Goal: Complete application form

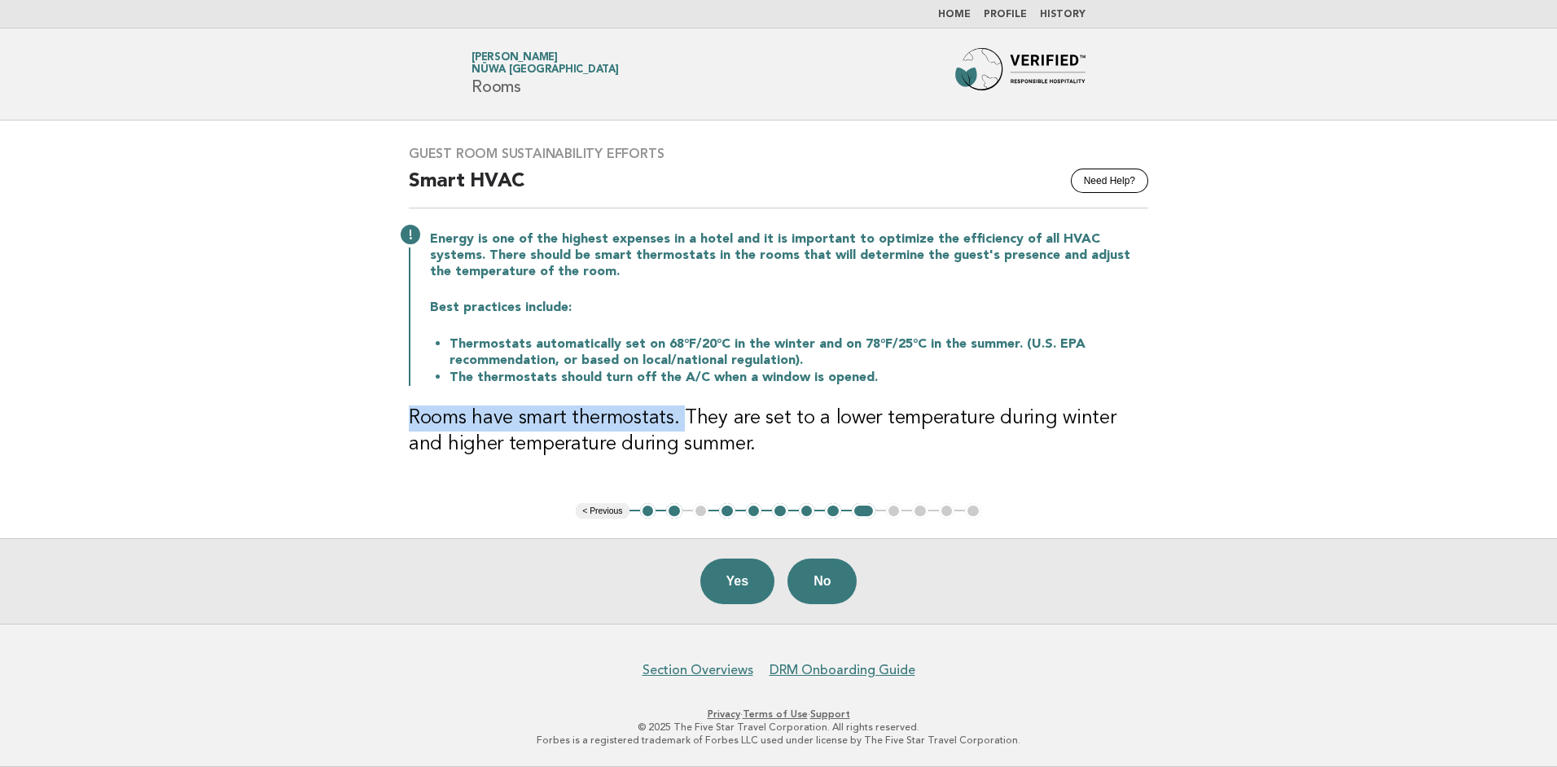
drag, startPoint x: 394, startPoint y: 414, endPoint x: 685, endPoint y: 420, distance: 290.8
click at [685, 420] on div "Guest Room Sustainability Efforts Need Help? Smart HVAC Energy is one of the hi…" at bounding box center [778, 311] width 779 height 371
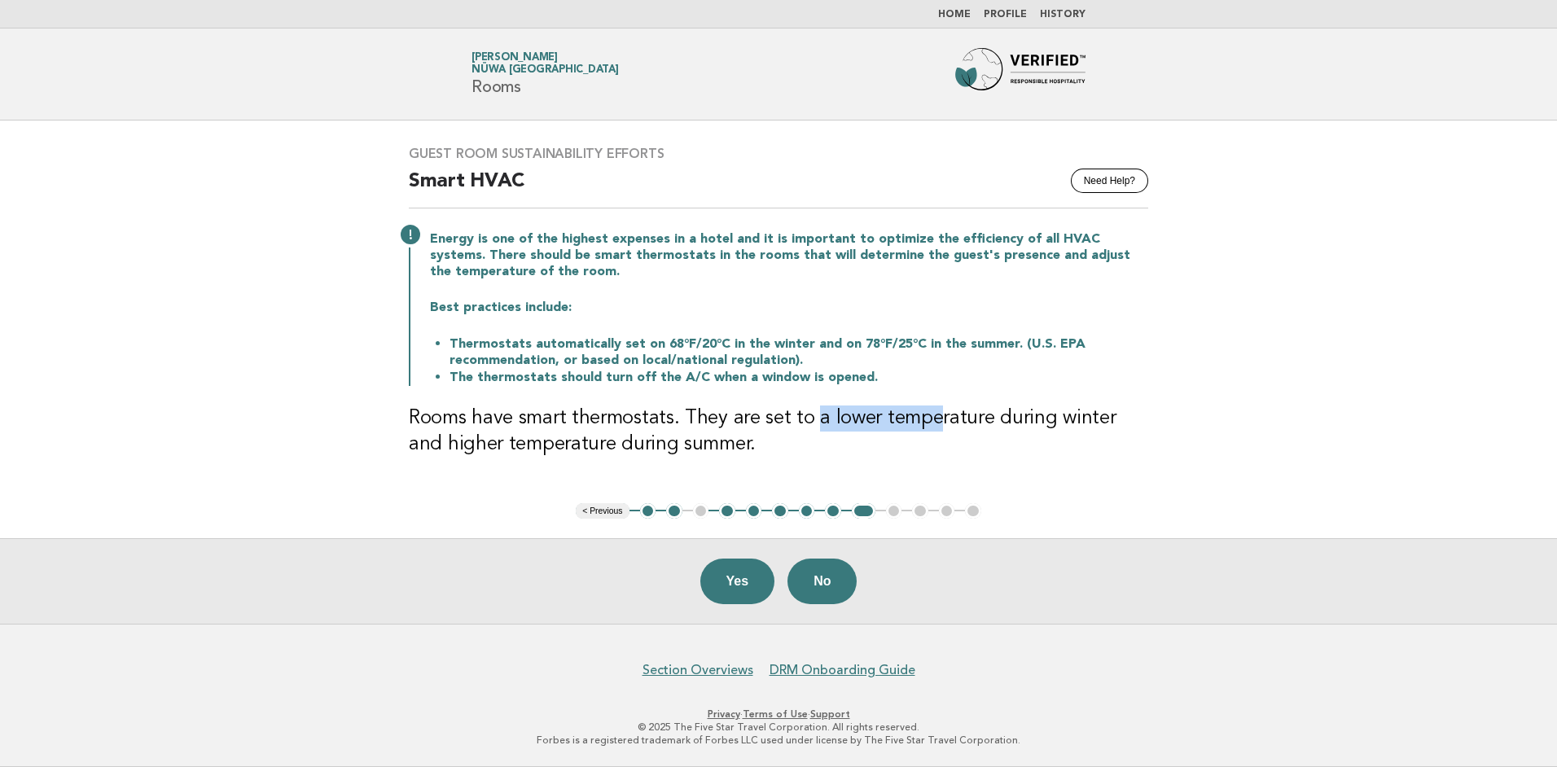
drag, startPoint x: 685, startPoint y: 420, endPoint x: 937, endPoint y: 419, distance: 251.7
click at [937, 419] on h3 "Rooms have smart thermostats. They are set to a lower temperature during winter…" at bounding box center [778, 432] width 739 height 52
click at [716, 586] on button "Yes" at bounding box center [737, 582] width 75 height 46
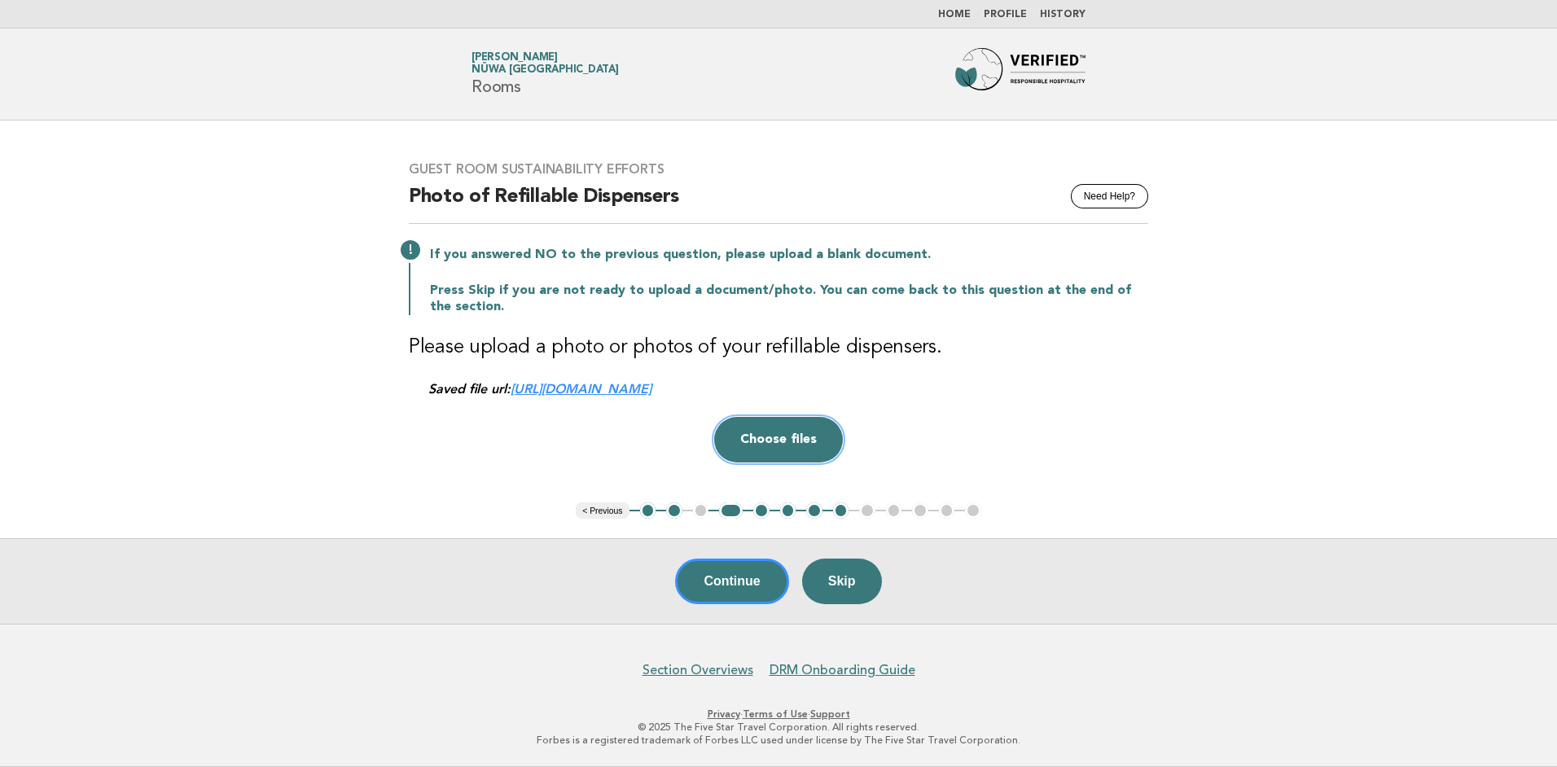
click at [767, 441] on button "Choose files" at bounding box center [778, 440] width 129 height 46
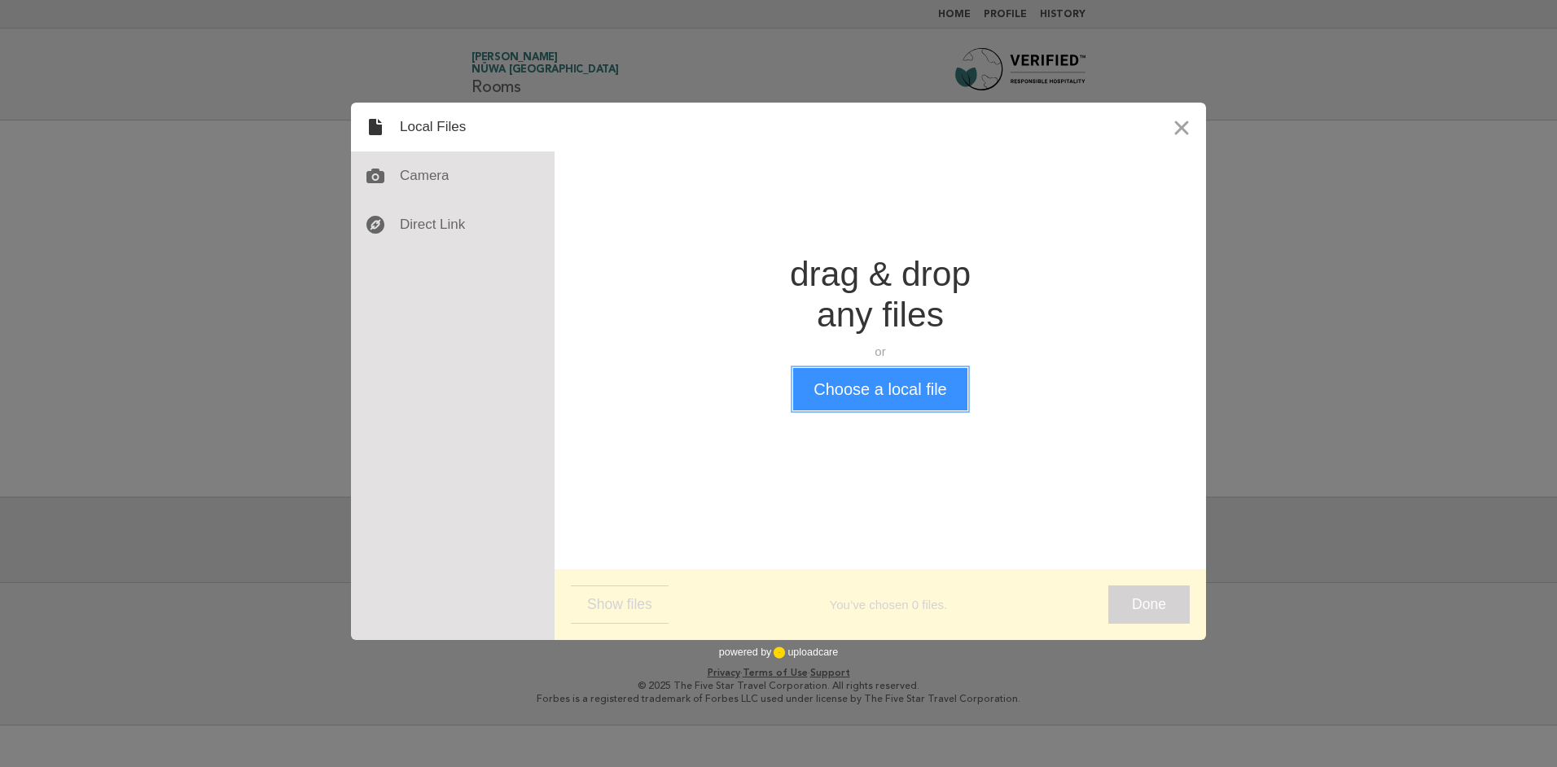
click at [878, 378] on button "Choose a local file" at bounding box center [879, 389] width 173 height 42
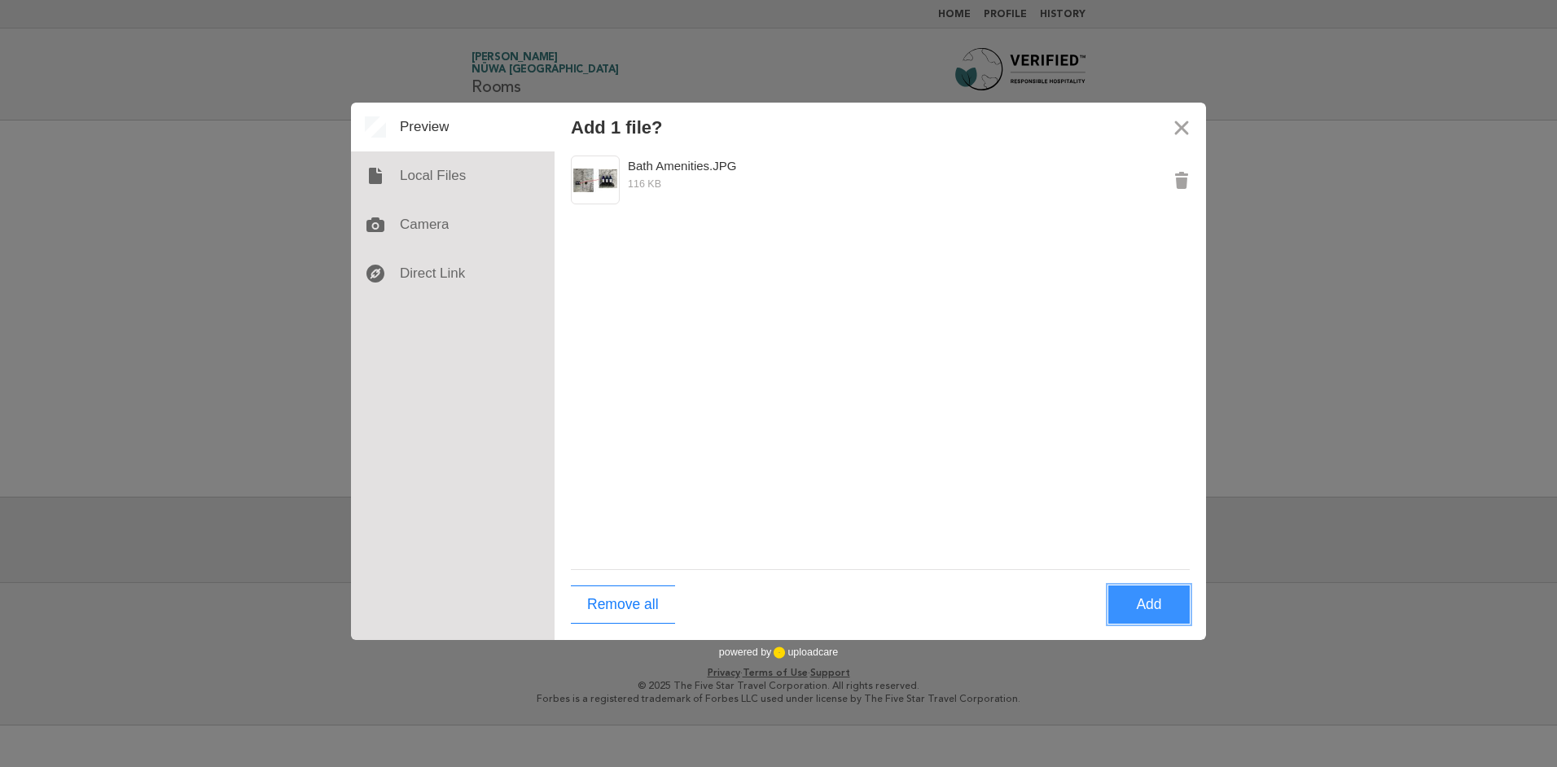
click at [1139, 614] on button "Add" at bounding box center [1148, 605] width 81 height 38
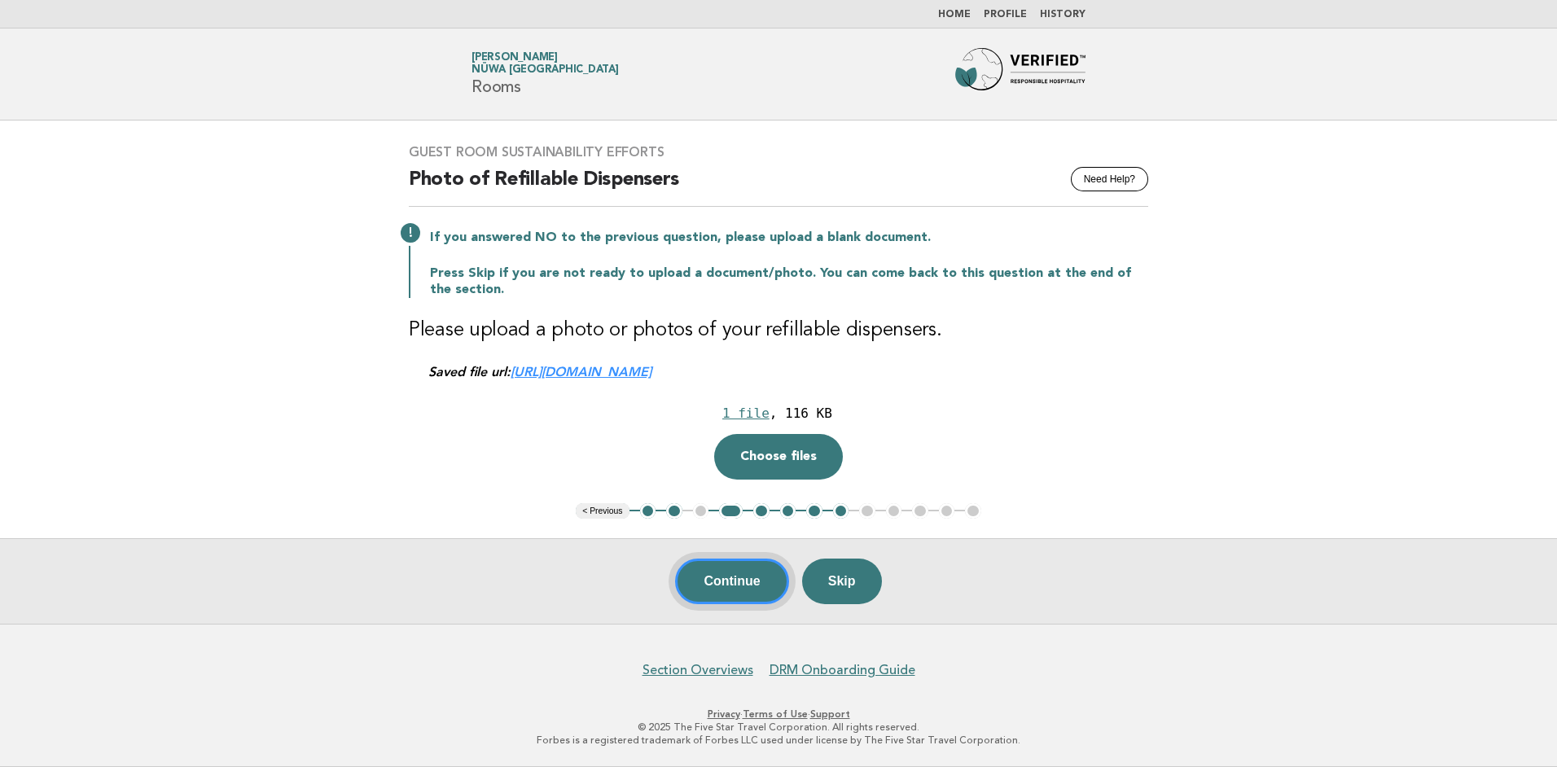
click at [731, 581] on button "Continue" at bounding box center [731, 582] width 113 height 46
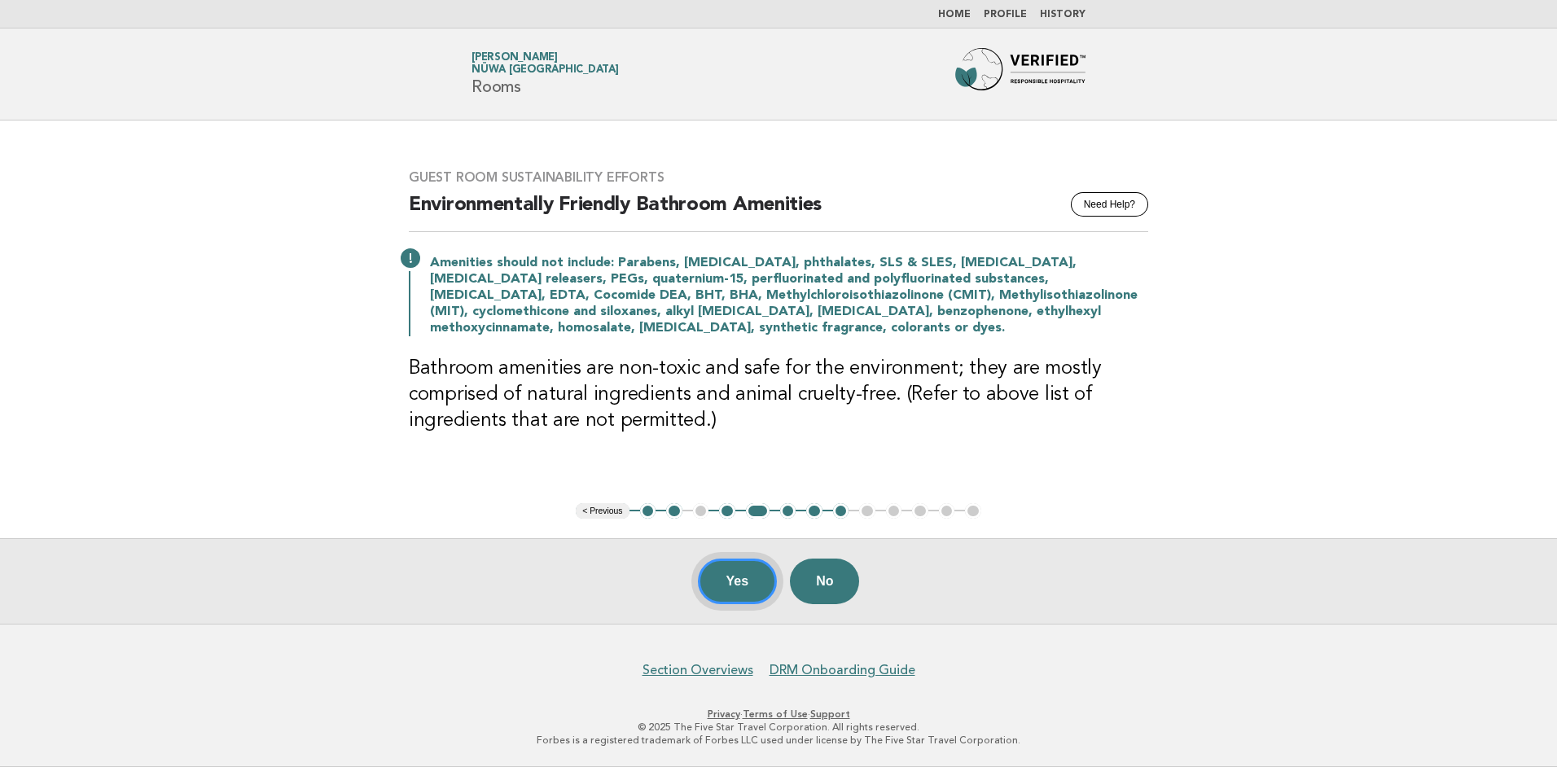
click at [742, 578] on button "Yes" at bounding box center [738, 582] width 80 height 46
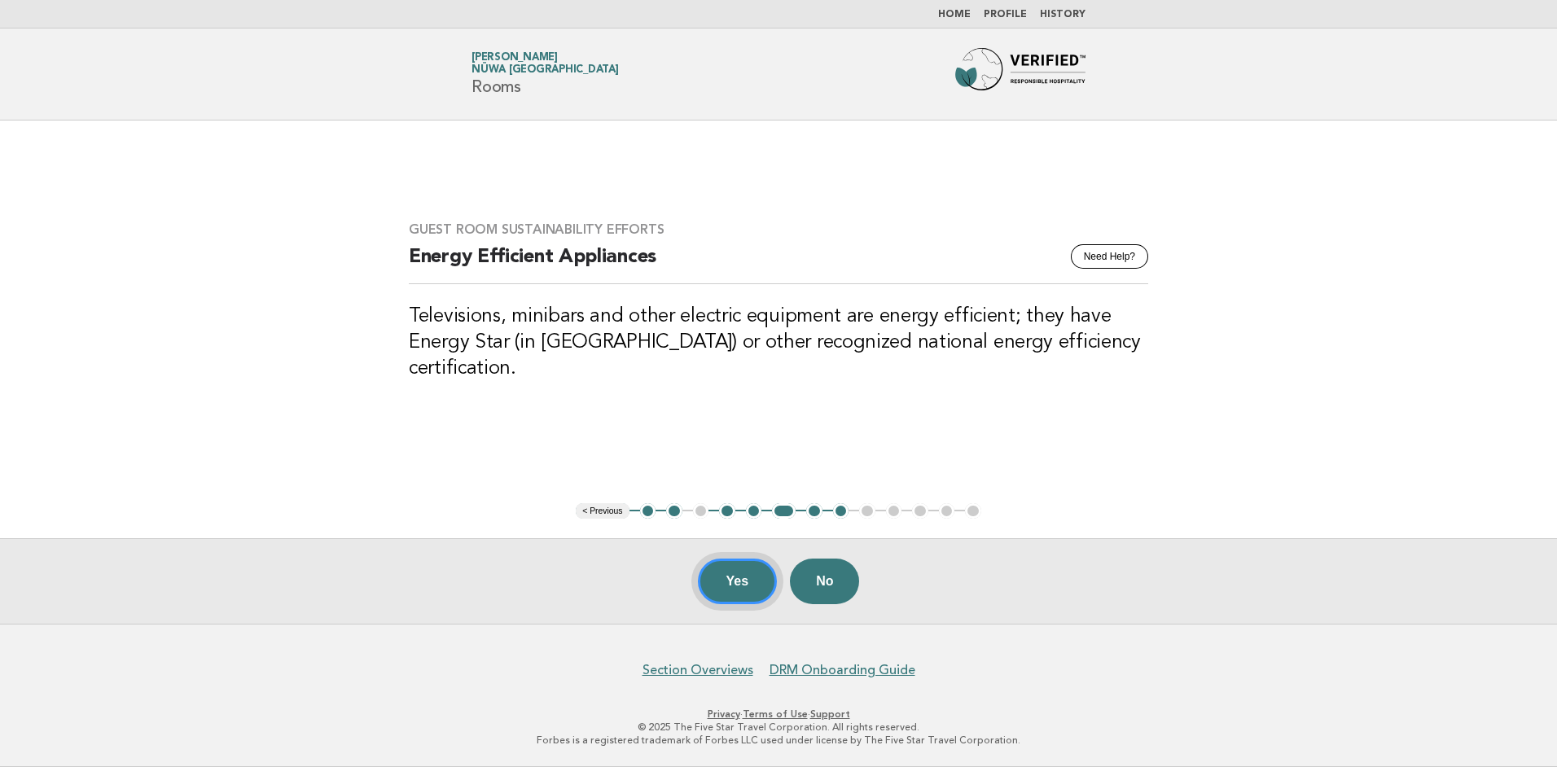
click at [736, 577] on button "Yes" at bounding box center [738, 582] width 80 height 46
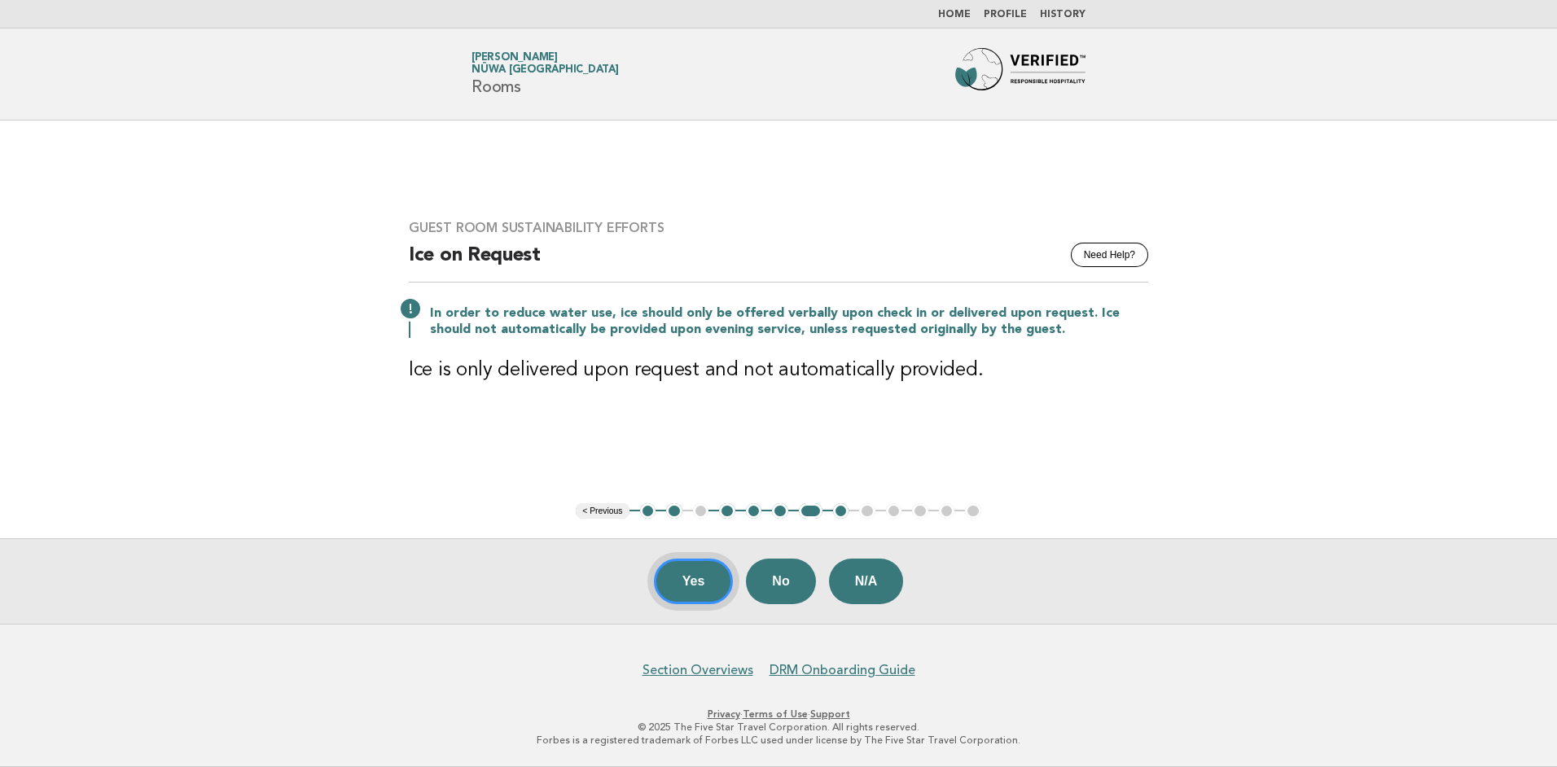
click at [690, 584] on button "Yes" at bounding box center [694, 582] width 80 height 46
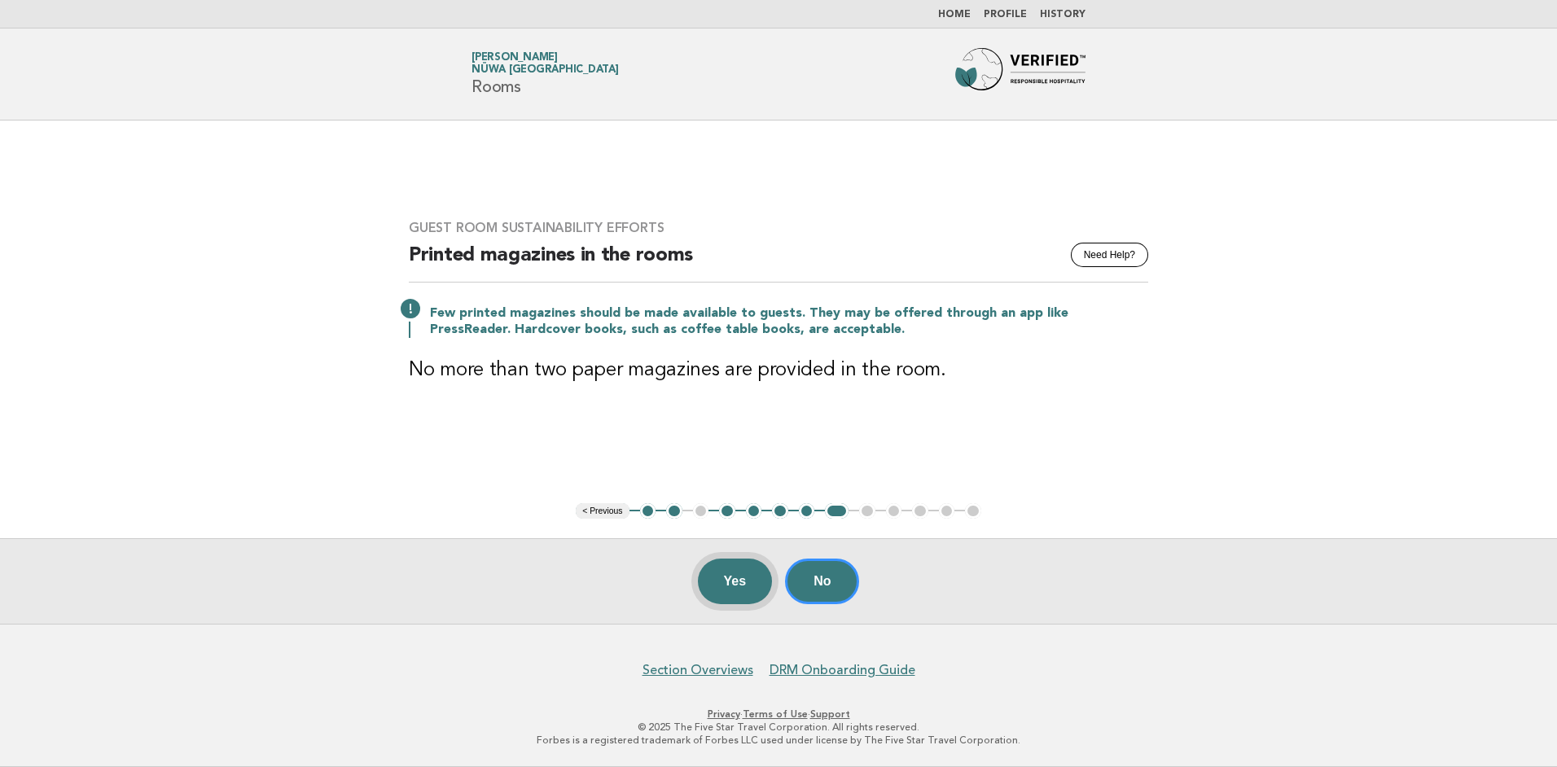
click at [734, 590] on button "Yes" at bounding box center [735, 582] width 75 height 46
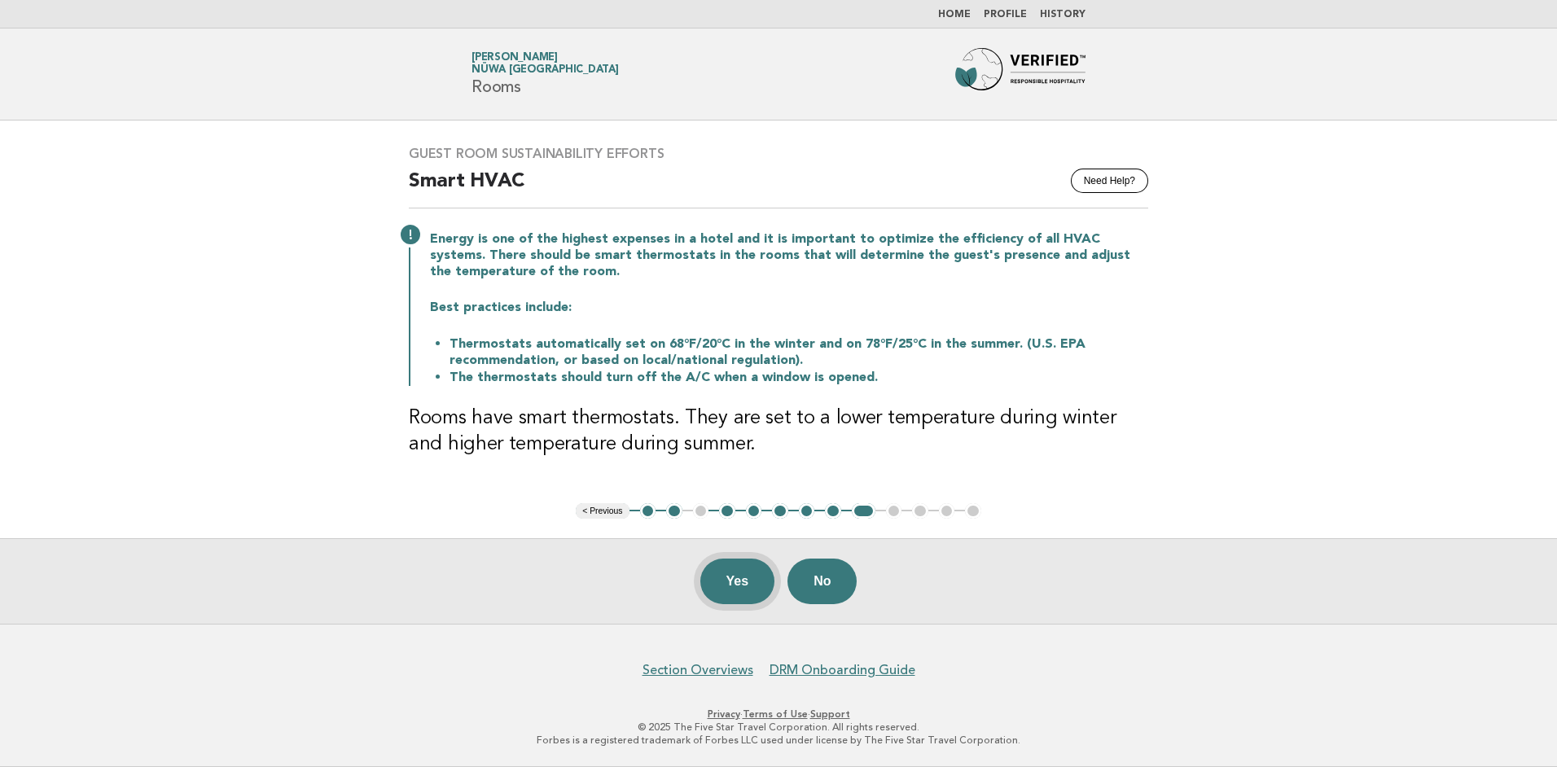
click at [732, 580] on button "Yes" at bounding box center [737, 582] width 75 height 46
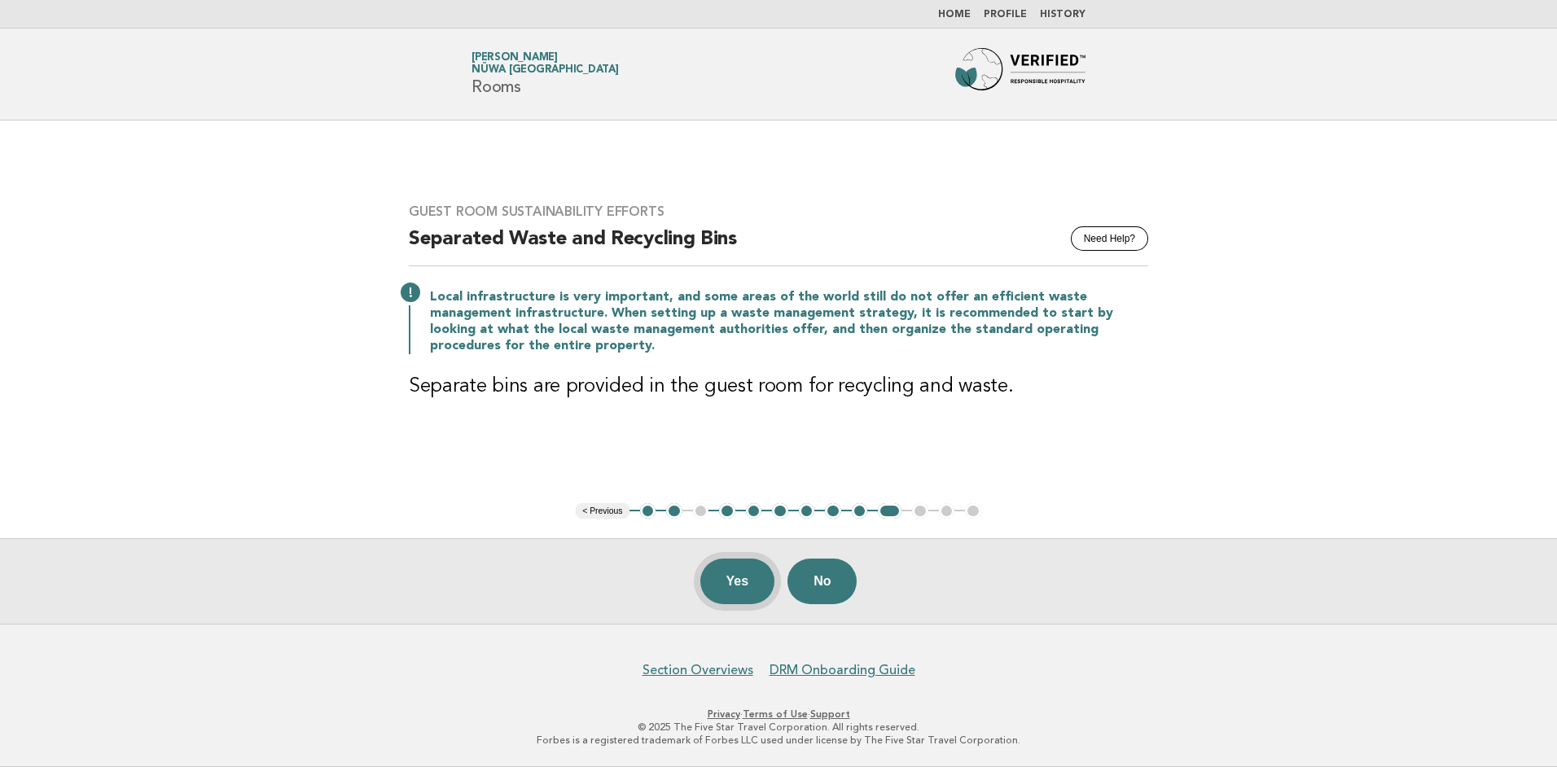
click at [748, 589] on button "Yes" at bounding box center [737, 582] width 75 height 46
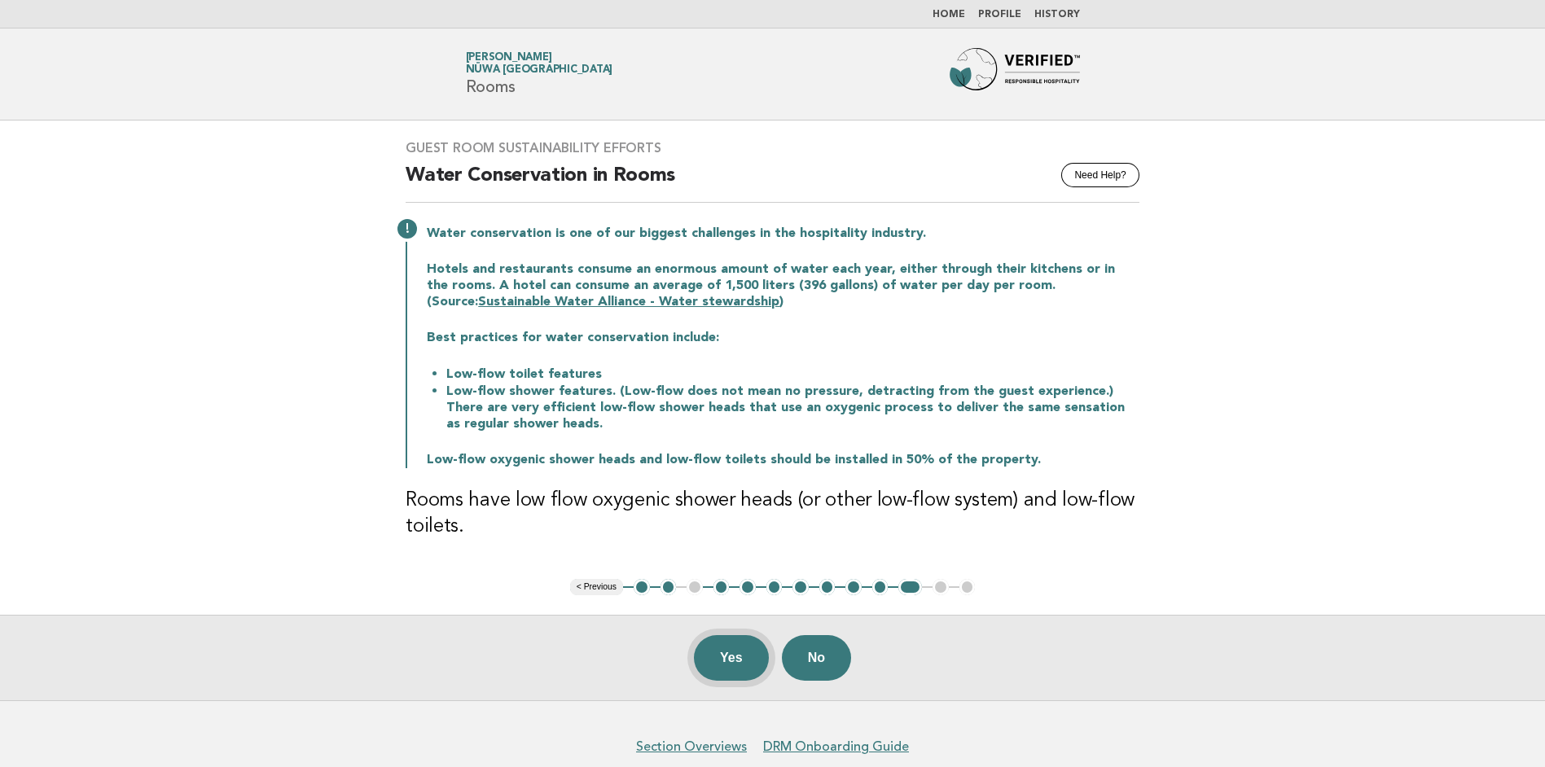
click at [726, 662] on button "Yes" at bounding box center [731, 658] width 75 height 46
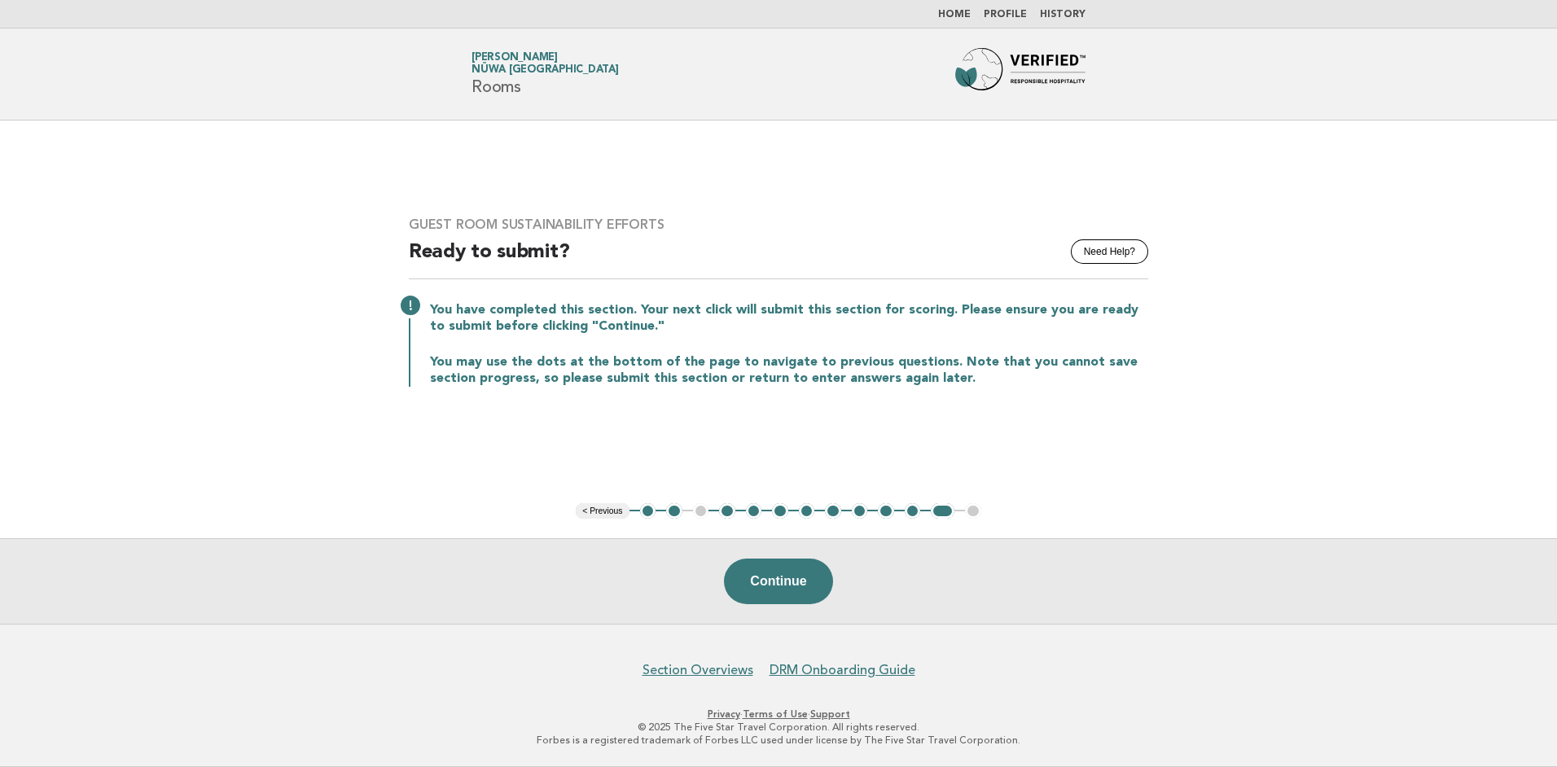
click at [701, 511] on ul "< Previous 1 2 3 4 5 6 7 8 9 10 11 12 13" at bounding box center [779, 511] width 406 height 16
click at [675, 513] on button "2" at bounding box center [674, 511] width 16 height 16
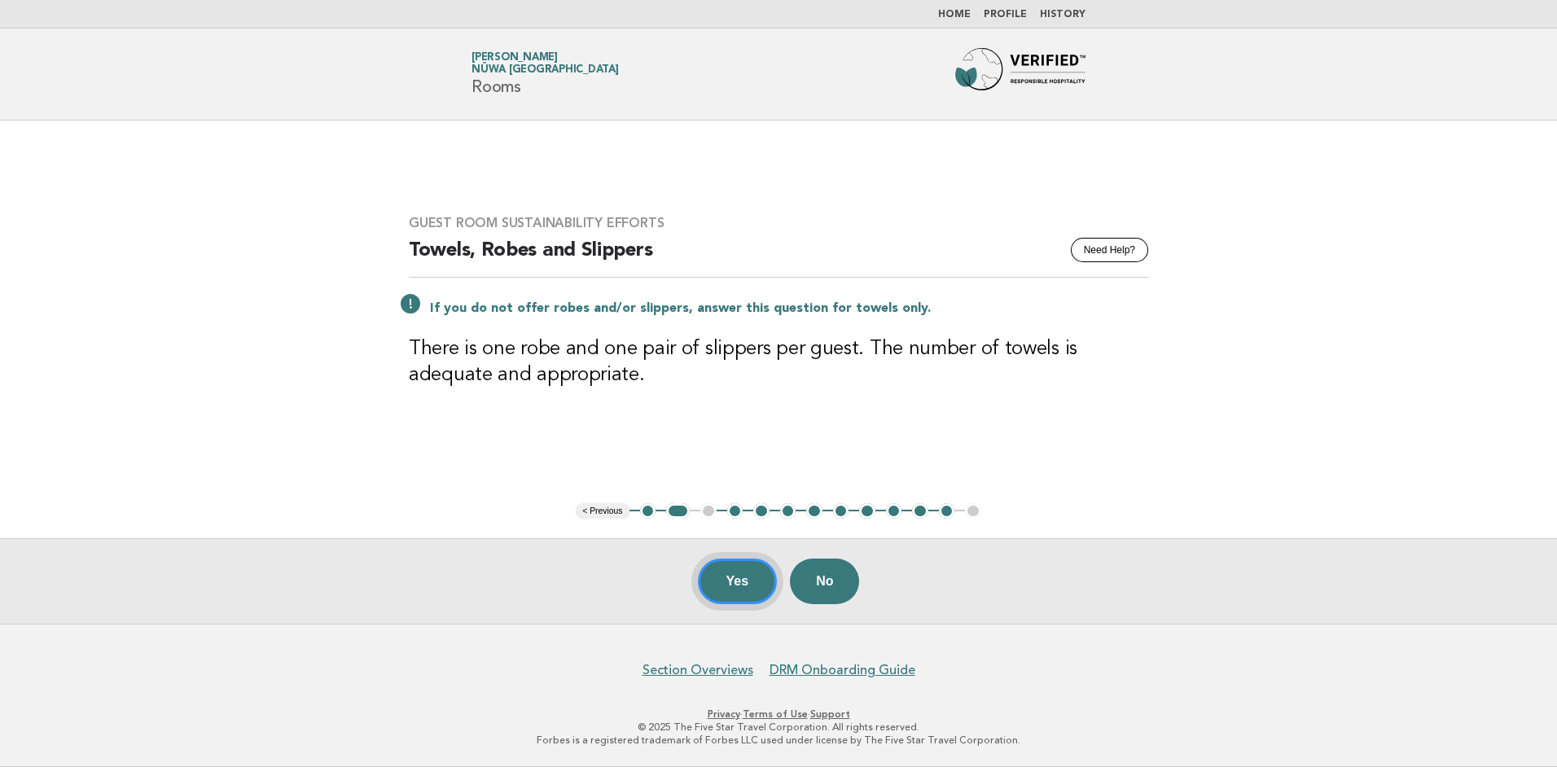
click at [734, 579] on button "Yes" at bounding box center [738, 582] width 80 height 46
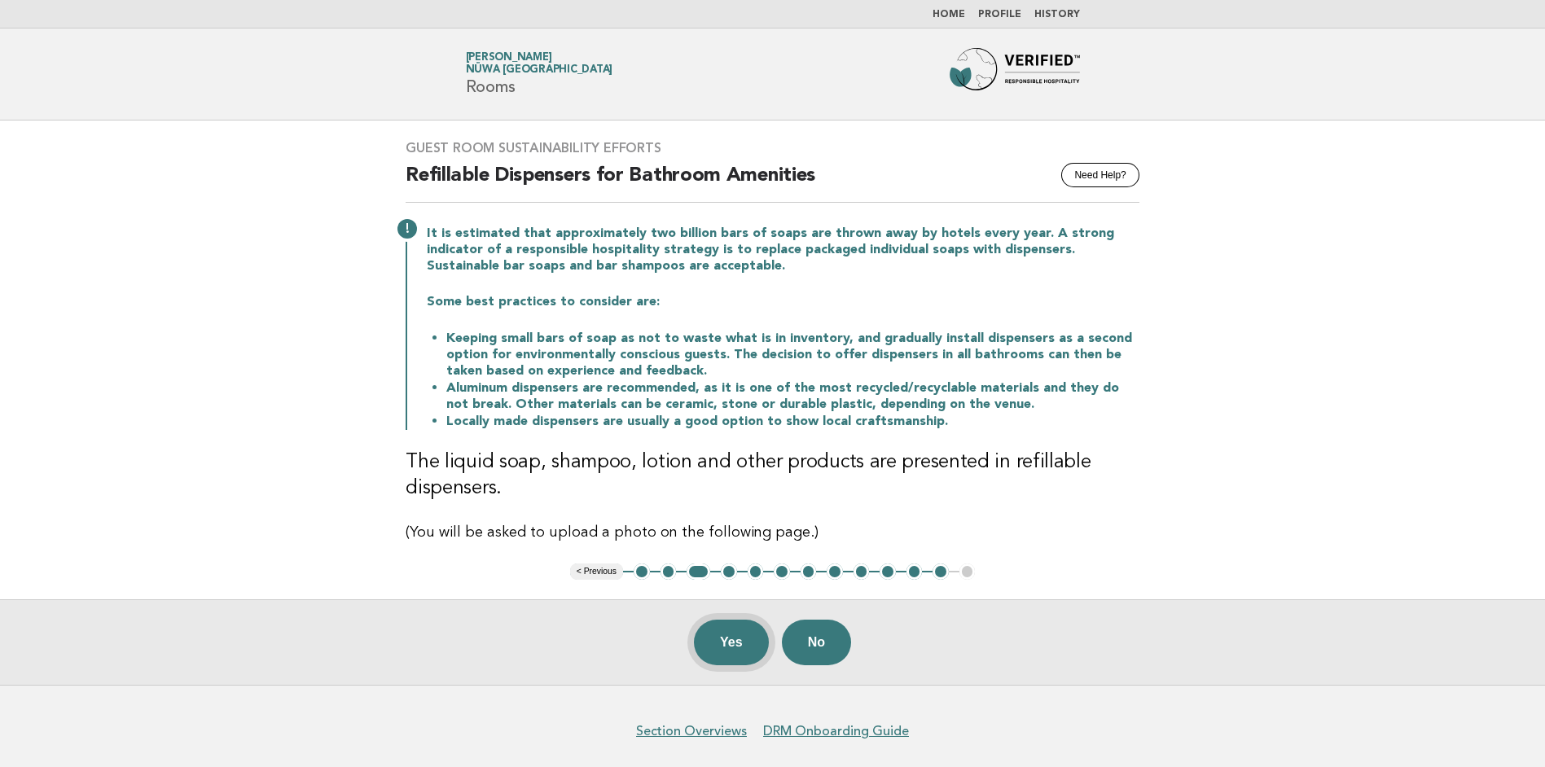
click at [730, 640] on button "Yes" at bounding box center [731, 643] width 75 height 46
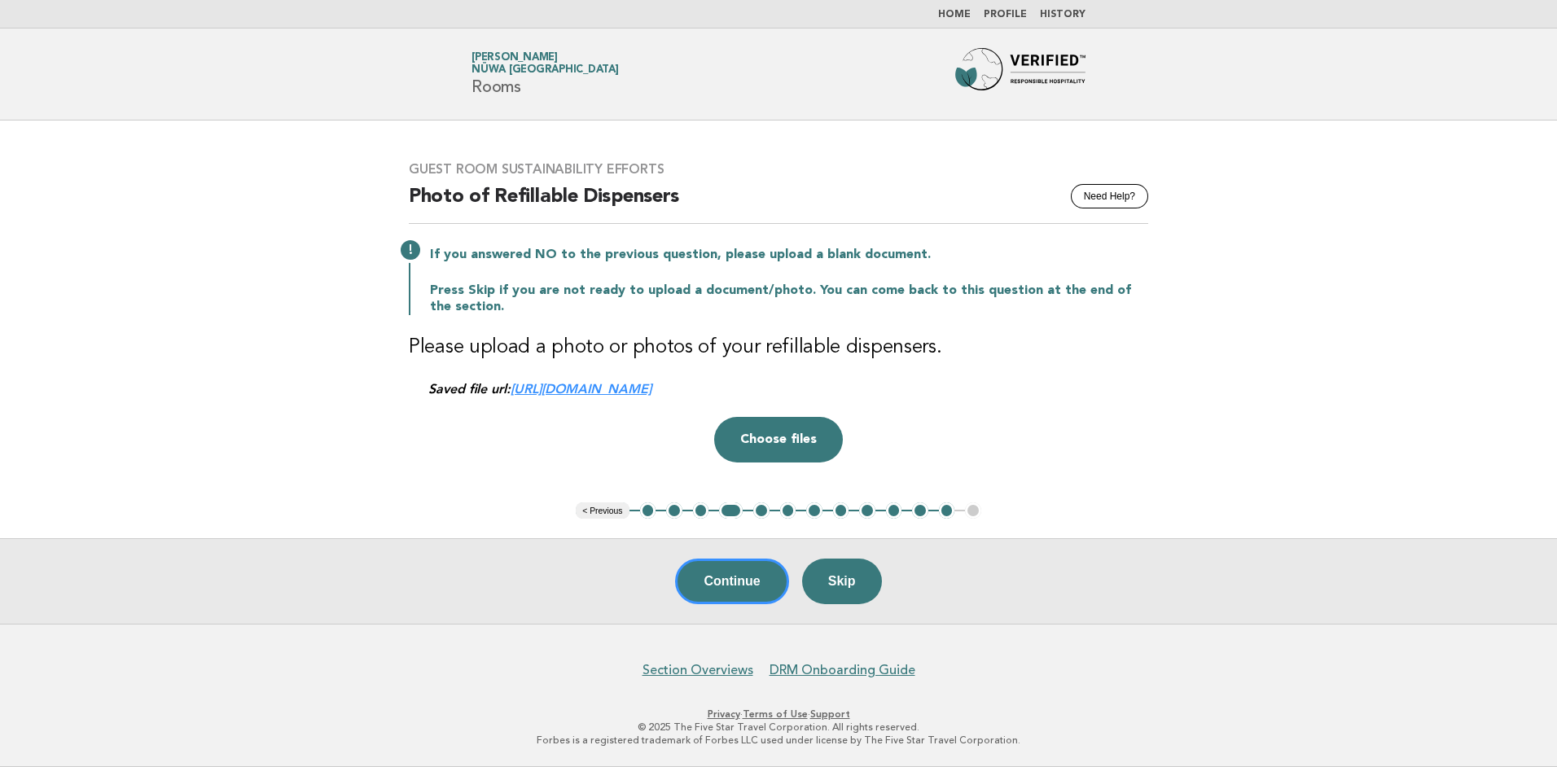
click at [943, 512] on button "12" at bounding box center [947, 510] width 16 height 16
click at [950, 514] on button "12" at bounding box center [947, 510] width 16 height 16
click at [727, 577] on button "Continue" at bounding box center [731, 582] width 113 height 46
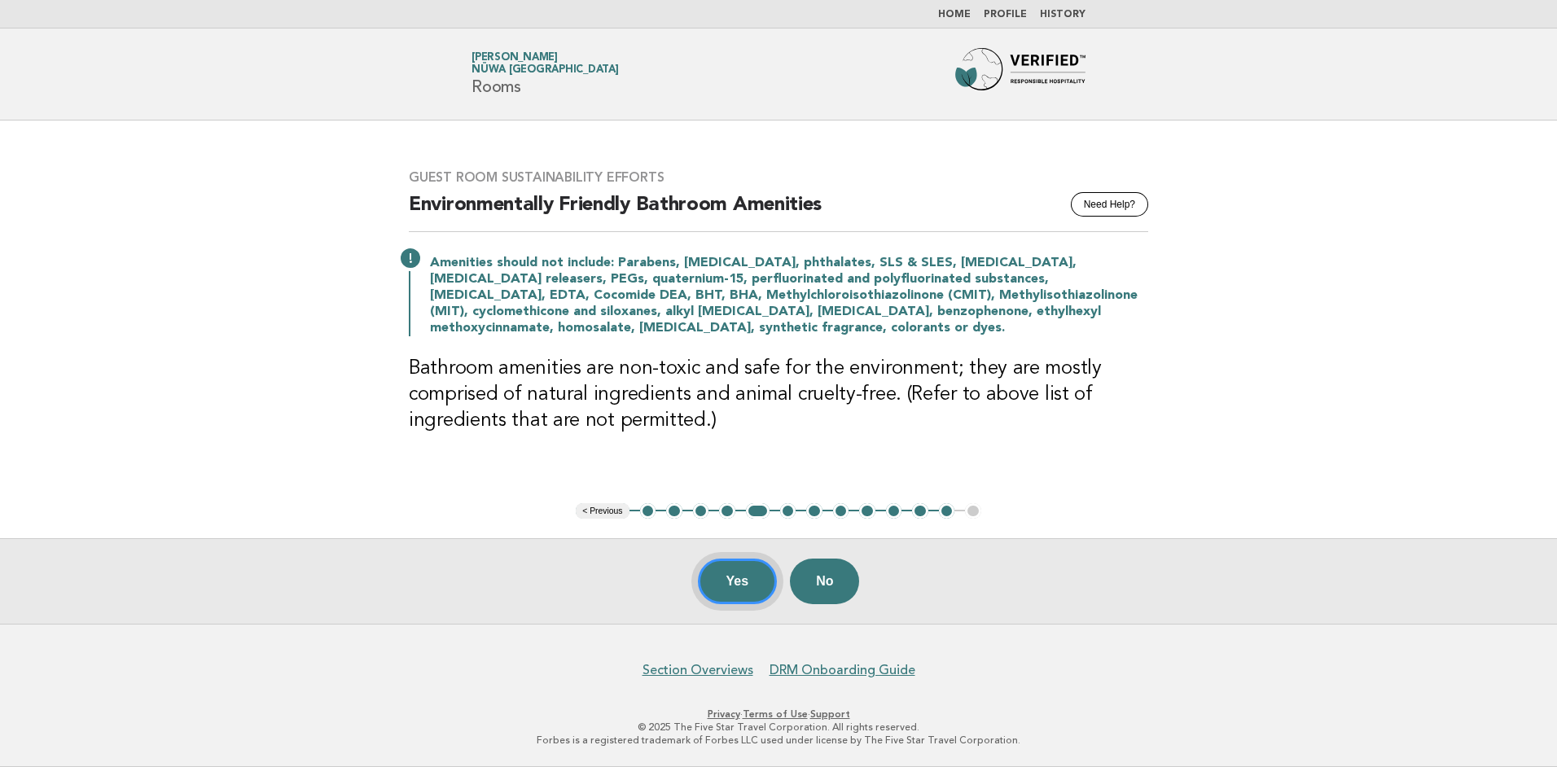
click at [727, 577] on button "Yes" at bounding box center [738, 582] width 80 height 46
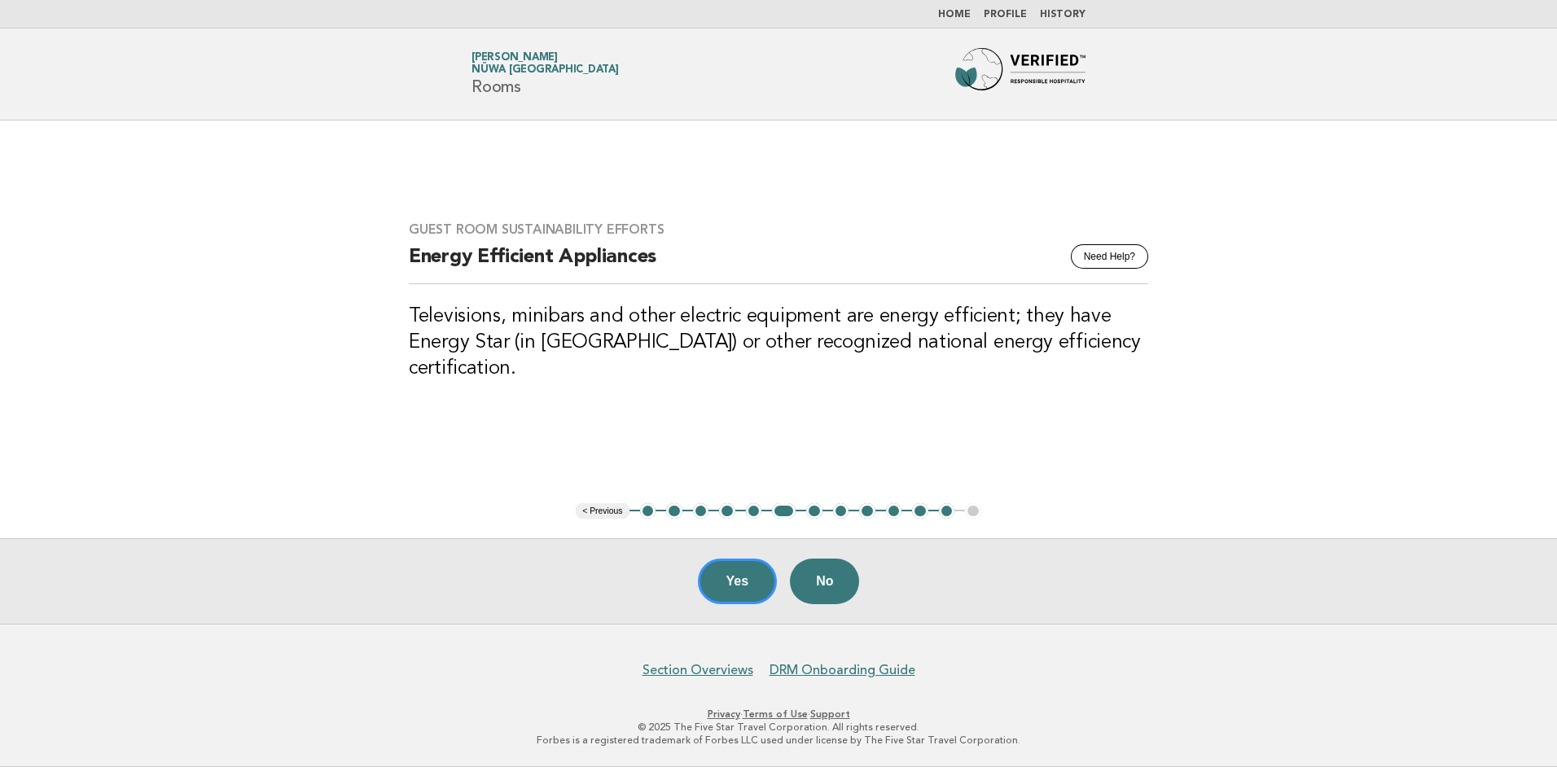
click at [727, 577] on button "Yes" at bounding box center [738, 582] width 80 height 46
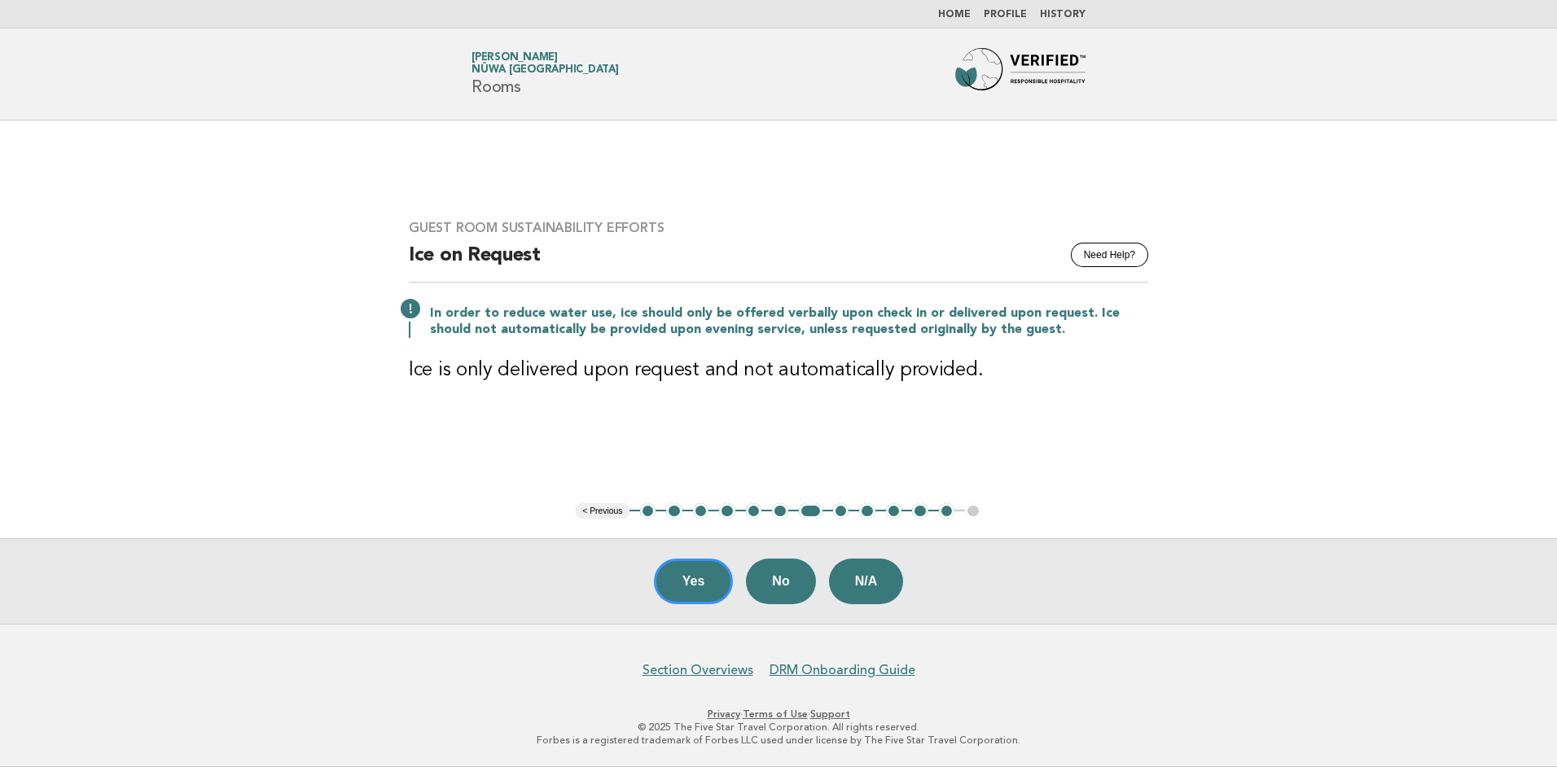
click at [727, 577] on button "Yes" at bounding box center [694, 582] width 80 height 46
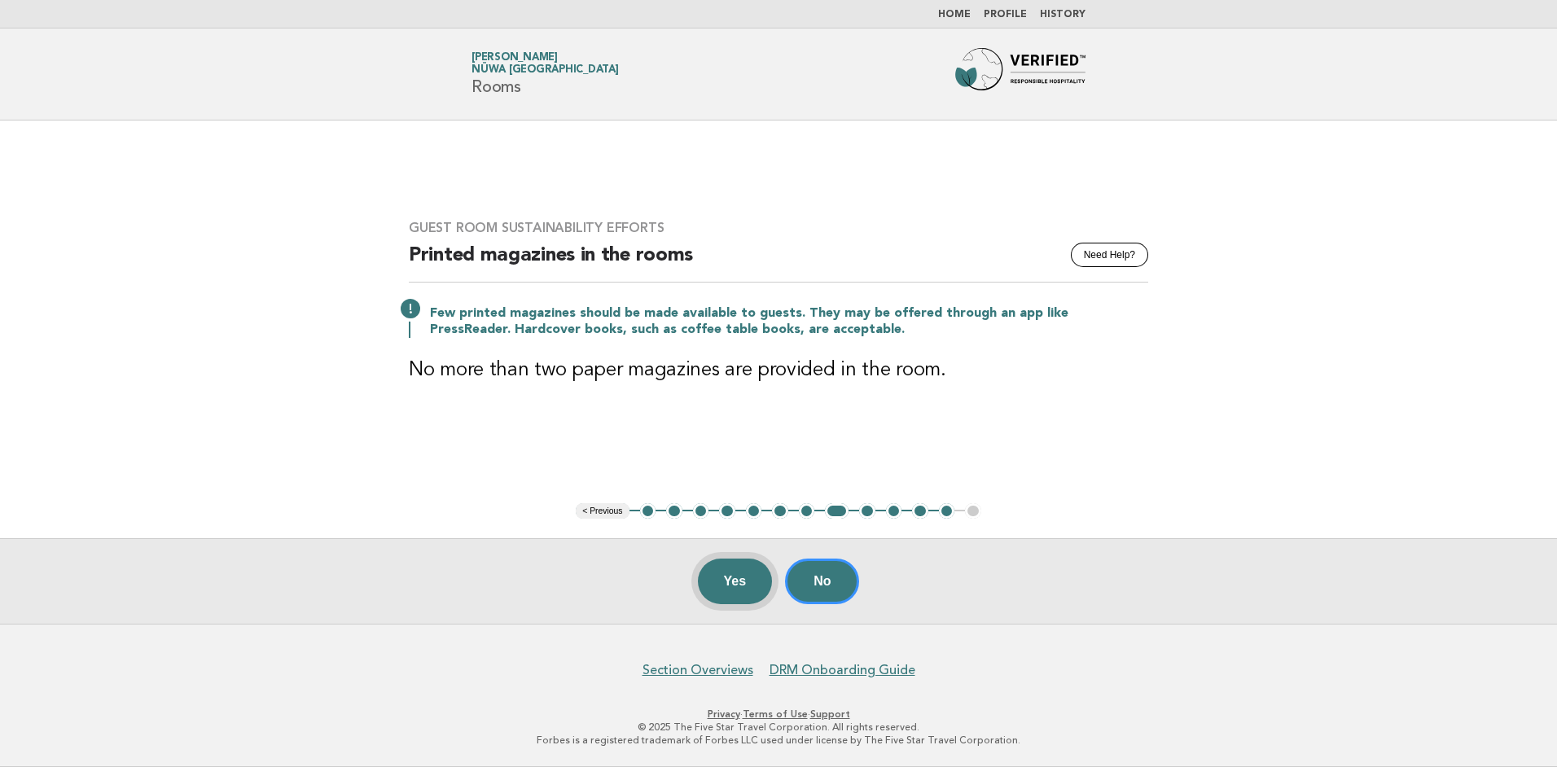
click at [728, 580] on button "Yes" at bounding box center [735, 582] width 75 height 46
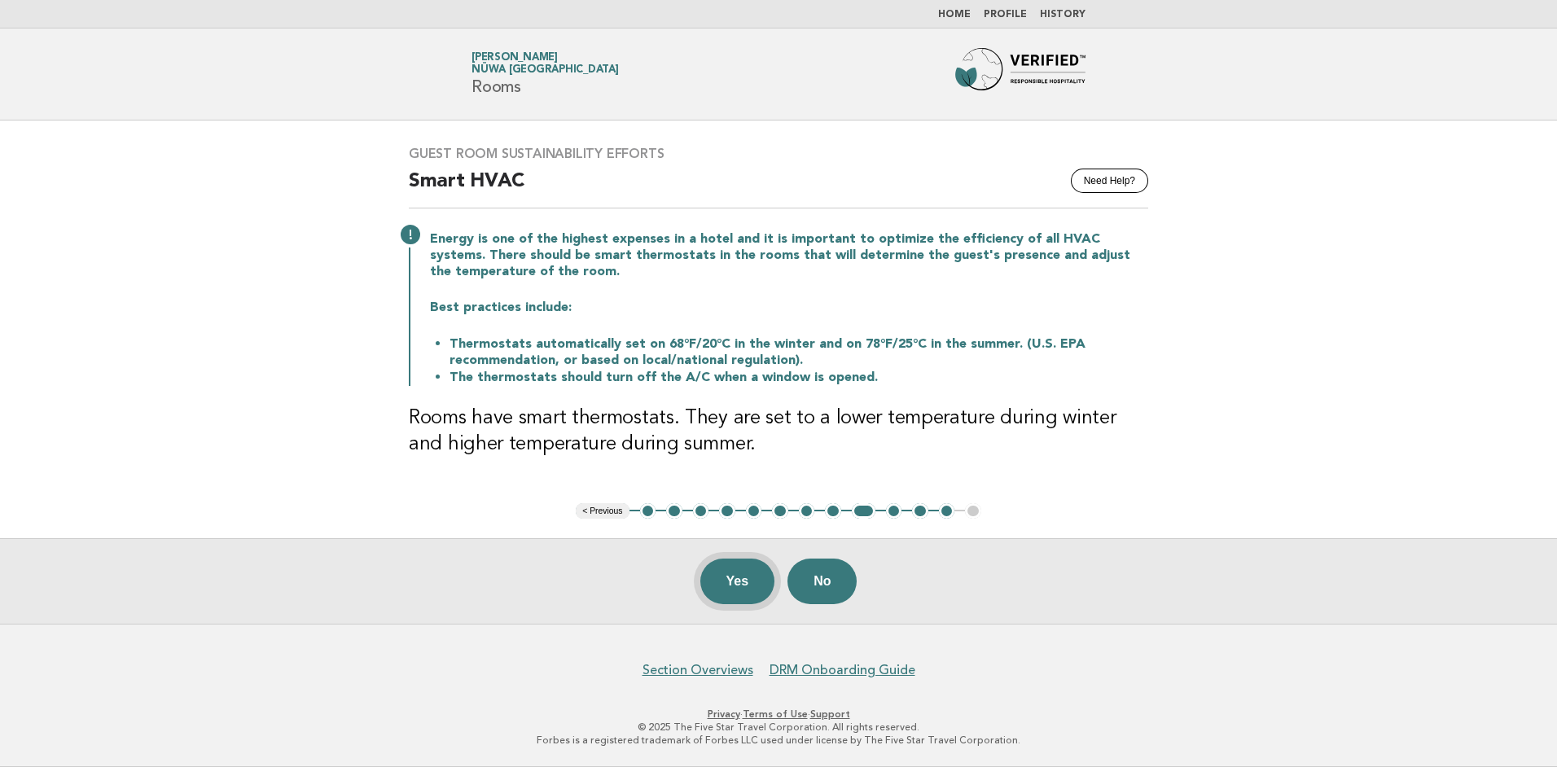
click at [731, 579] on button "Yes" at bounding box center [737, 582] width 75 height 46
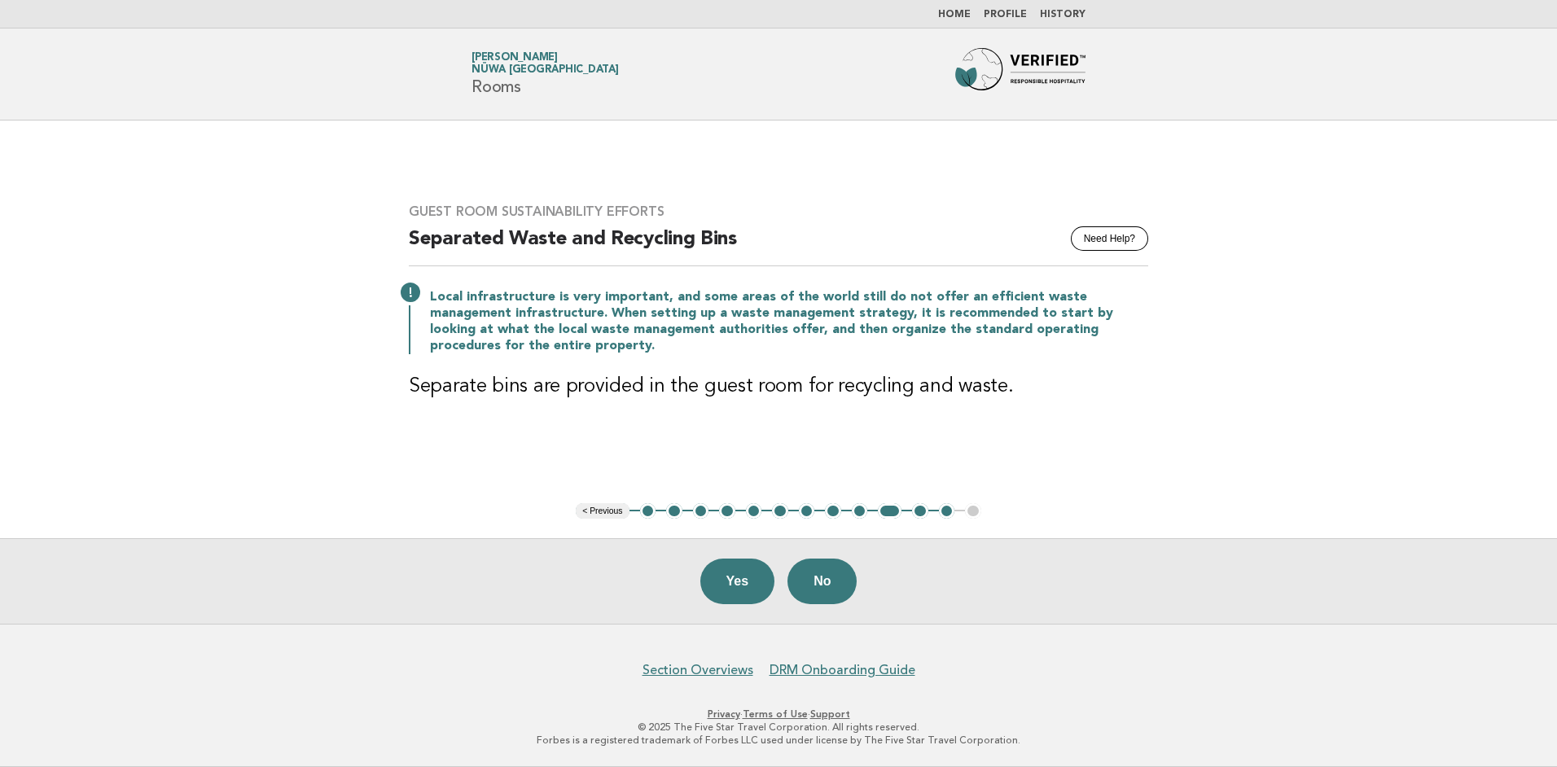
click at [731, 579] on button "Yes" at bounding box center [737, 582] width 75 height 46
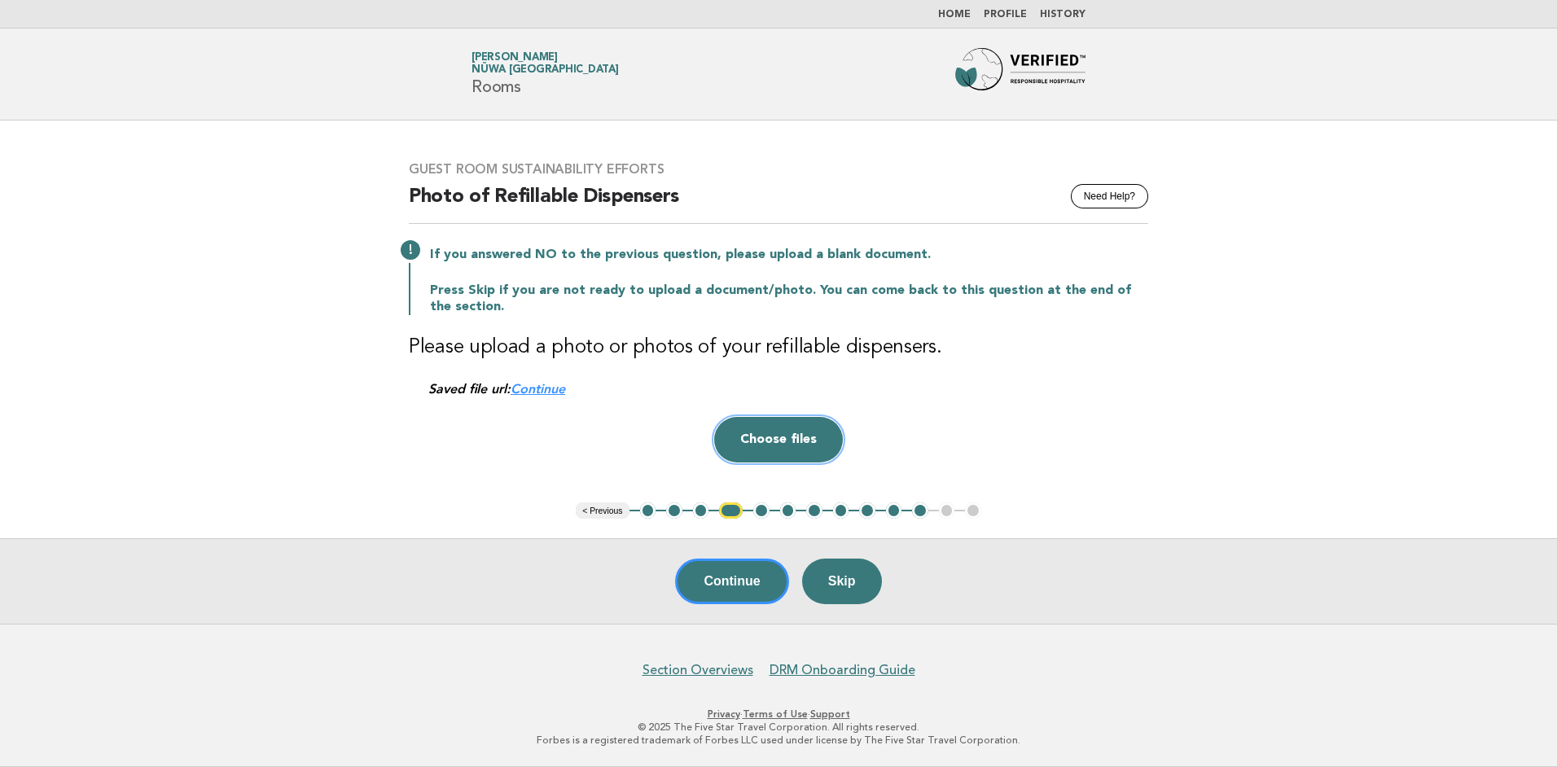
click at [787, 435] on button "Choose files" at bounding box center [778, 440] width 129 height 46
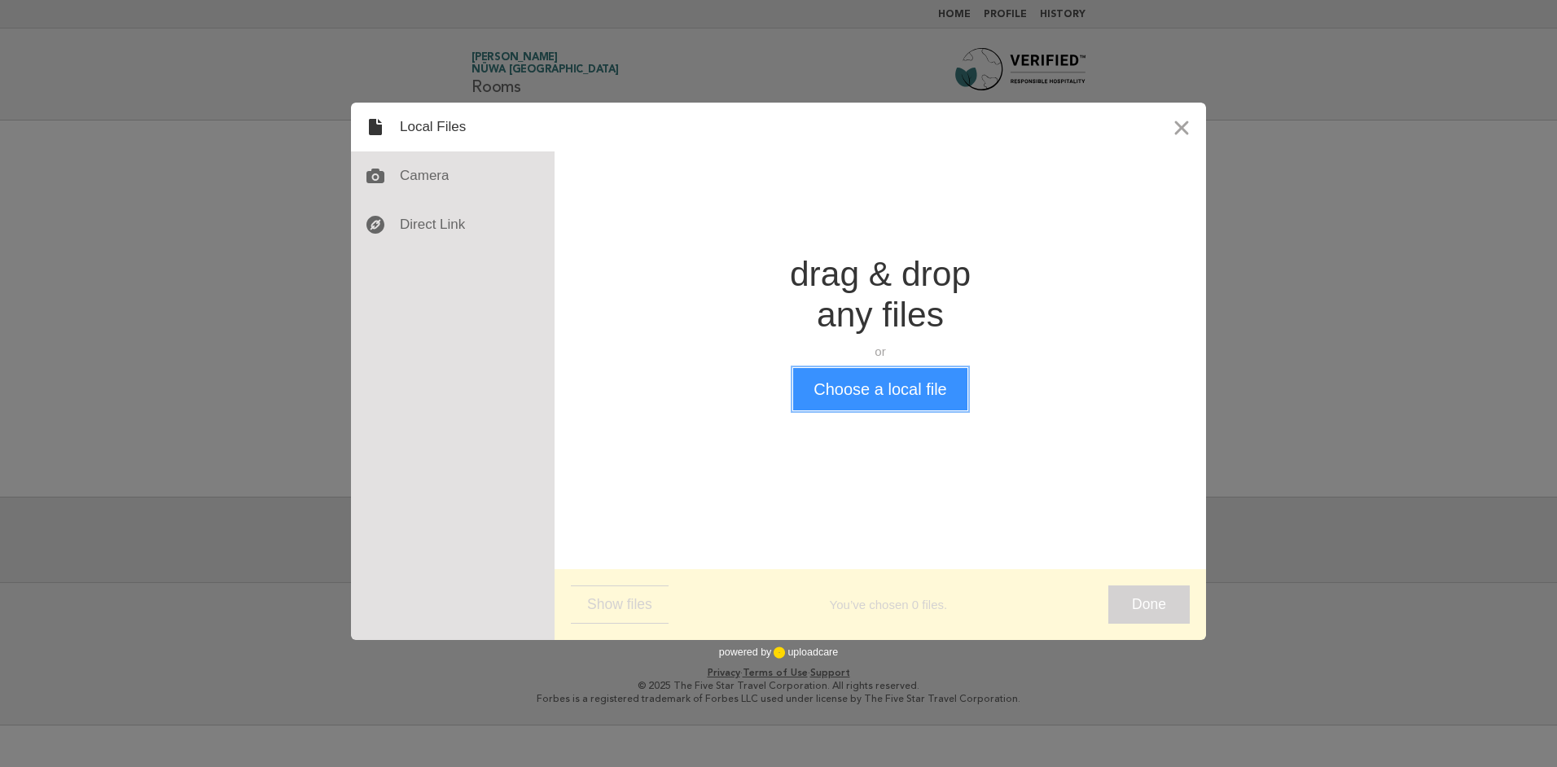
click at [867, 386] on button "Choose a local file" at bounding box center [879, 389] width 173 height 42
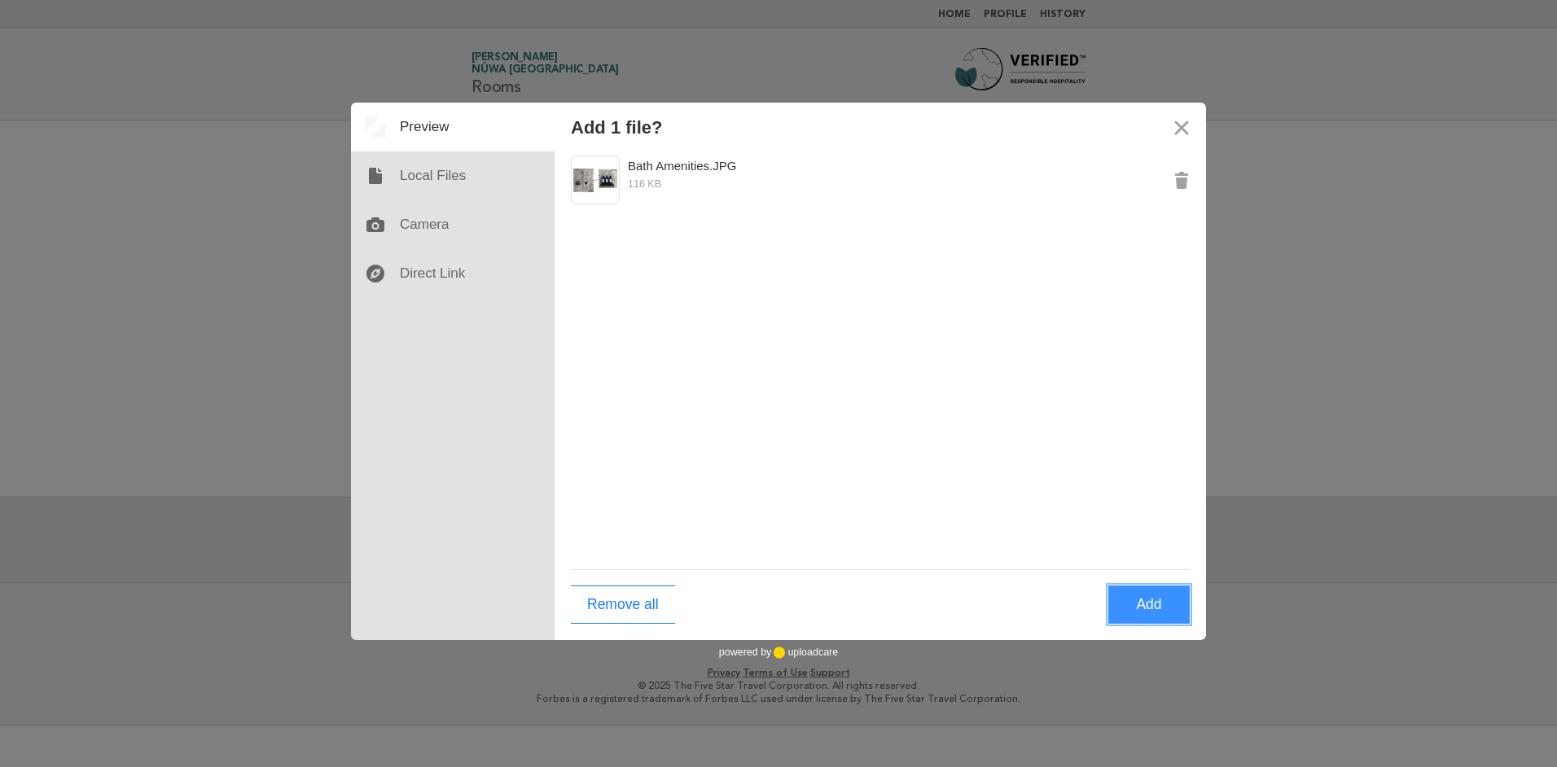
click at [1142, 603] on button "Add" at bounding box center [1148, 605] width 81 height 38
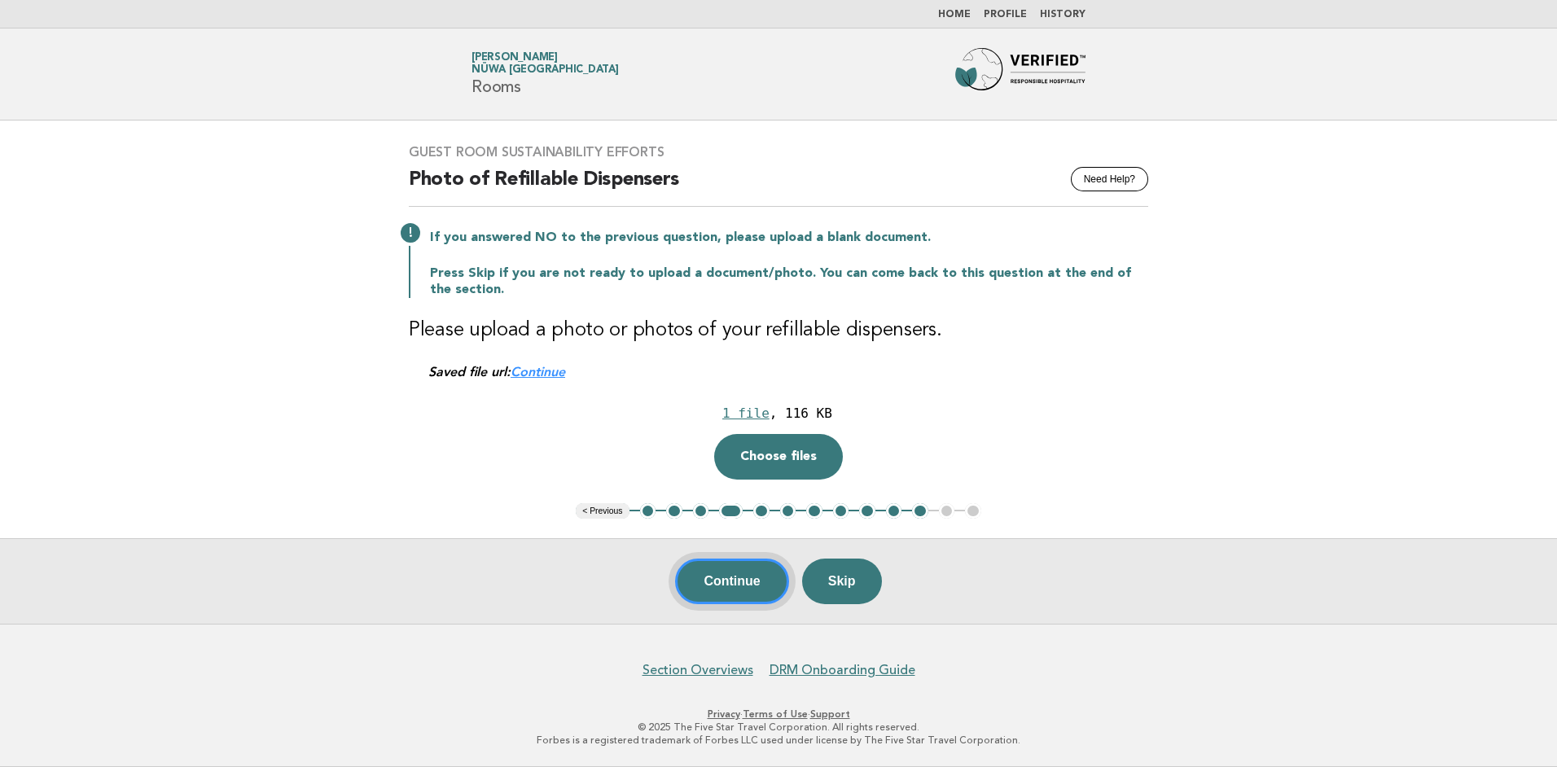
click at [722, 579] on button "Continue" at bounding box center [731, 582] width 113 height 46
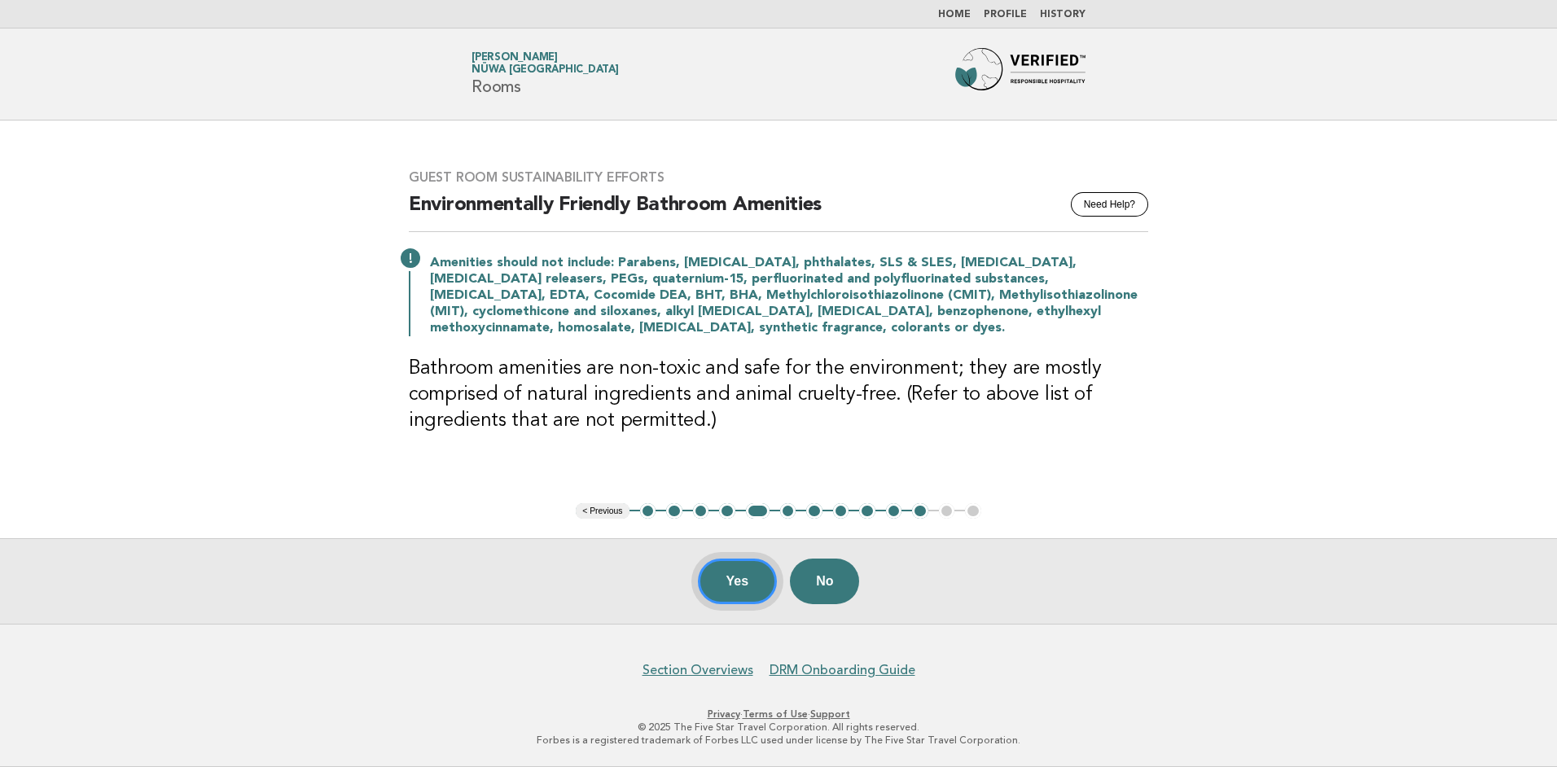
click at [722, 579] on button "Yes" at bounding box center [738, 582] width 80 height 46
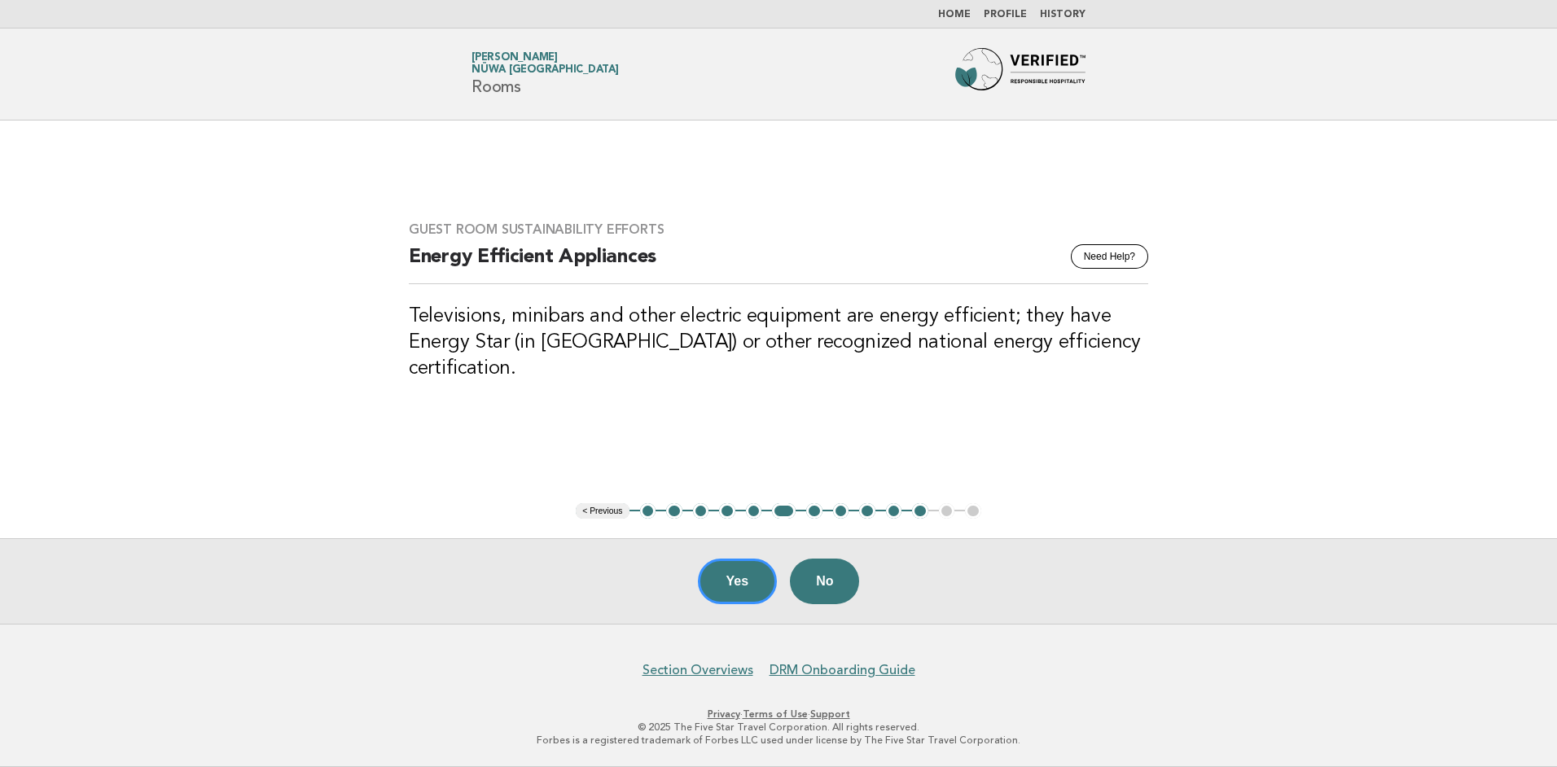
click at [722, 579] on button "Yes" at bounding box center [738, 582] width 80 height 46
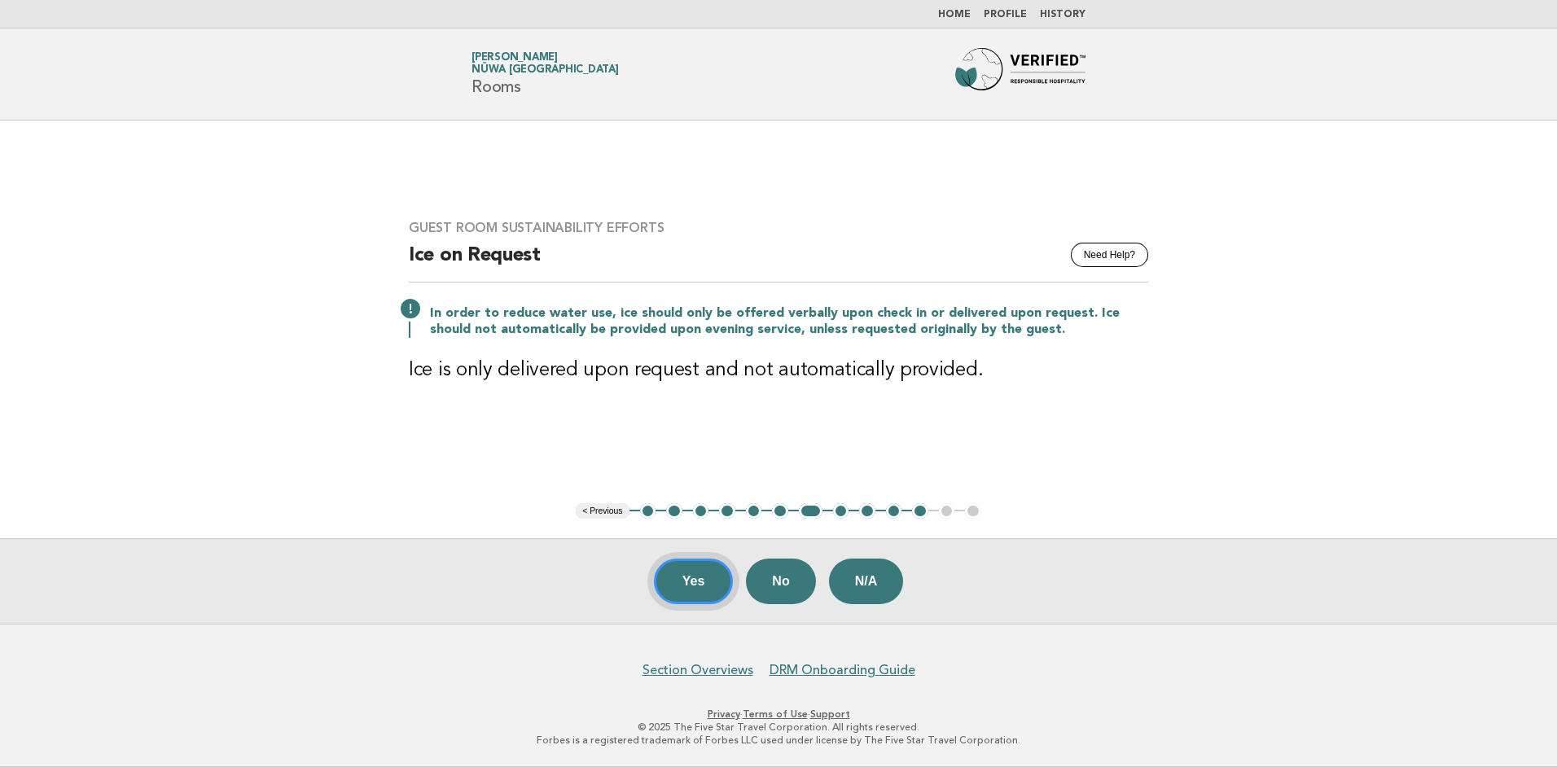
click at [708, 580] on button "Yes" at bounding box center [694, 582] width 80 height 46
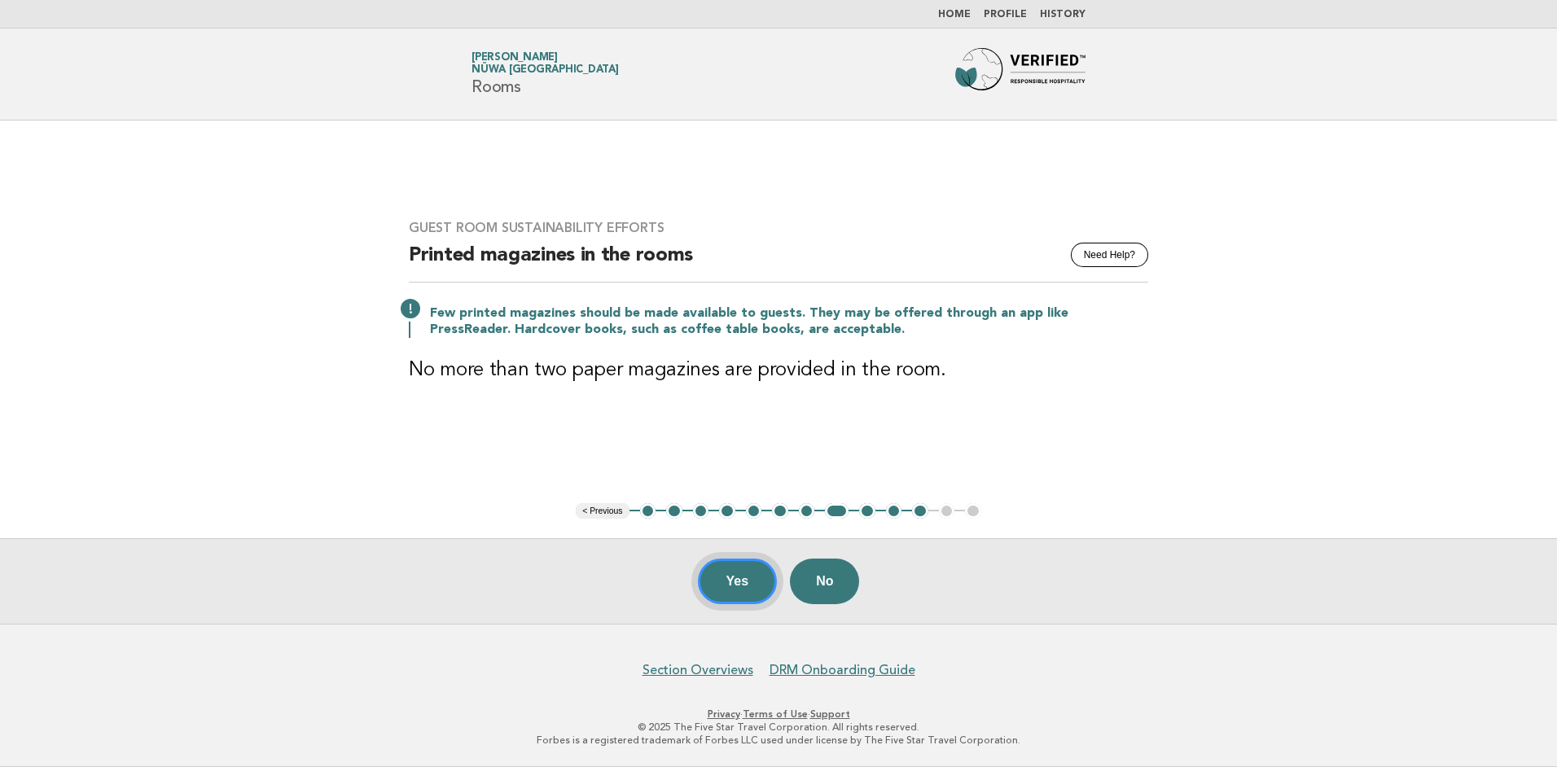
click at [717, 586] on button "Yes" at bounding box center [738, 582] width 80 height 46
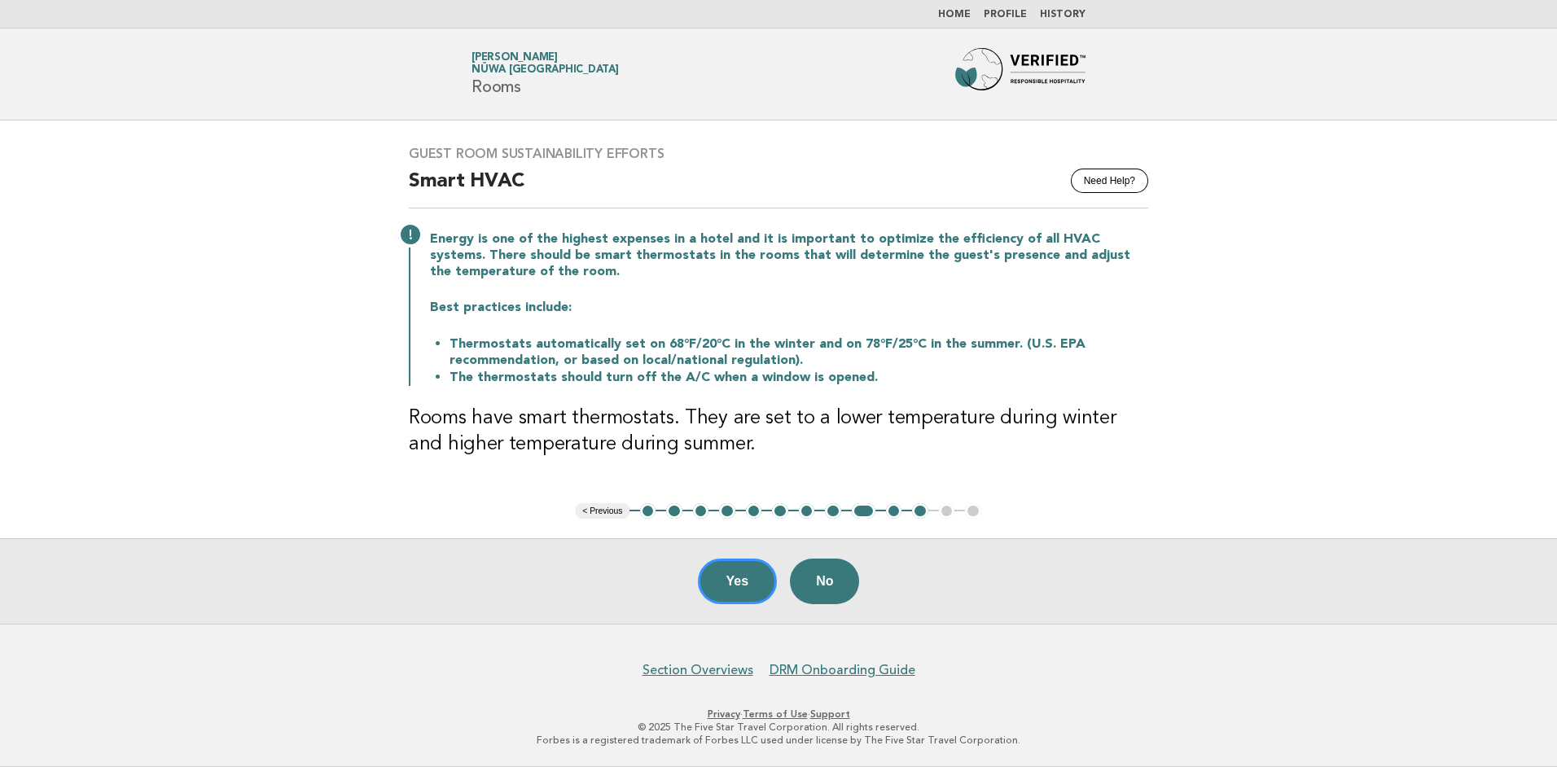
click at [727, 585] on button "Yes" at bounding box center [738, 582] width 80 height 46
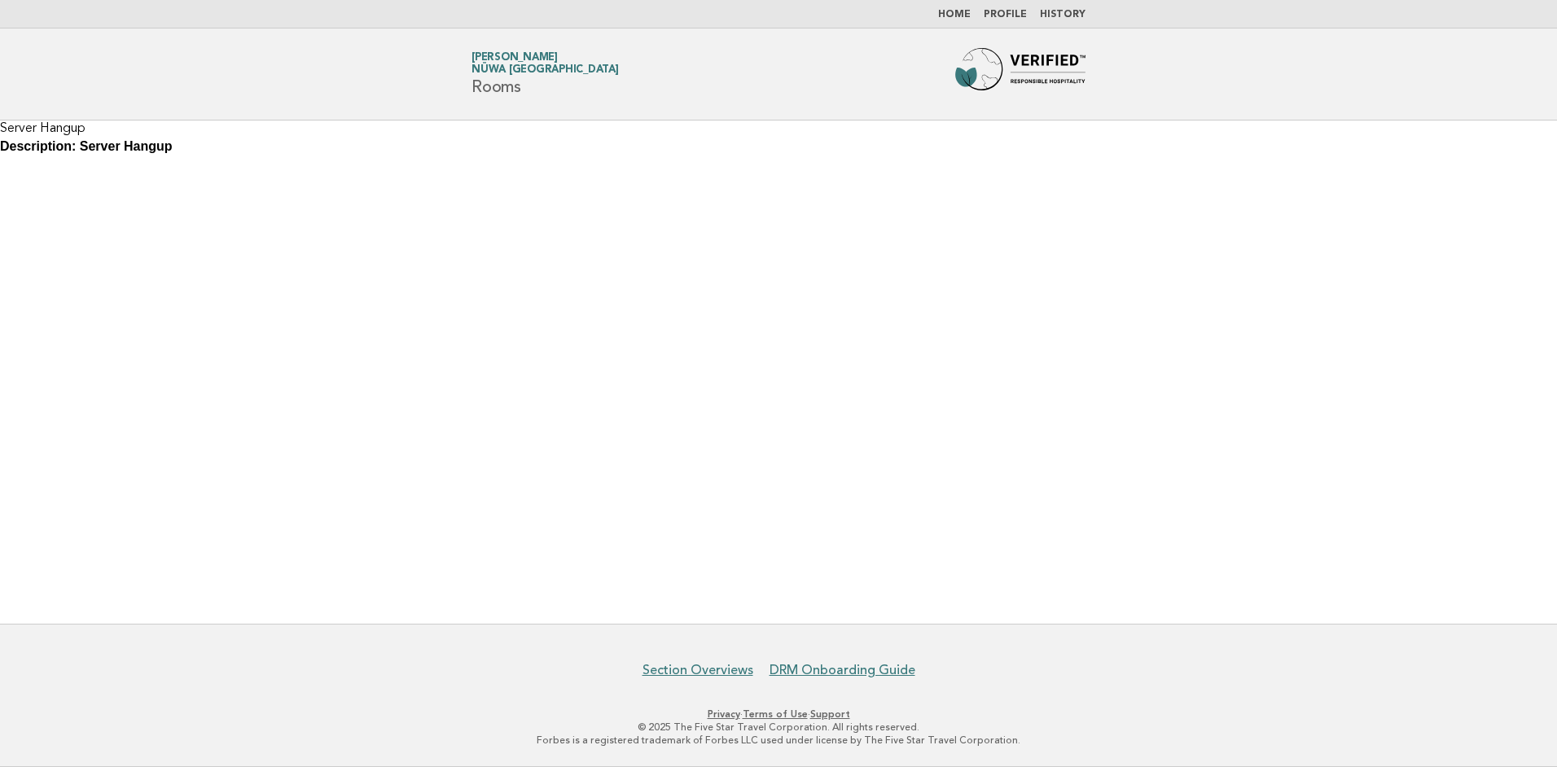
click at [78, 149] on b "Description: Server Hangup" at bounding box center [86, 146] width 173 height 14
click at [502, 72] on span "Nüwa [GEOGRAPHIC_DATA]" at bounding box center [545, 70] width 147 height 11
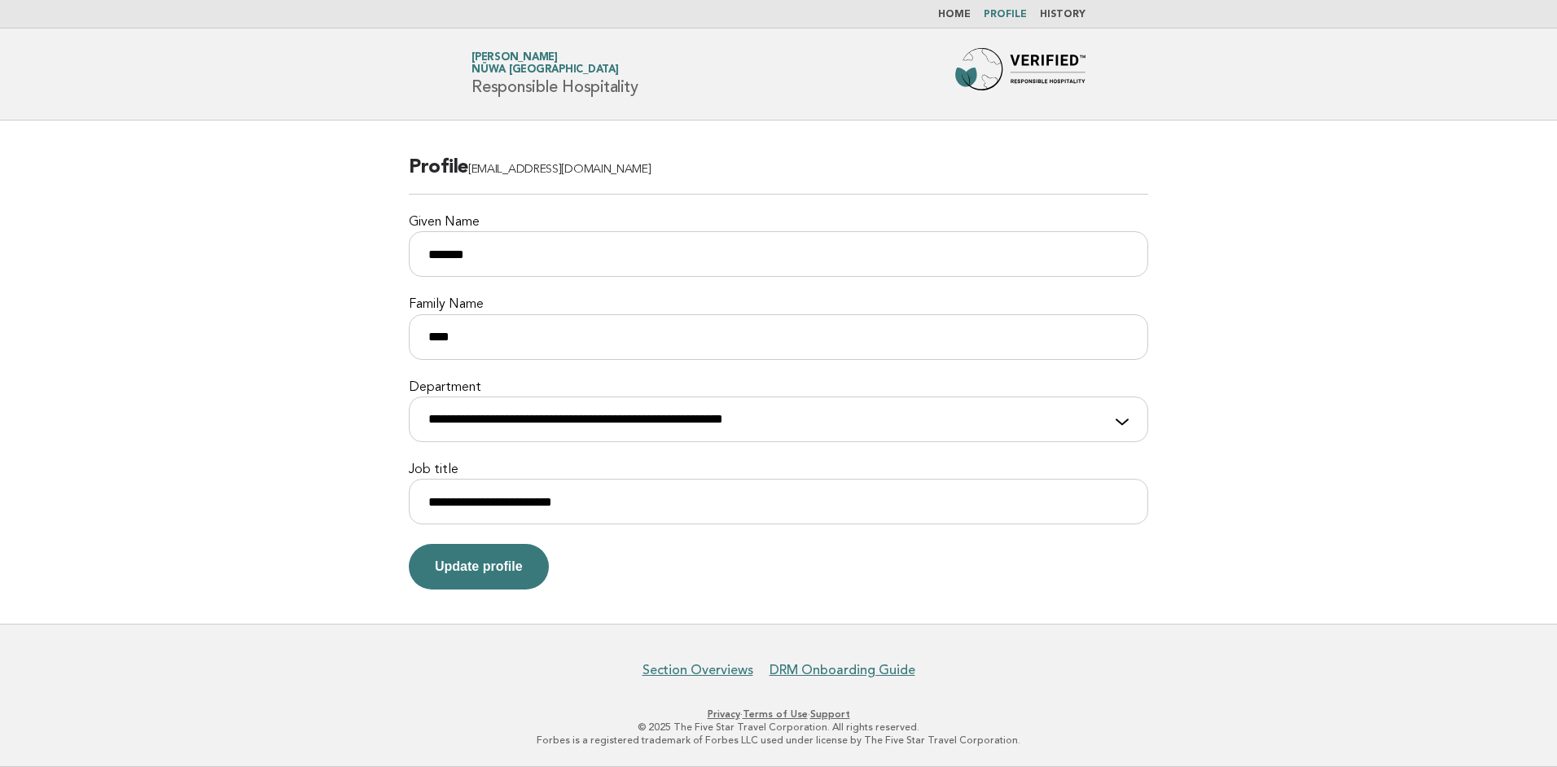
click at [968, 15] on link "Home" at bounding box center [954, 15] width 33 height 10
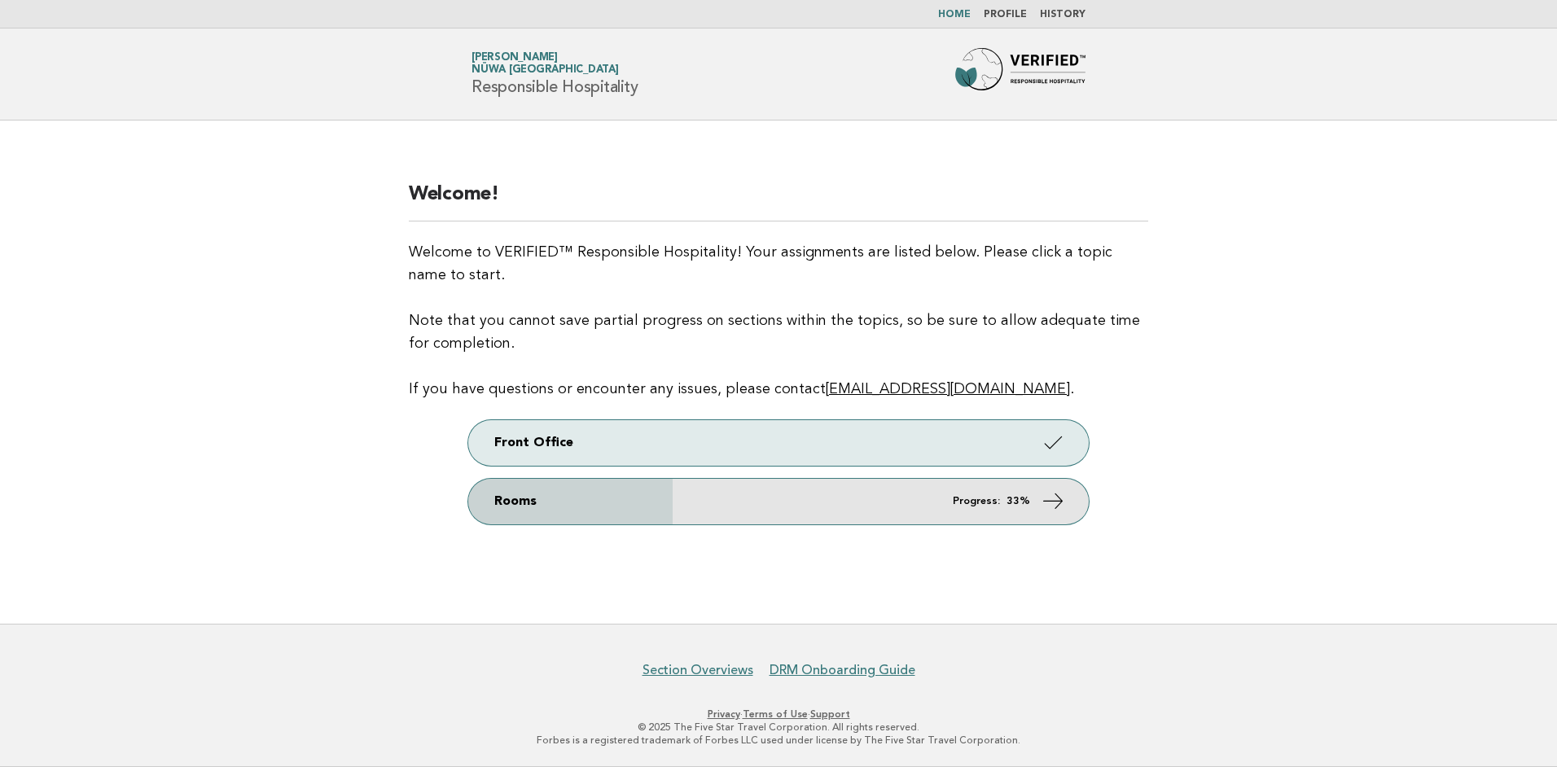
click at [1013, 507] on strong "33%" at bounding box center [1019, 501] width 24 height 11
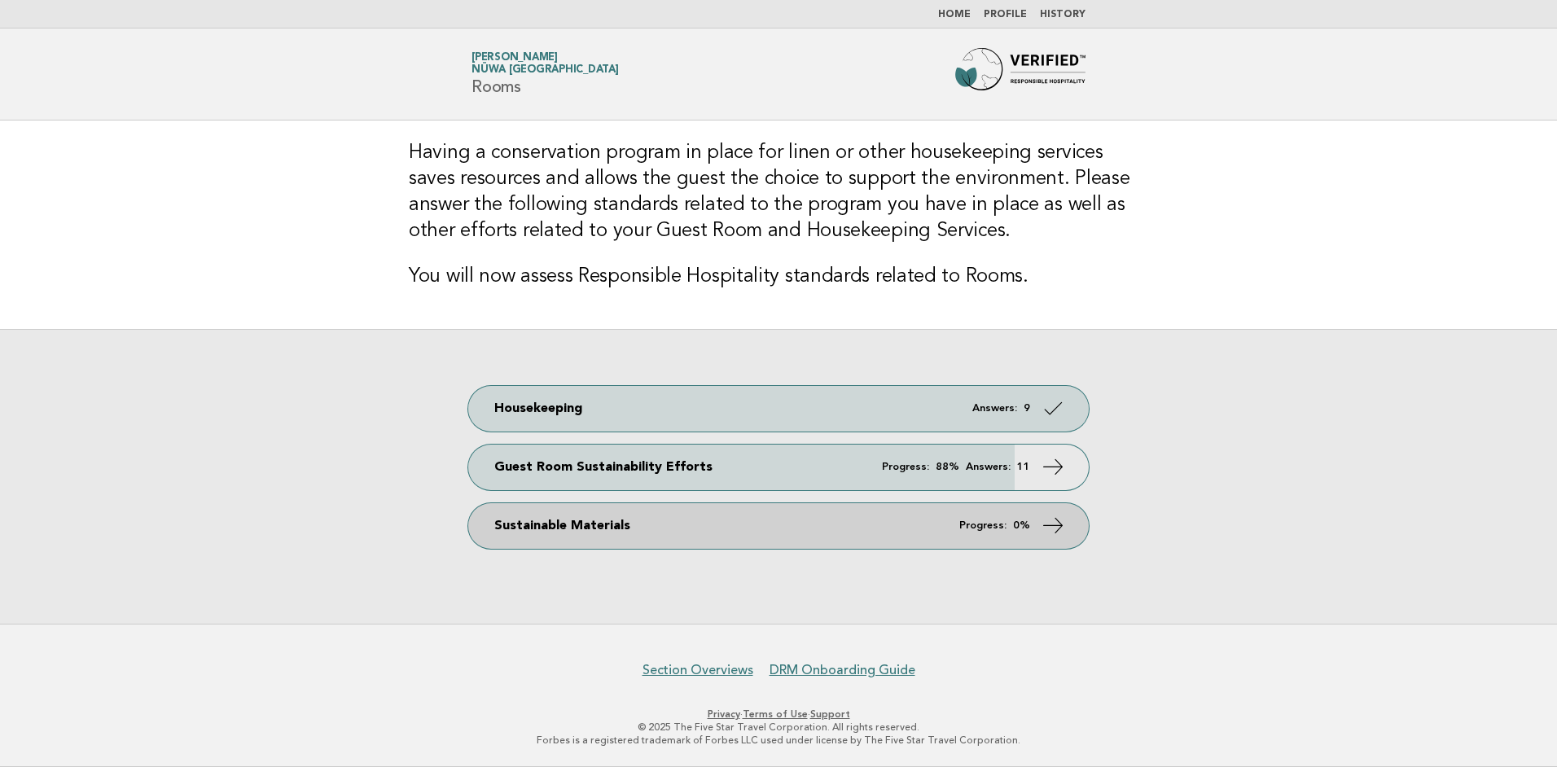
click at [845, 533] on link "Sustainable Materials Progress: 0%" at bounding box center [778, 526] width 621 height 46
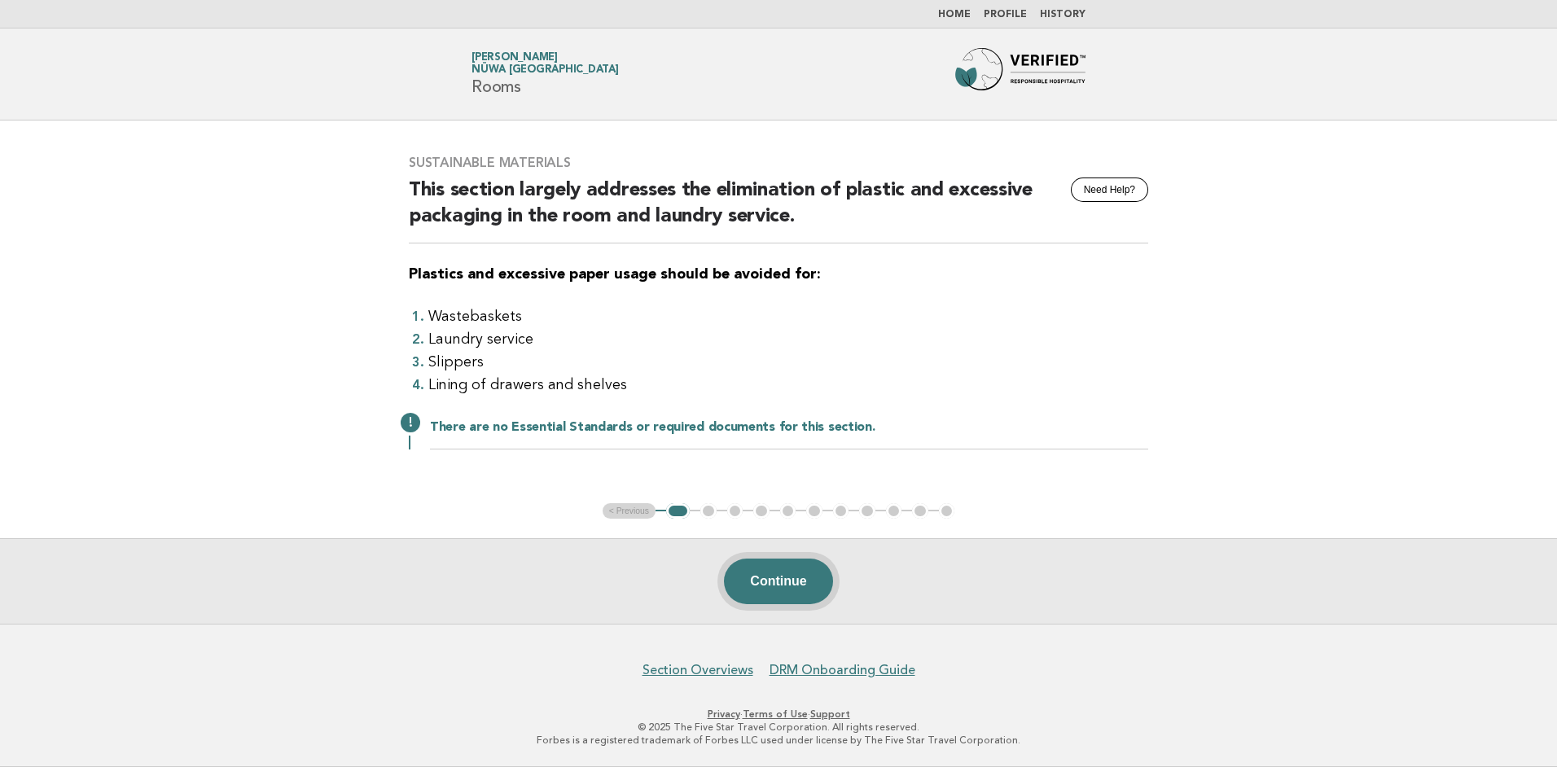
click at [763, 583] on button "Continue" at bounding box center [778, 582] width 108 height 46
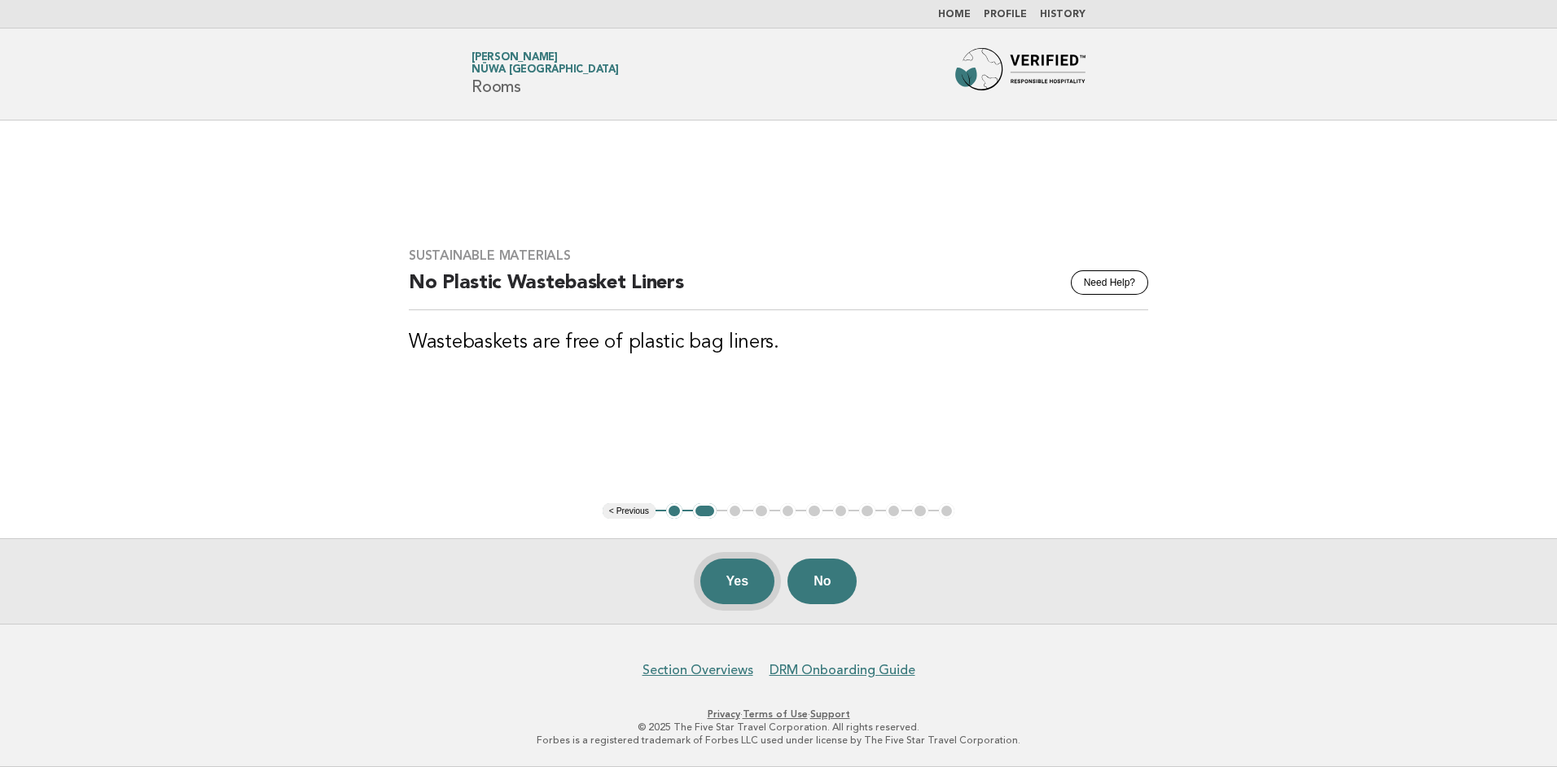
click at [753, 590] on button "Yes" at bounding box center [737, 582] width 75 height 46
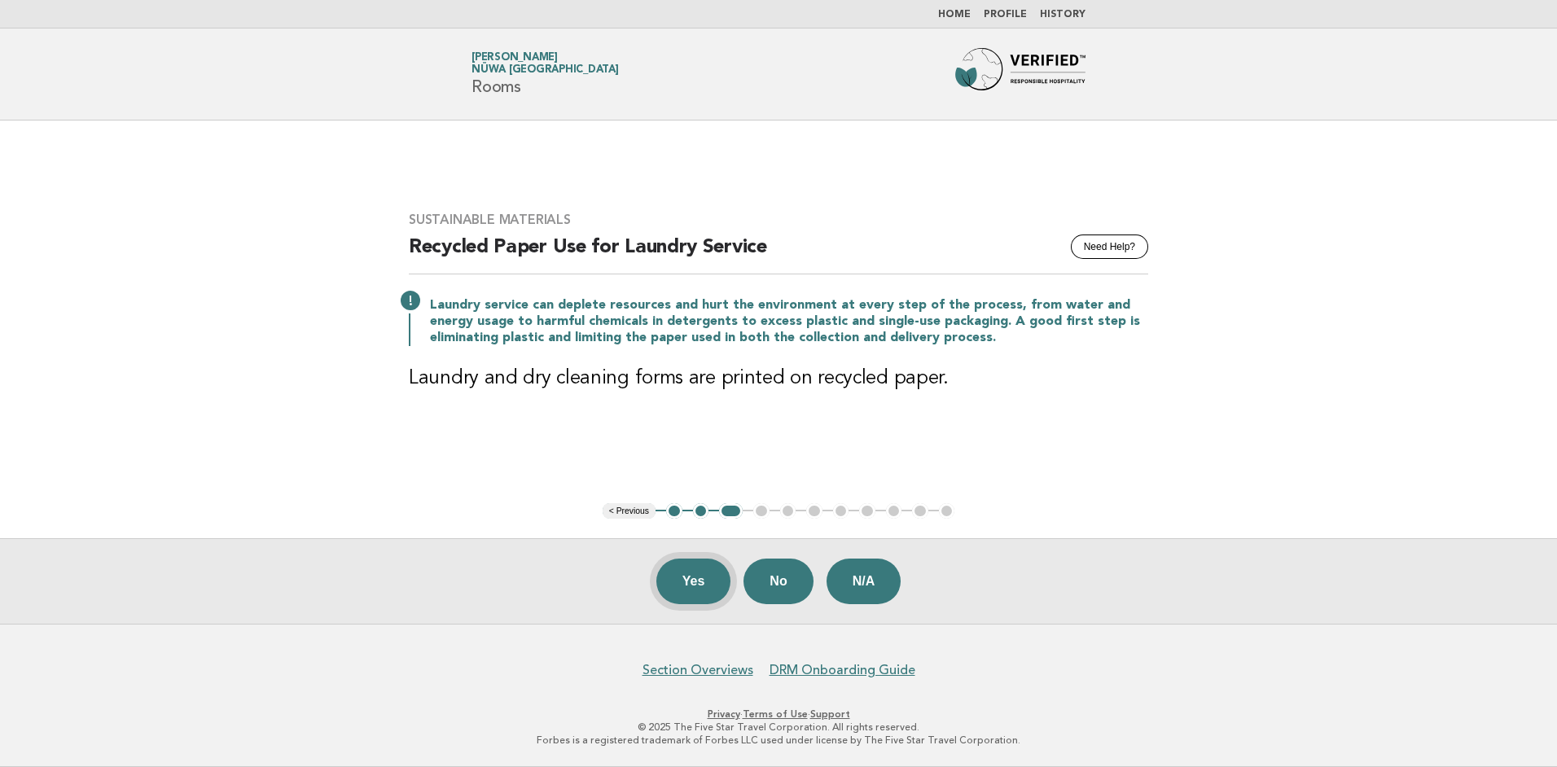
click at [696, 585] on button "Yes" at bounding box center [693, 582] width 75 height 46
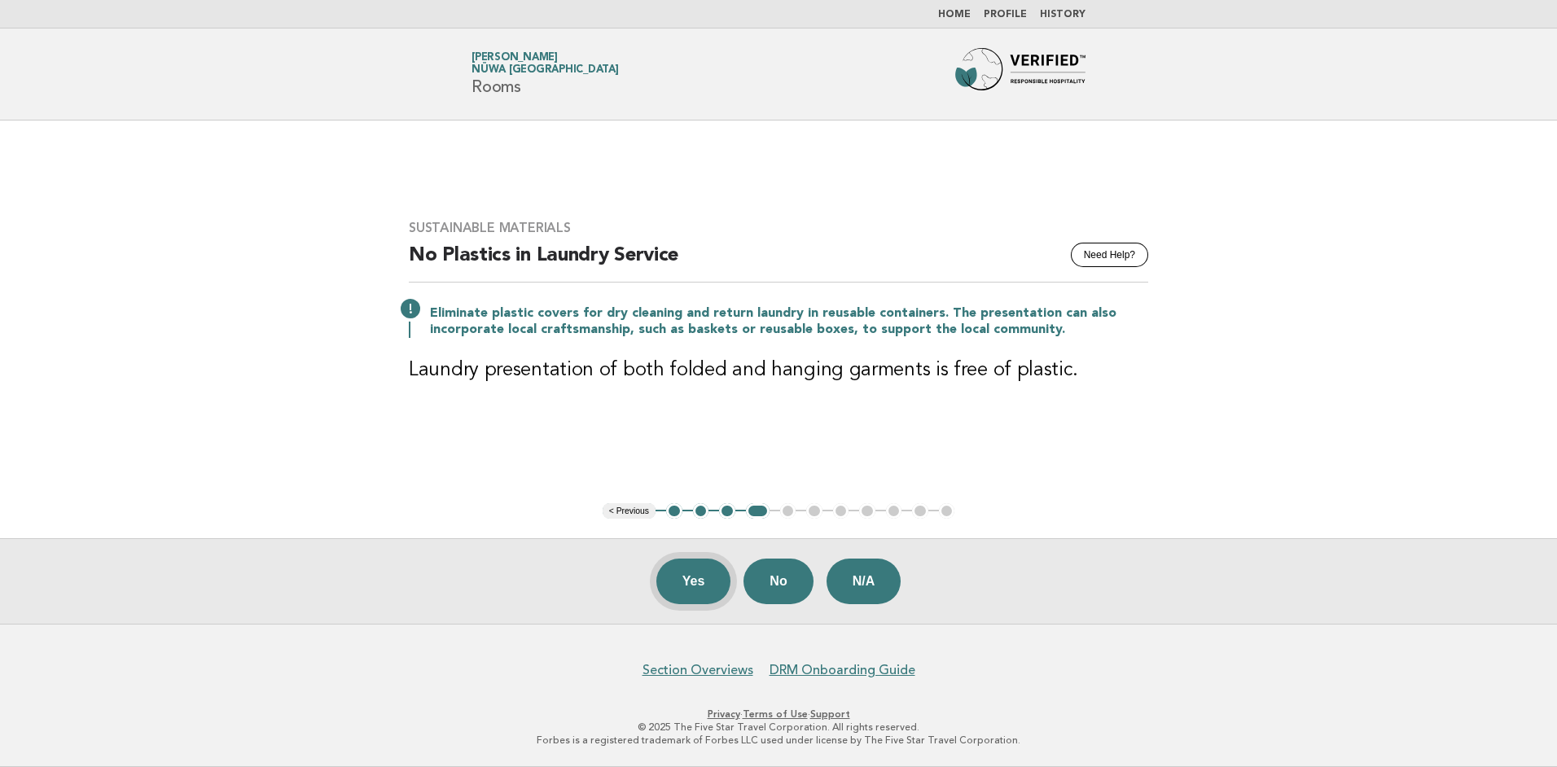
click at [676, 579] on button "Yes" at bounding box center [693, 582] width 75 height 46
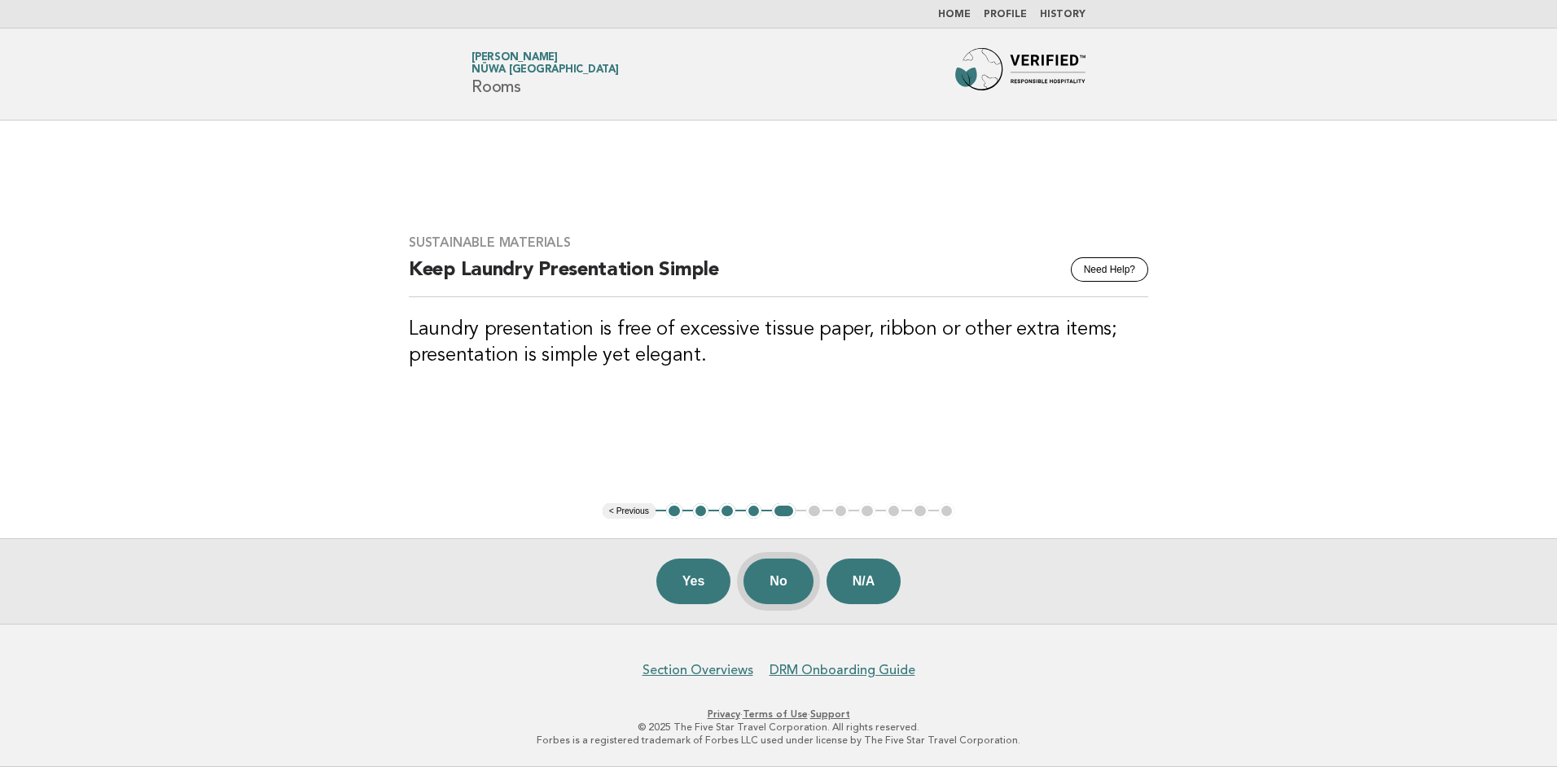
click at [784, 586] on button "No" at bounding box center [778, 582] width 69 height 46
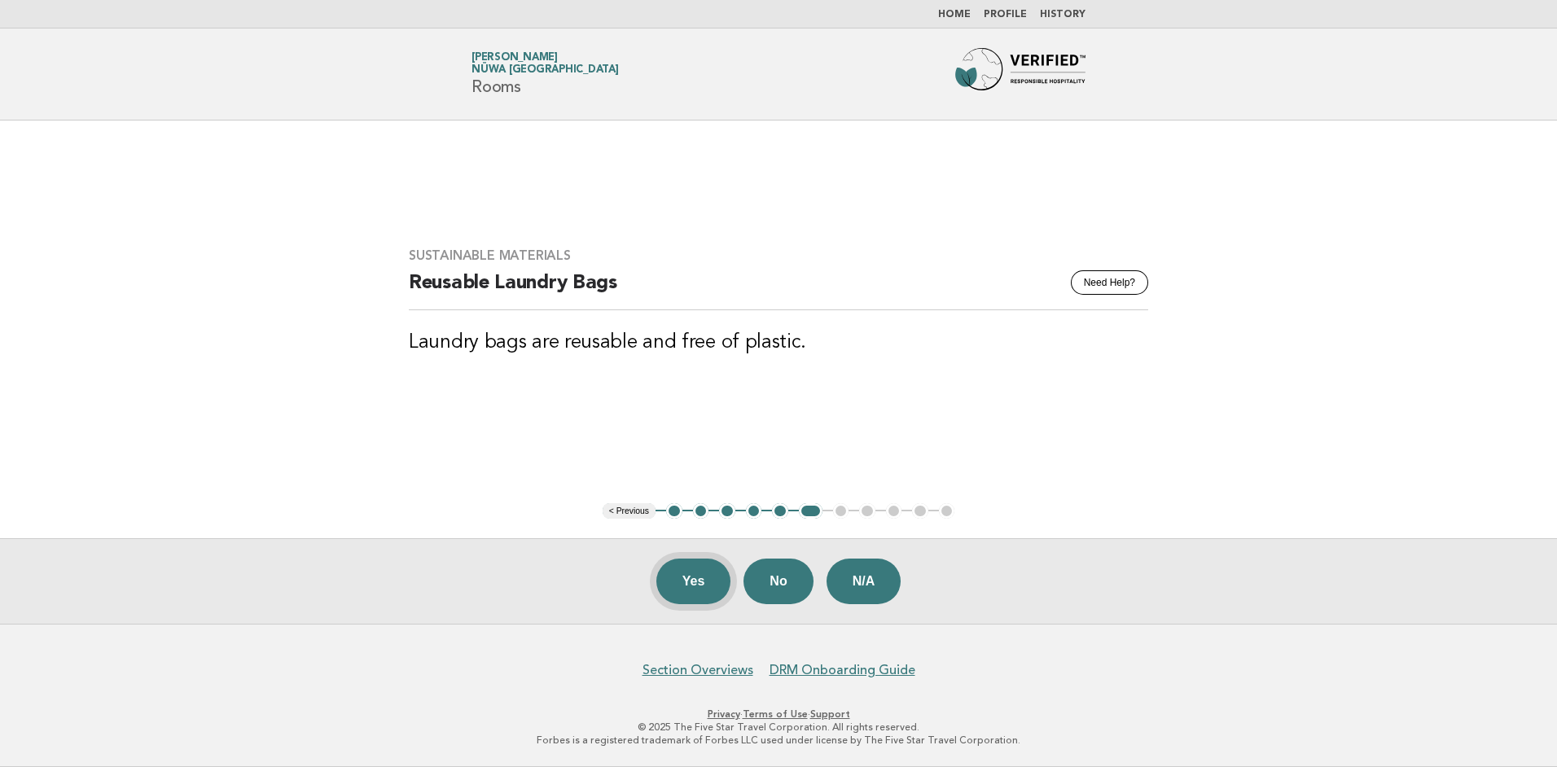
click at [681, 585] on button "Yes" at bounding box center [693, 582] width 75 height 46
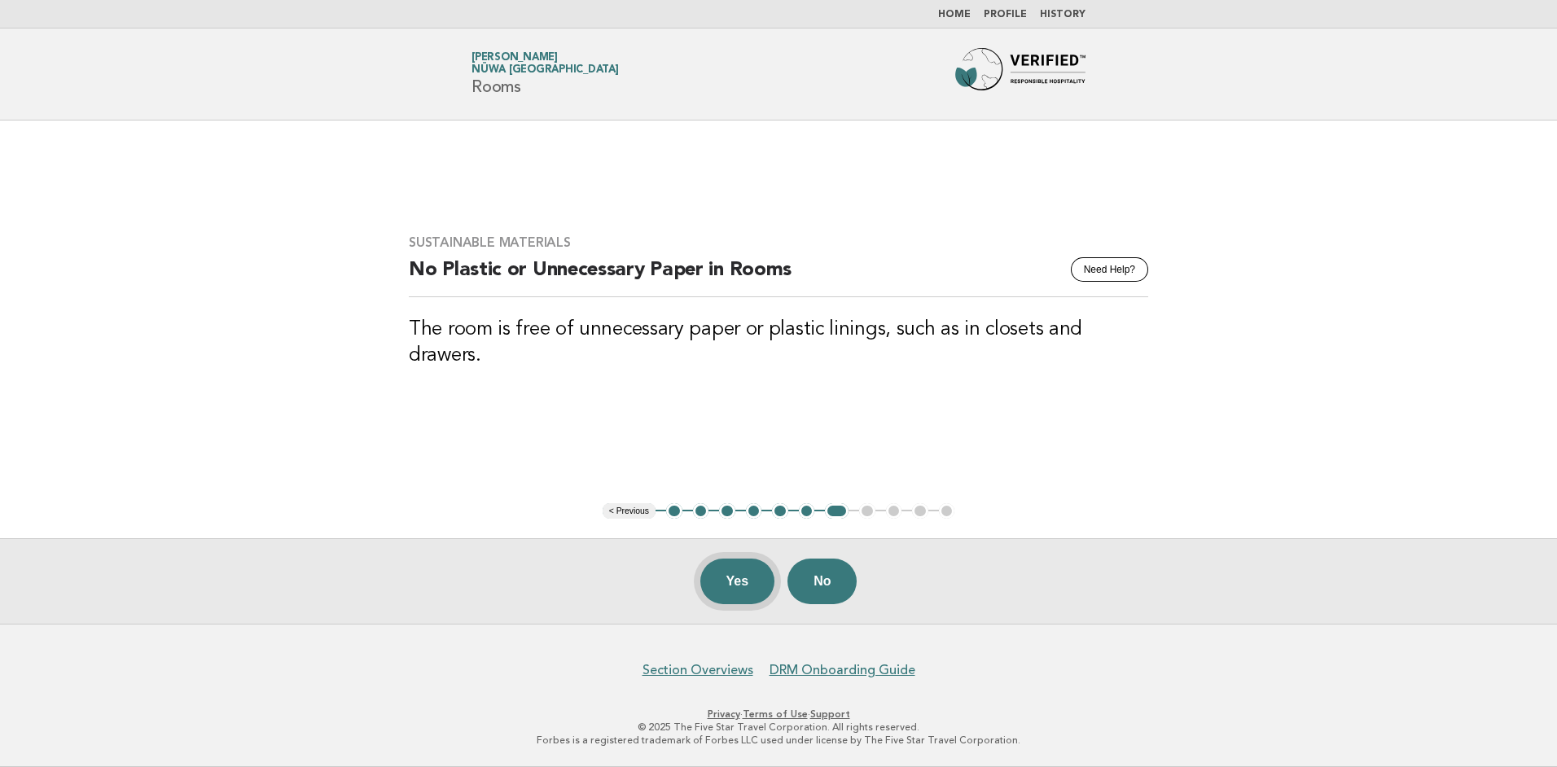
click at [739, 579] on button "Yes" at bounding box center [737, 582] width 75 height 46
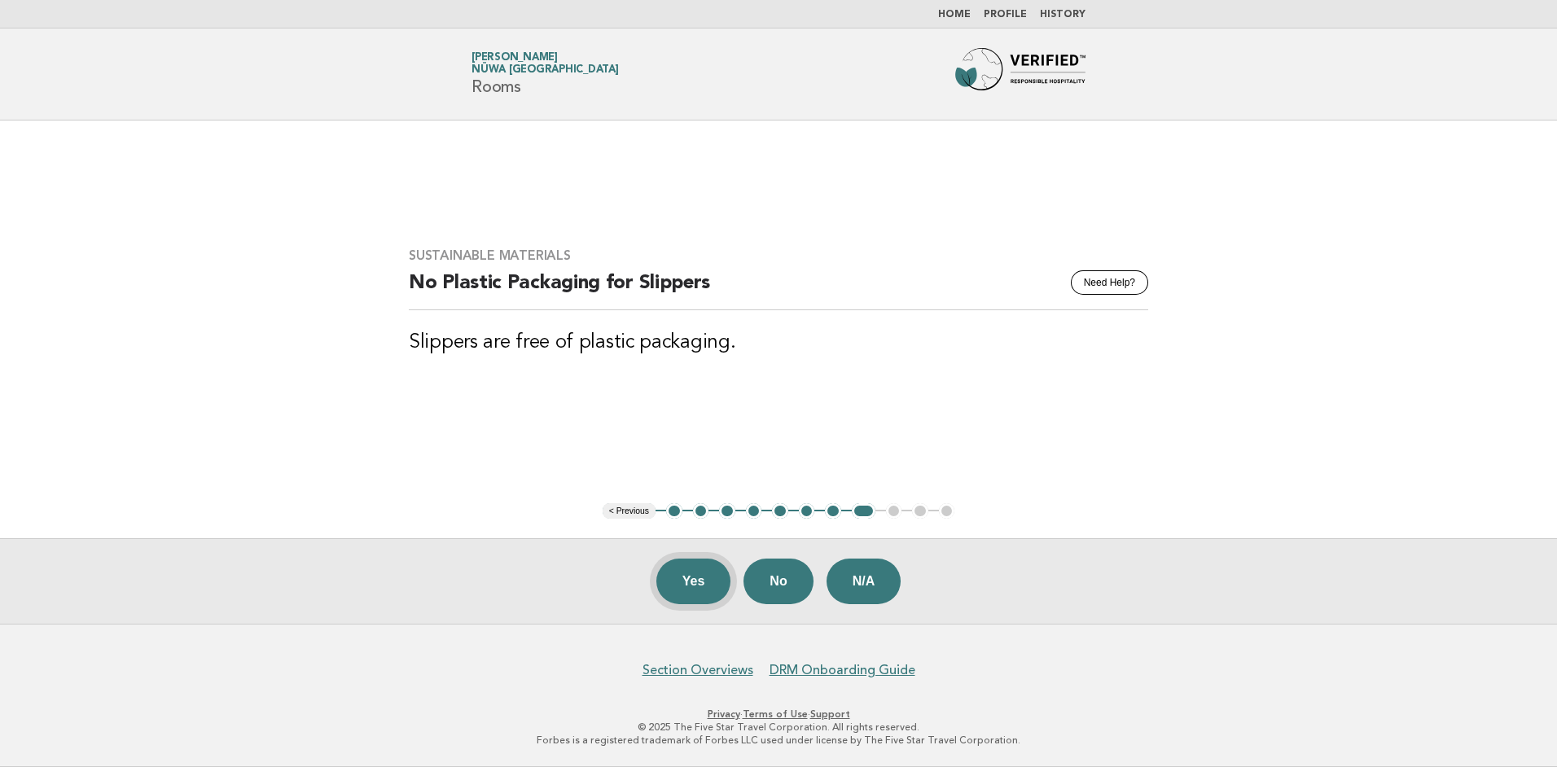
click at [678, 581] on button "Yes" at bounding box center [693, 582] width 75 height 46
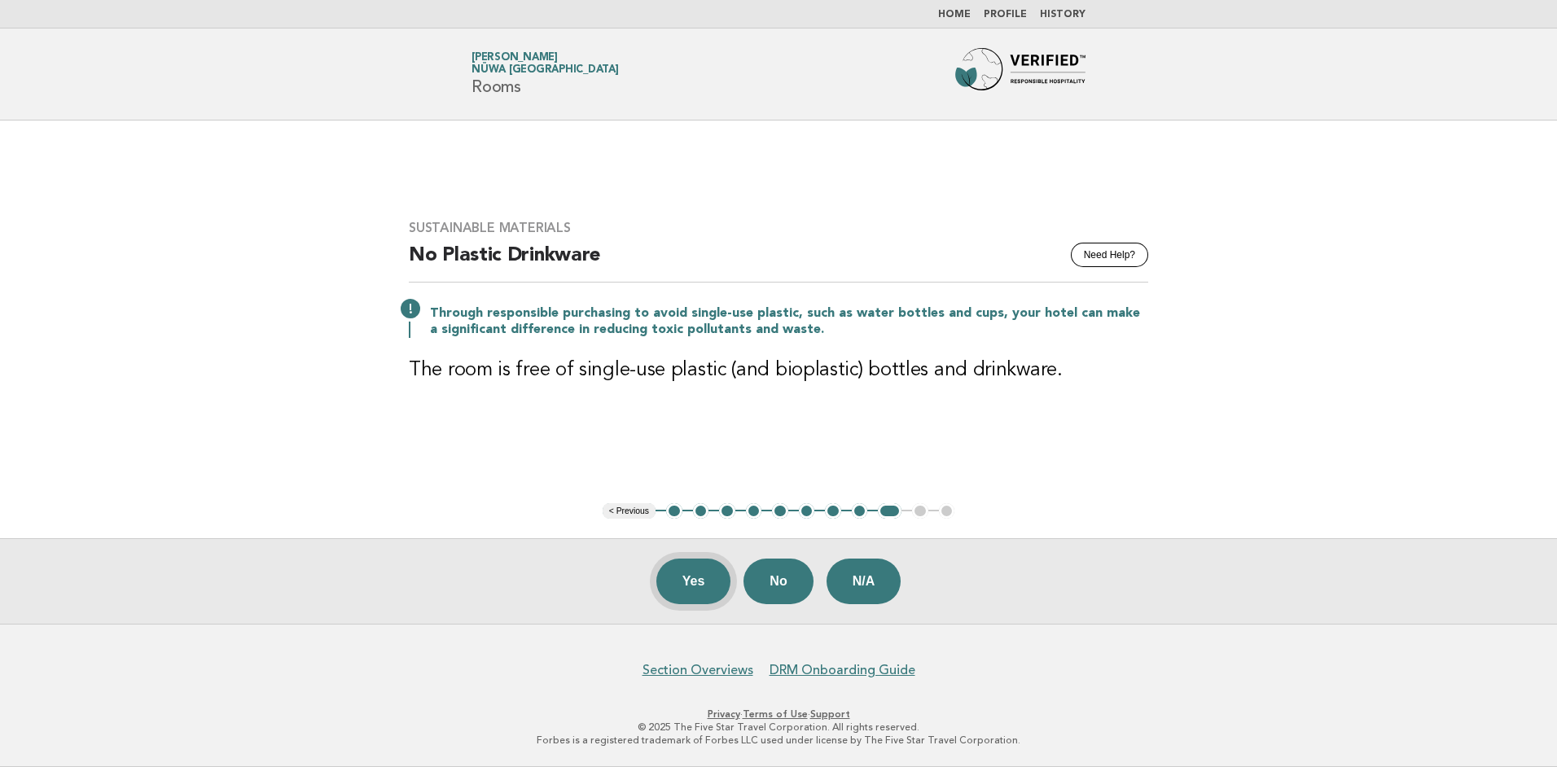
click at [714, 584] on button "Yes" at bounding box center [693, 582] width 75 height 46
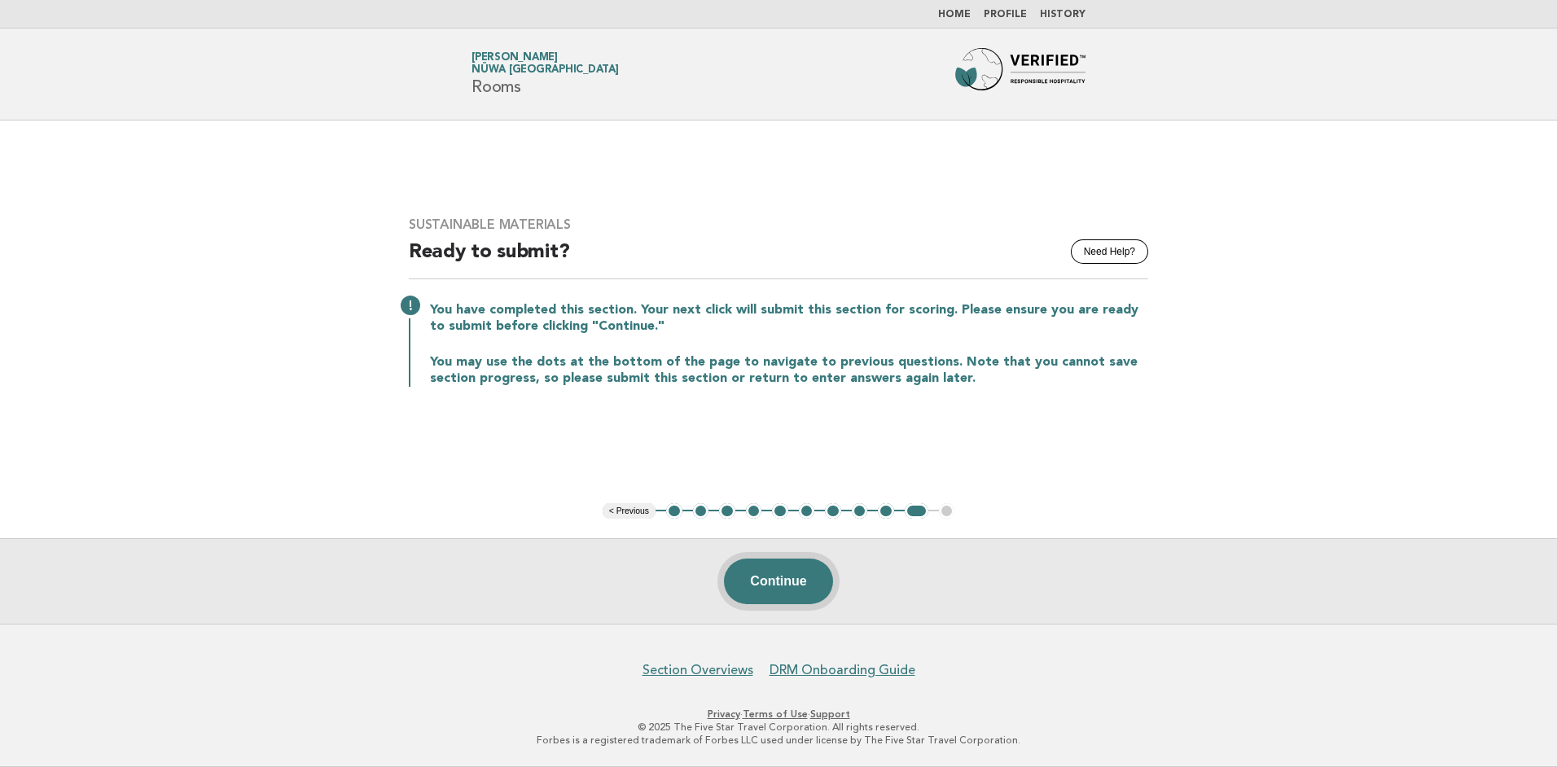
click at [783, 588] on button "Continue" at bounding box center [778, 582] width 108 height 46
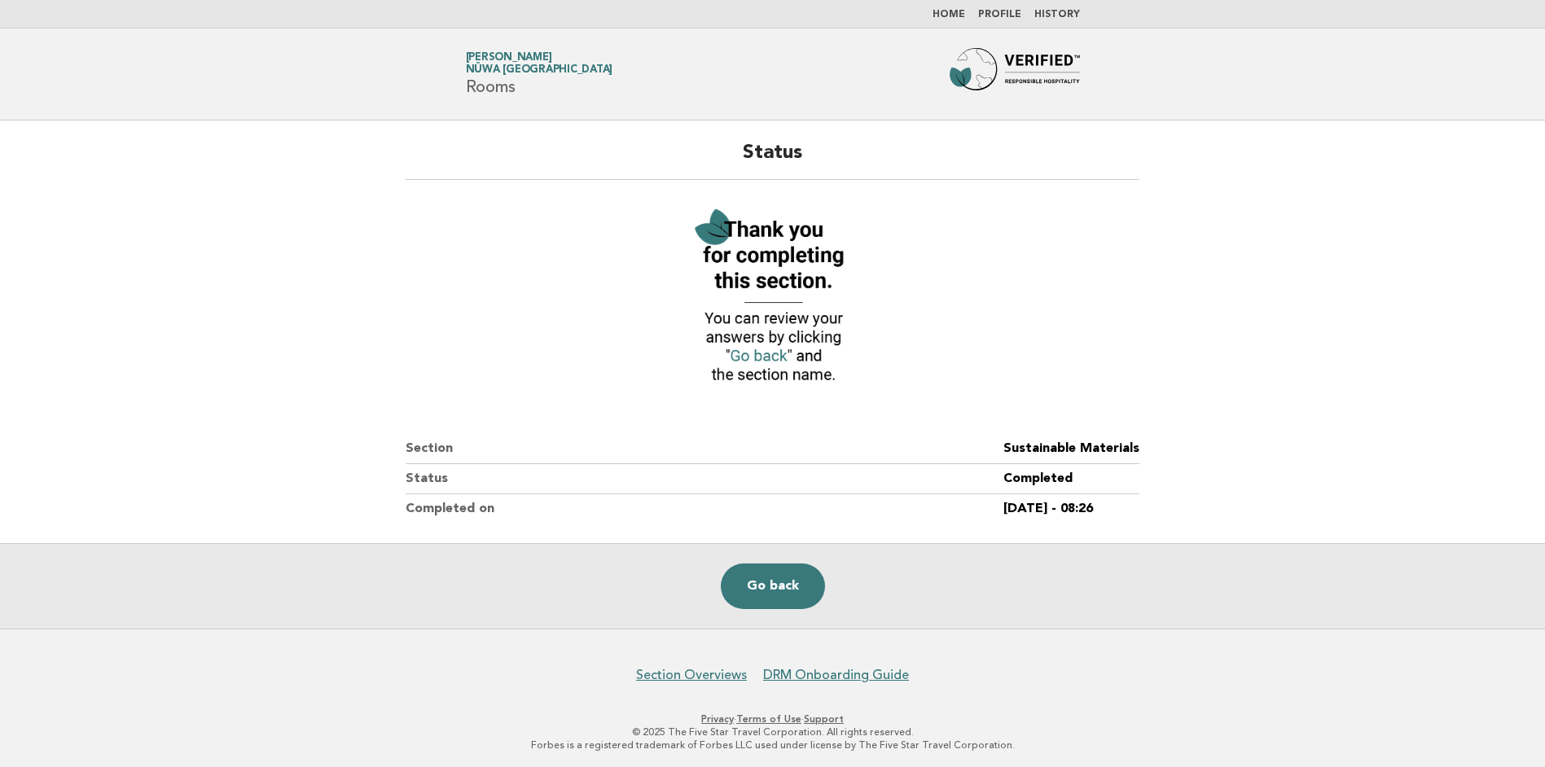
click at [763, 350] on img at bounding box center [771, 297] width 179 height 195
click at [774, 576] on link "Go back" at bounding box center [773, 587] width 104 height 46
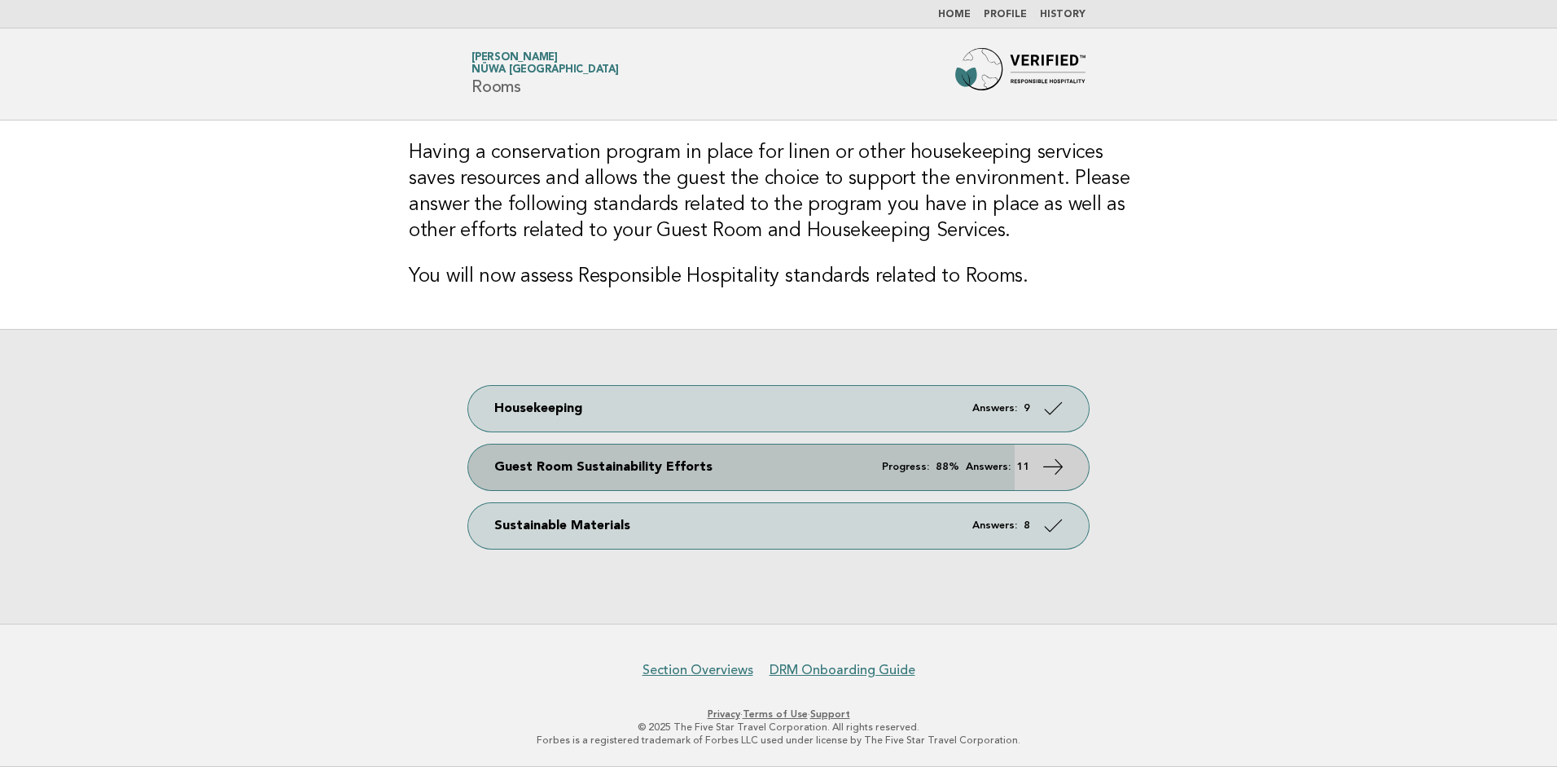
click at [1018, 478] on link "Guest Room Sustainability Efforts Progress: 88% Answers: 11" at bounding box center [778, 468] width 621 height 46
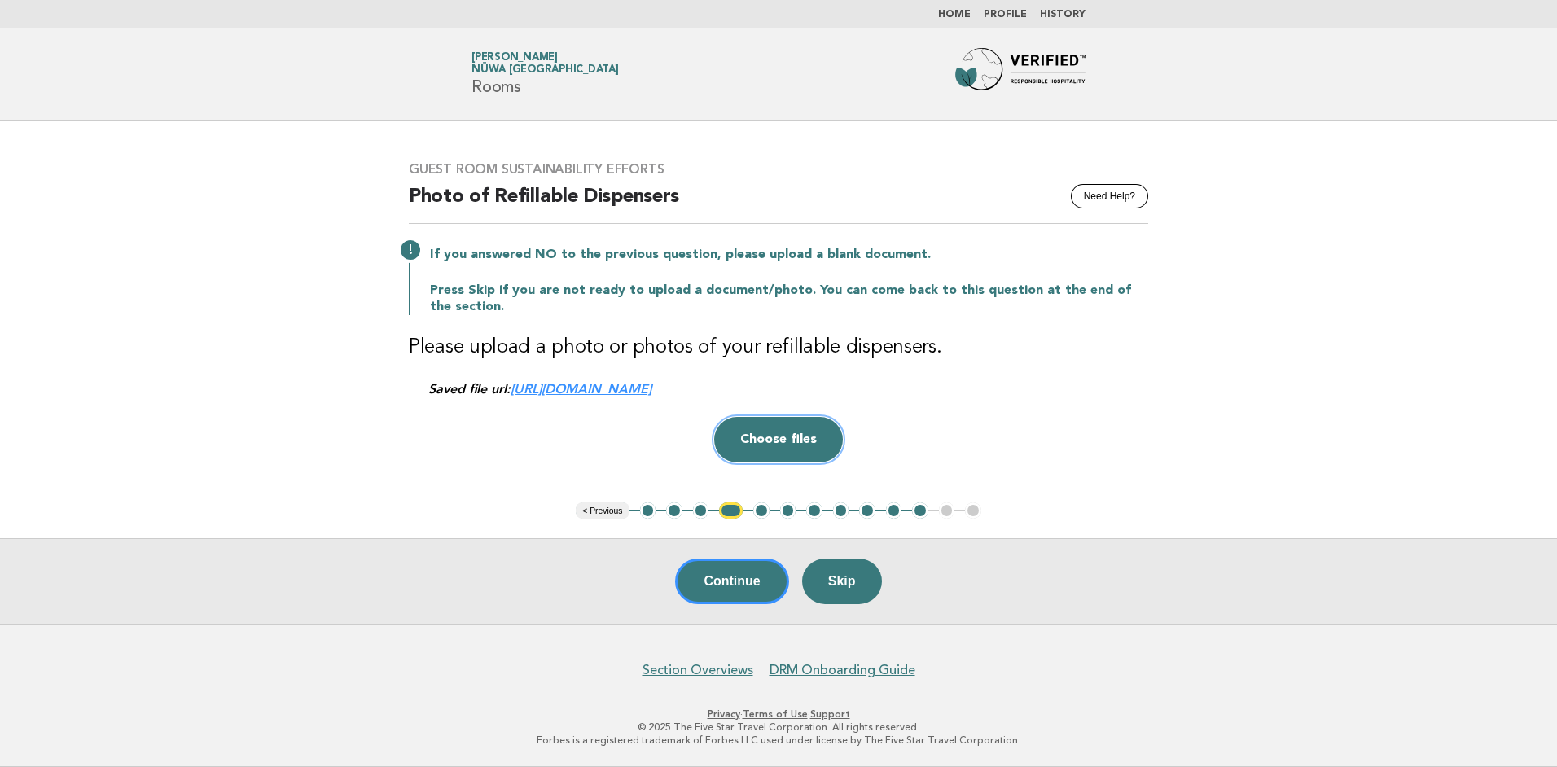
click at [777, 438] on button "Choose files" at bounding box center [778, 440] width 129 height 46
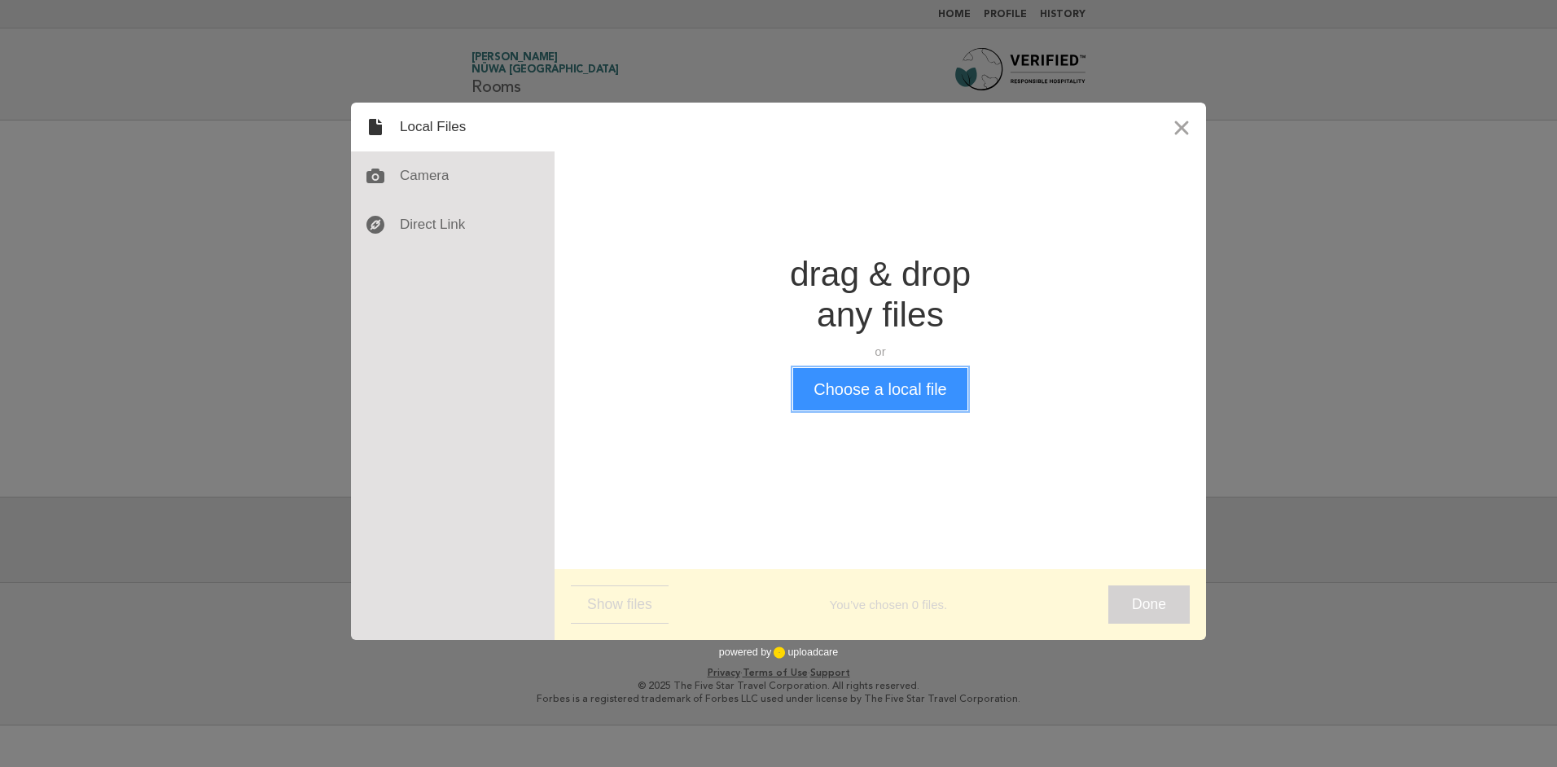
click at [867, 380] on button "Choose a local file" at bounding box center [879, 389] width 173 height 42
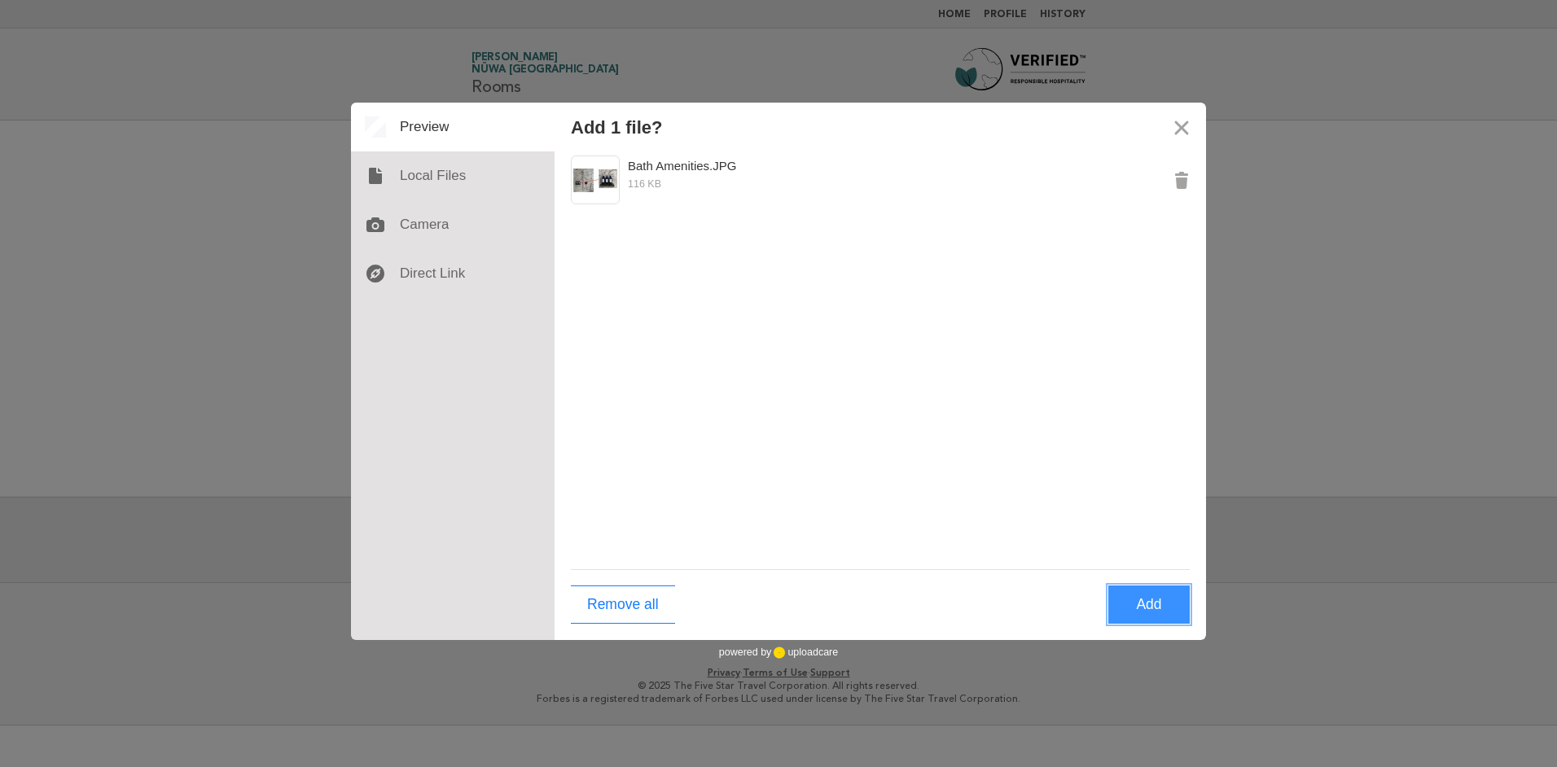
click at [1151, 616] on button "Add" at bounding box center [1148, 605] width 81 height 38
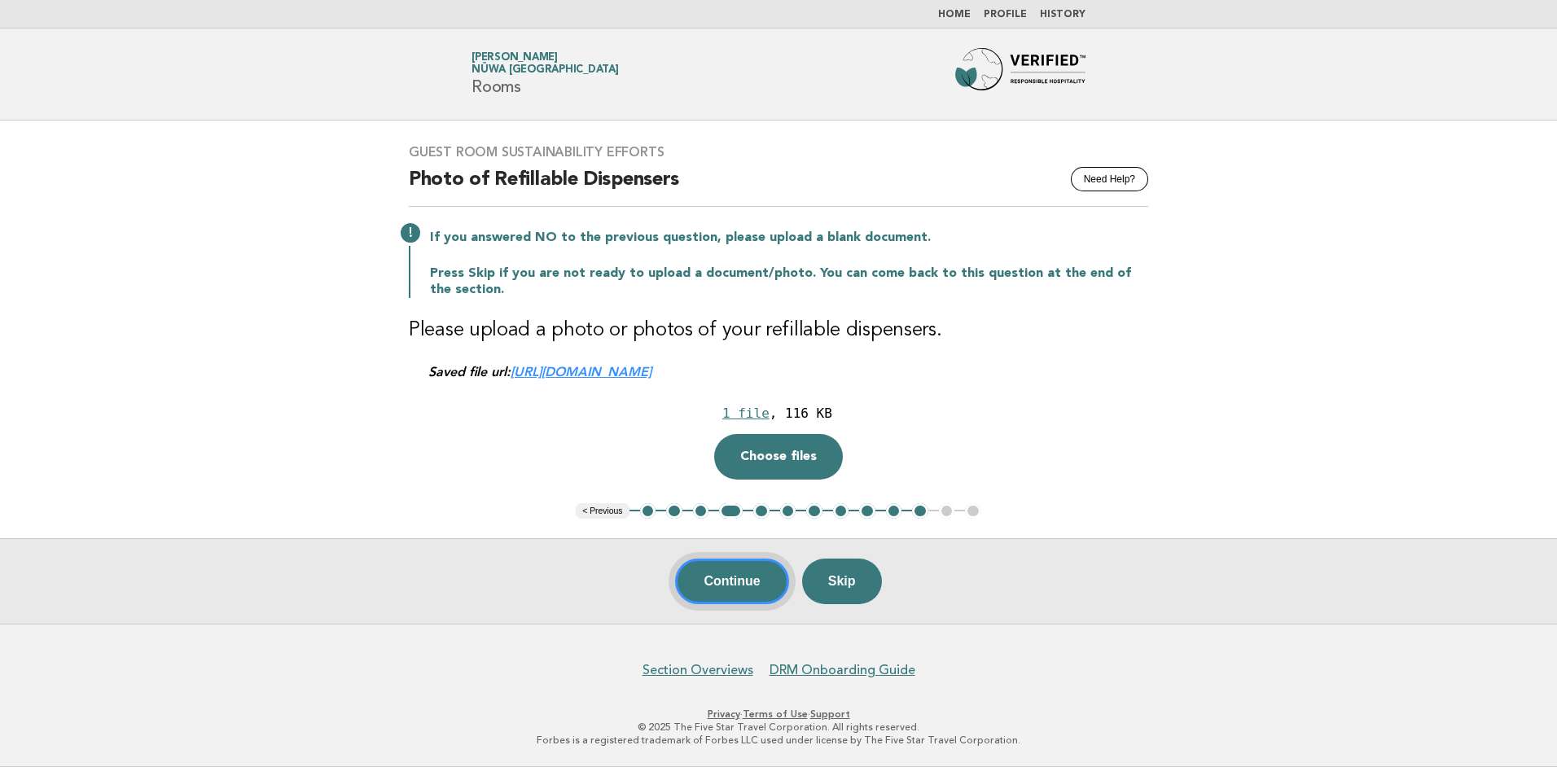
click at [742, 579] on button "Continue" at bounding box center [731, 582] width 113 height 46
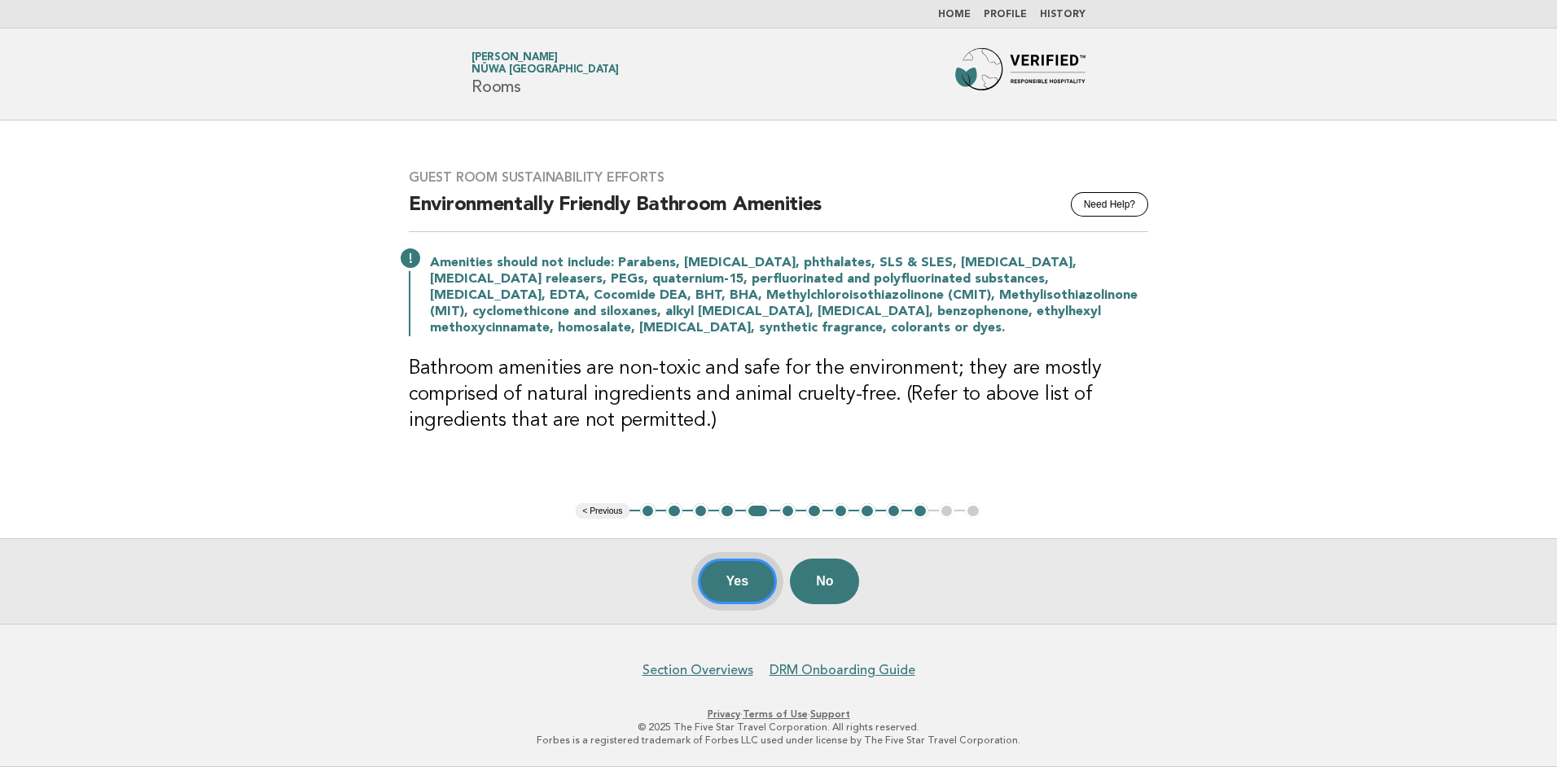
click at [742, 579] on button "Yes" at bounding box center [738, 582] width 80 height 46
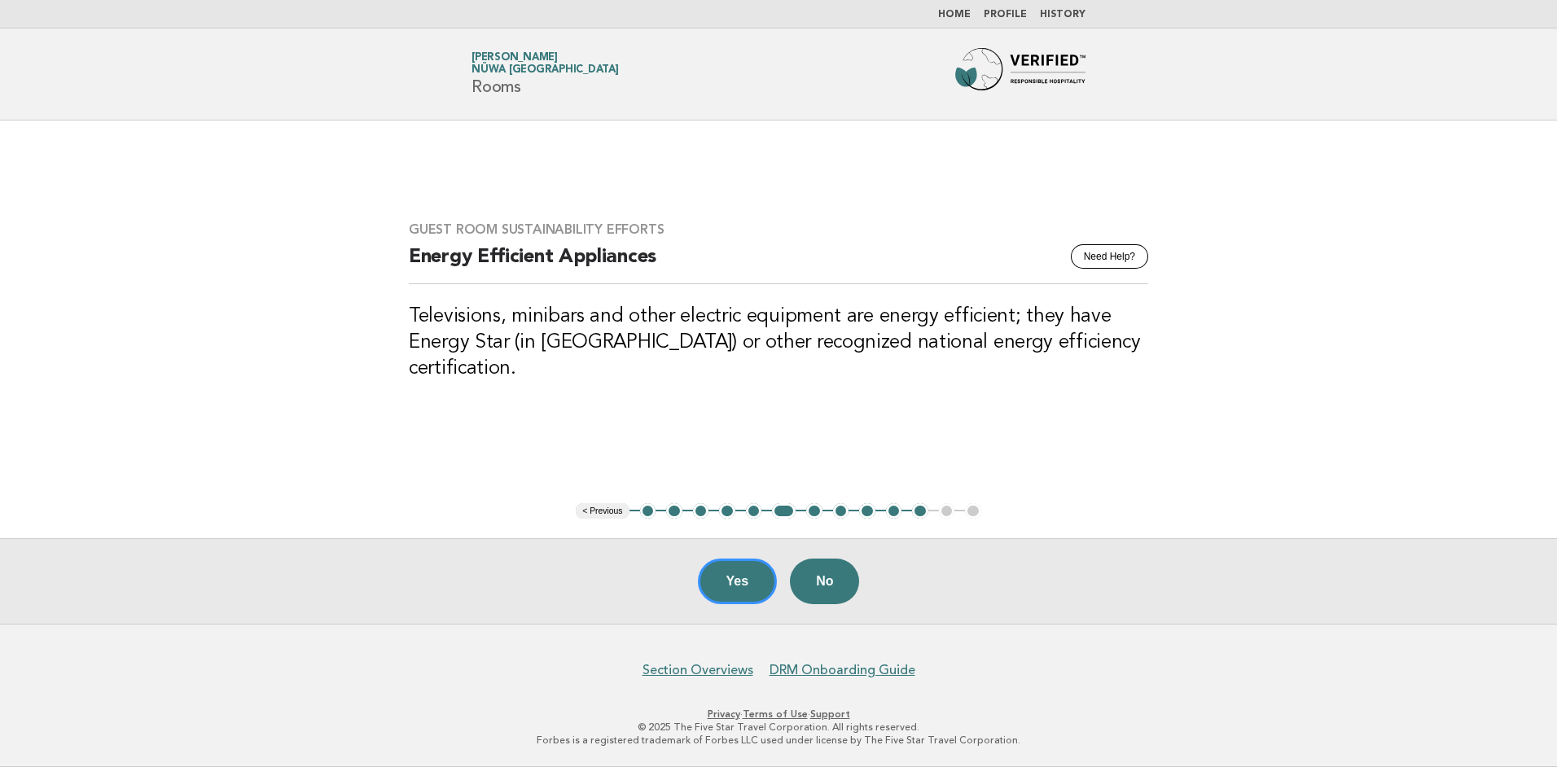
click at [742, 579] on button "Yes" at bounding box center [738, 582] width 80 height 46
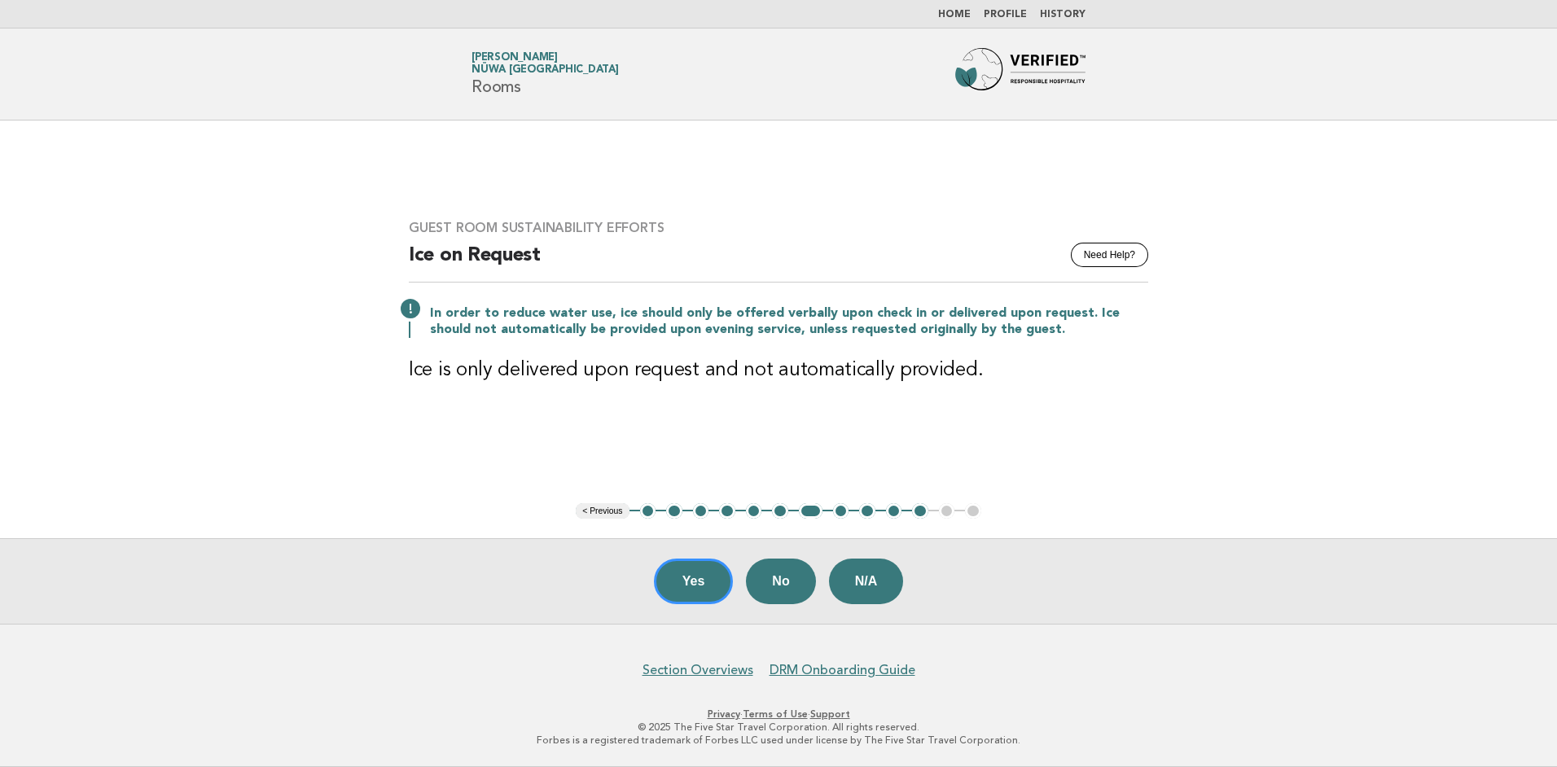
click at [742, 579] on div "Yes No N/A" at bounding box center [778, 581] width 1557 height 86
click at [714, 582] on button "Yes" at bounding box center [694, 582] width 80 height 46
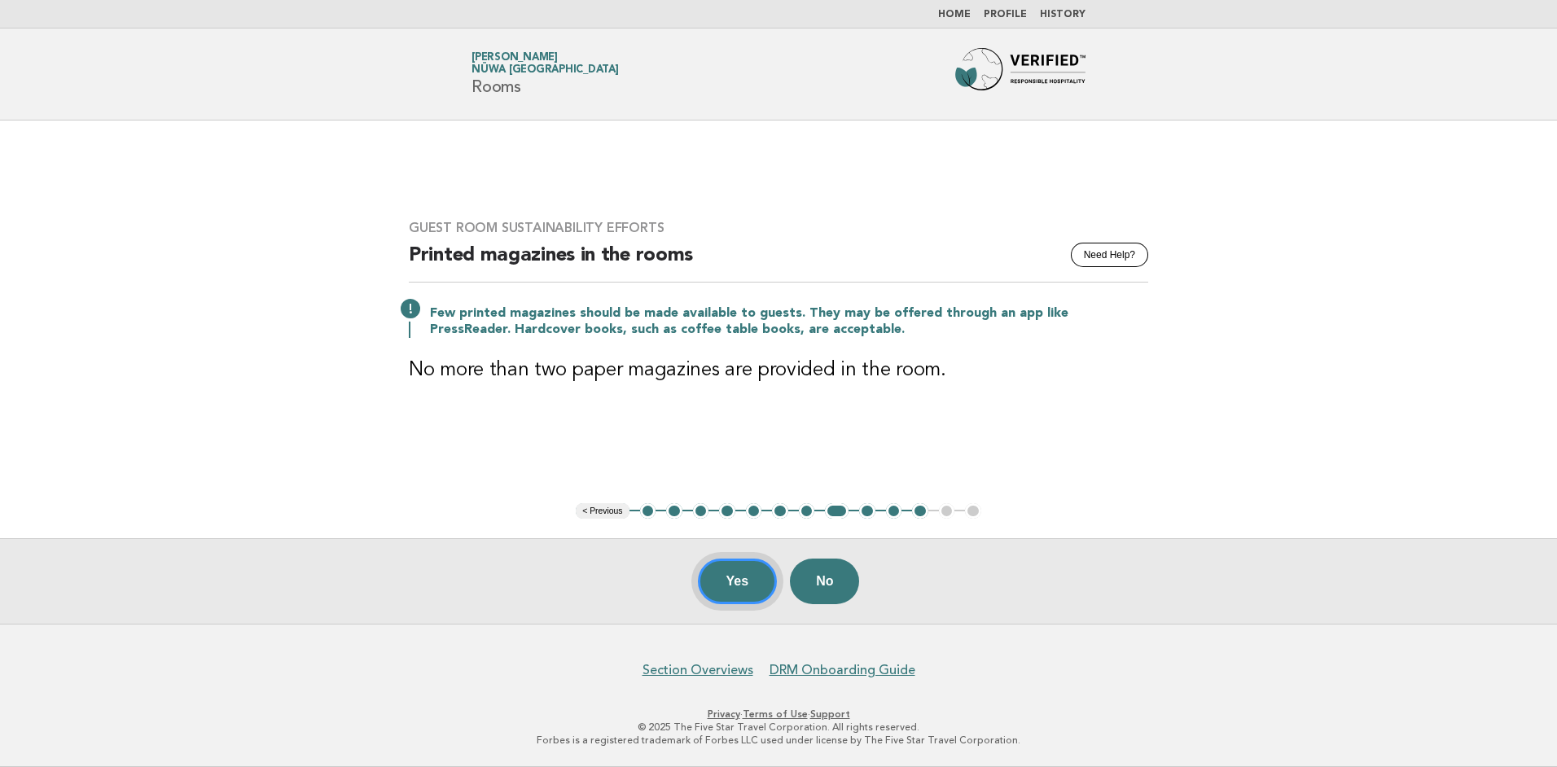
click at [736, 577] on button "Yes" at bounding box center [738, 582] width 80 height 46
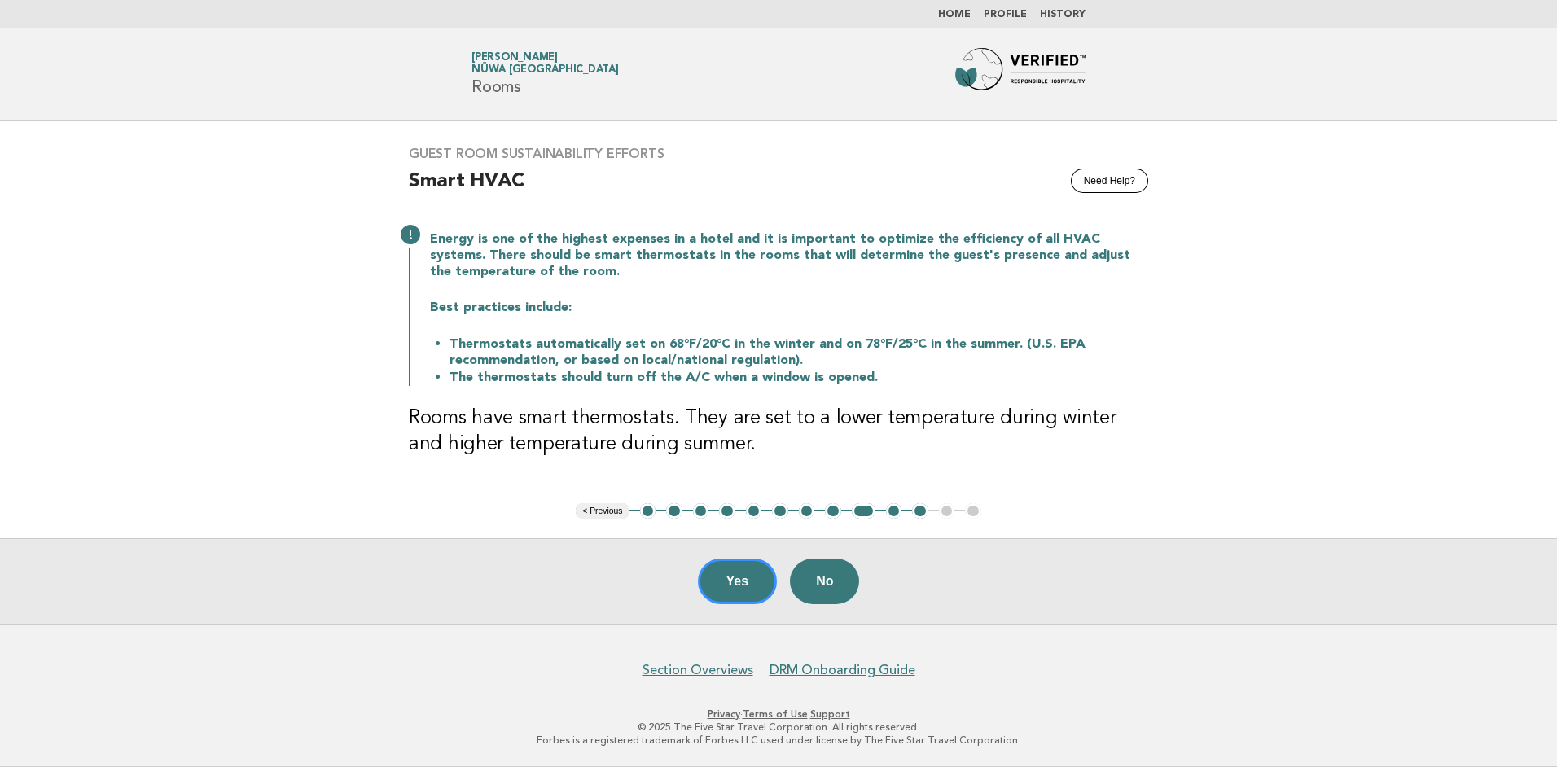
click at [736, 577] on button "Yes" at bounding box center [738, 582] width 80 height 46
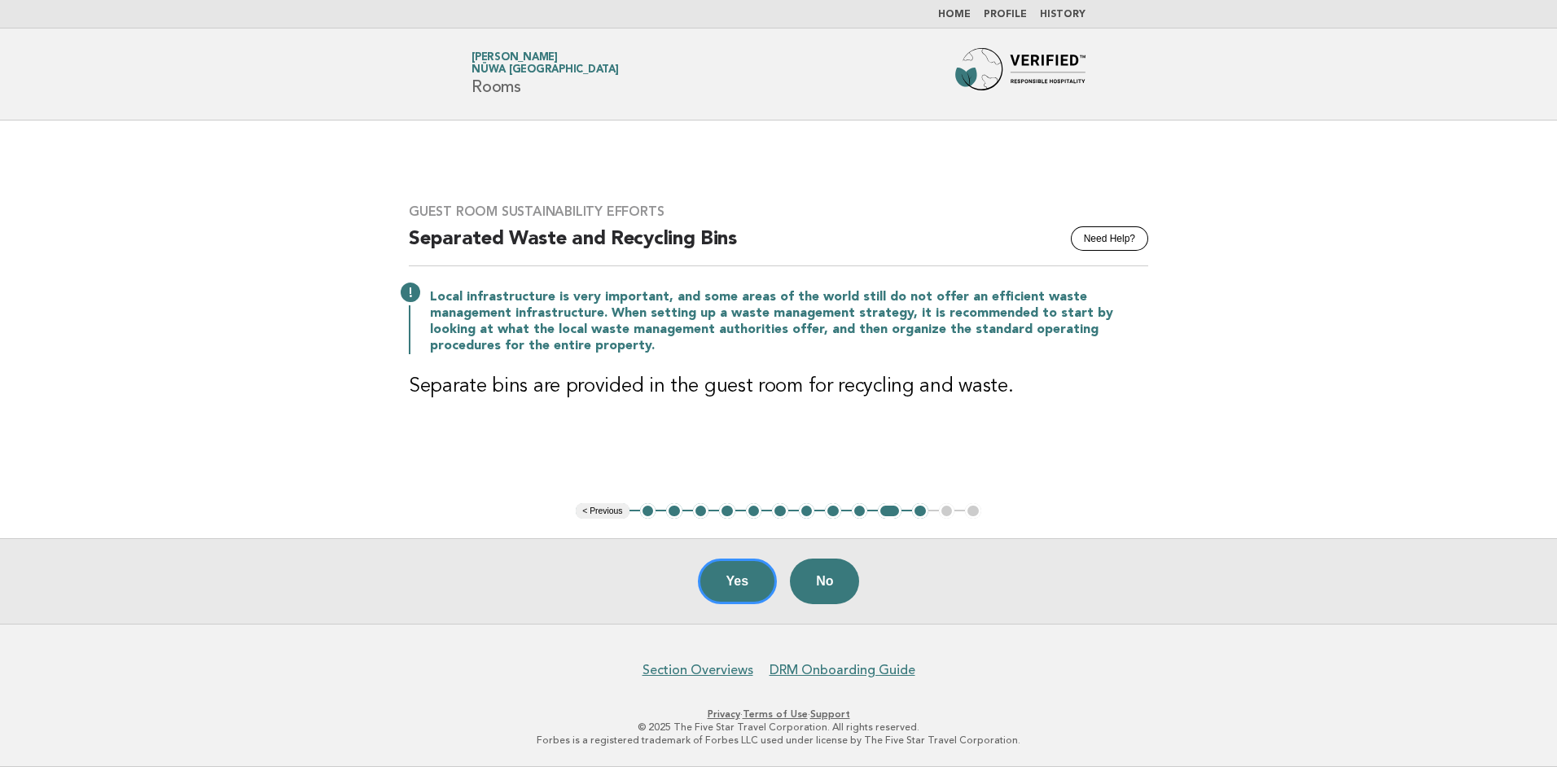
click at [736, 577] on button "Yes" at bounding box center [738, 582] width 80 height 46
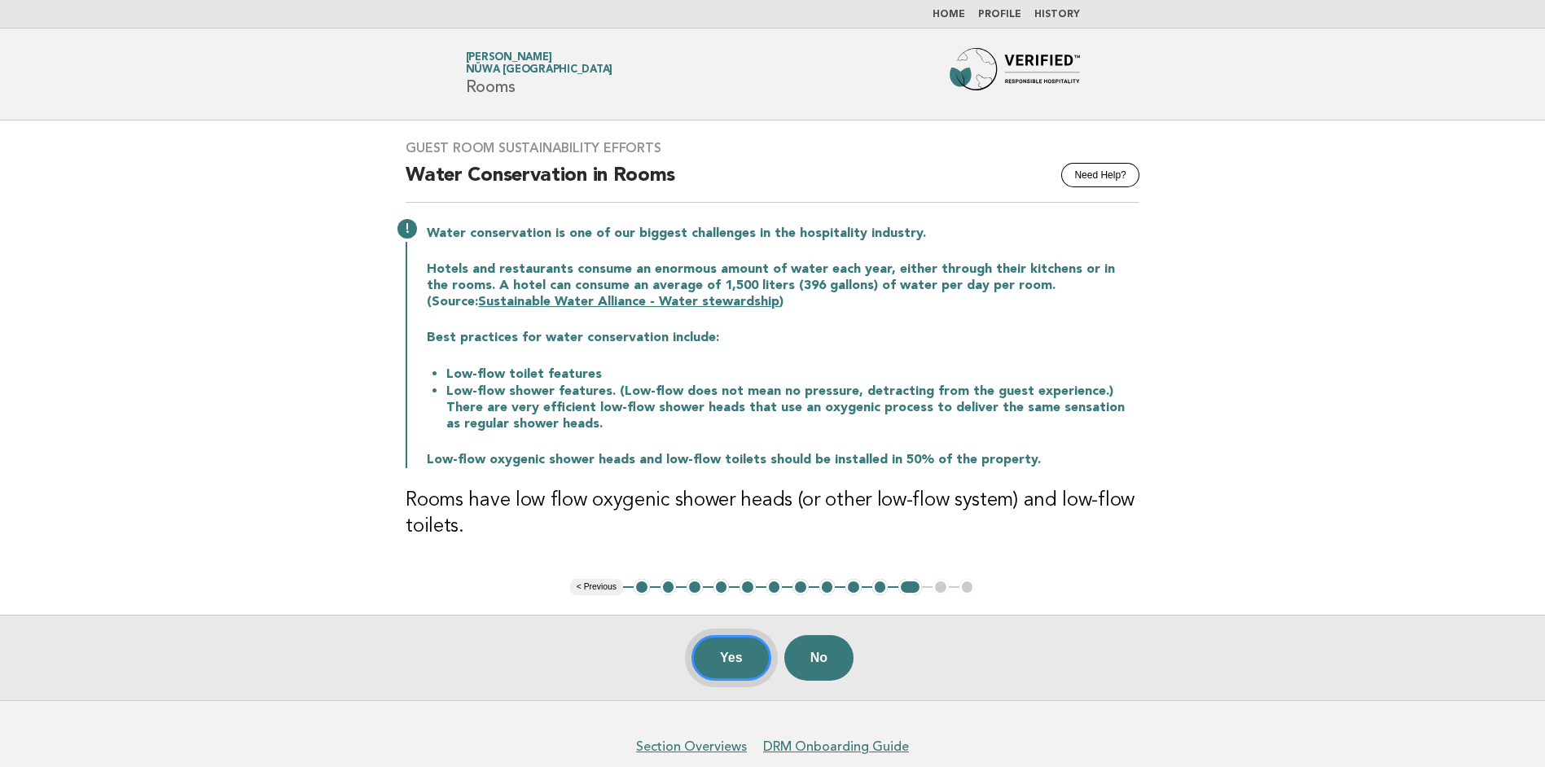
click at [724, 652] on button "Yes" at bounding box center [731, 658] width 80 height 46
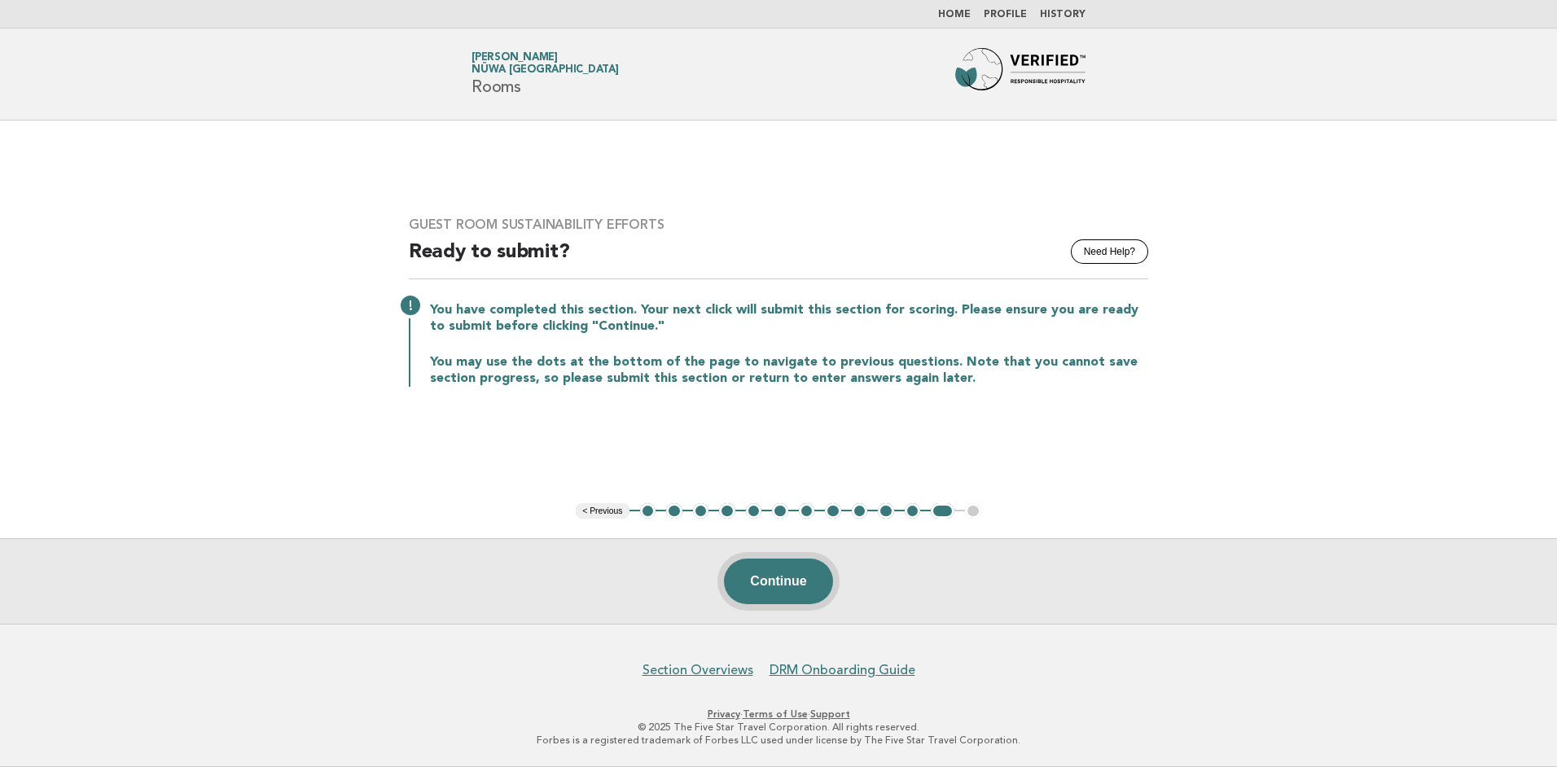
click at [763, 592] on button "Continue" at bounding box center [778, 582] width 108 height 46
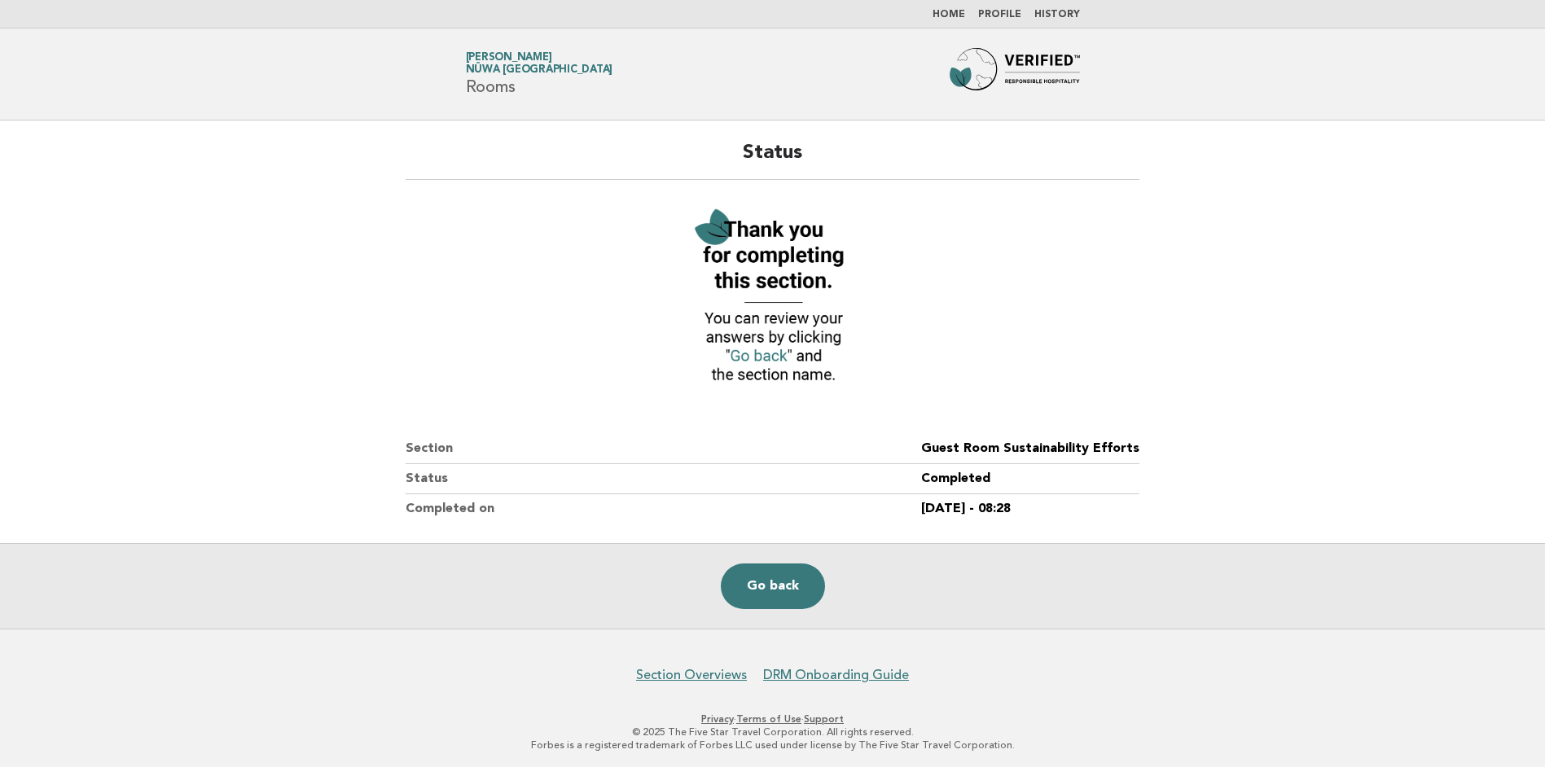
click at [763, 592] on link "Go back" at bounding box center [773, 587] width 104 height 46
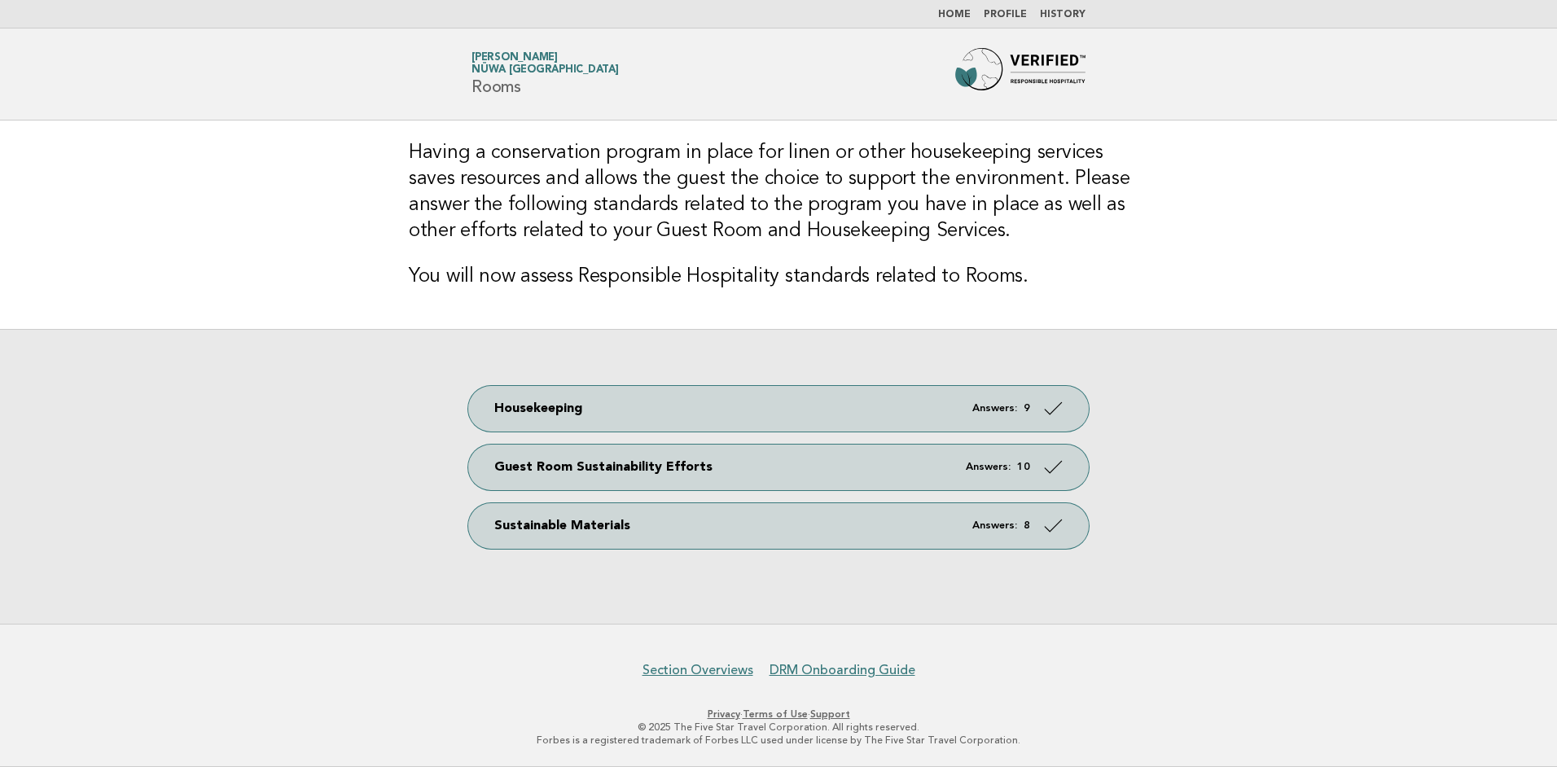
click at [960, 12] on link "Home" at bounding box center [954, 15] width 33 height 10
